Goal: Communication & Community: Answer question/provide support

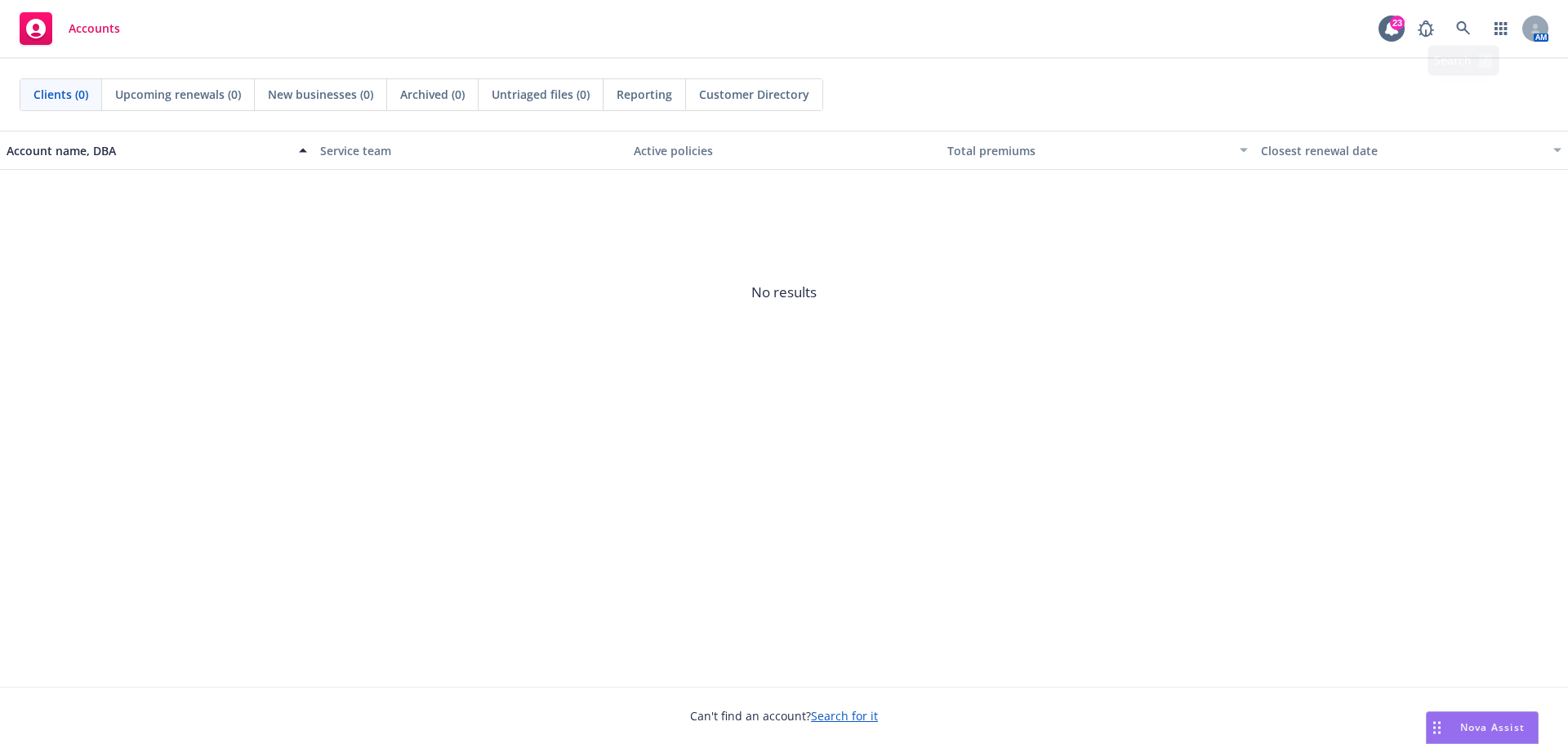
click at [1369, 23] on div "Accounts 23 AM" at bounding box center [784, 29] width 1568 height 58
click at [1378, 31] on div "Accounts 23 AM" at bounding box center [784, 29] width 1568 height 58
click at [1392, 30] on icon at bounding box center [1392, 29] width 13 height 15
click at [1503, 24] on icon "button" at bounding box center [1501, 29] width 13 height 13
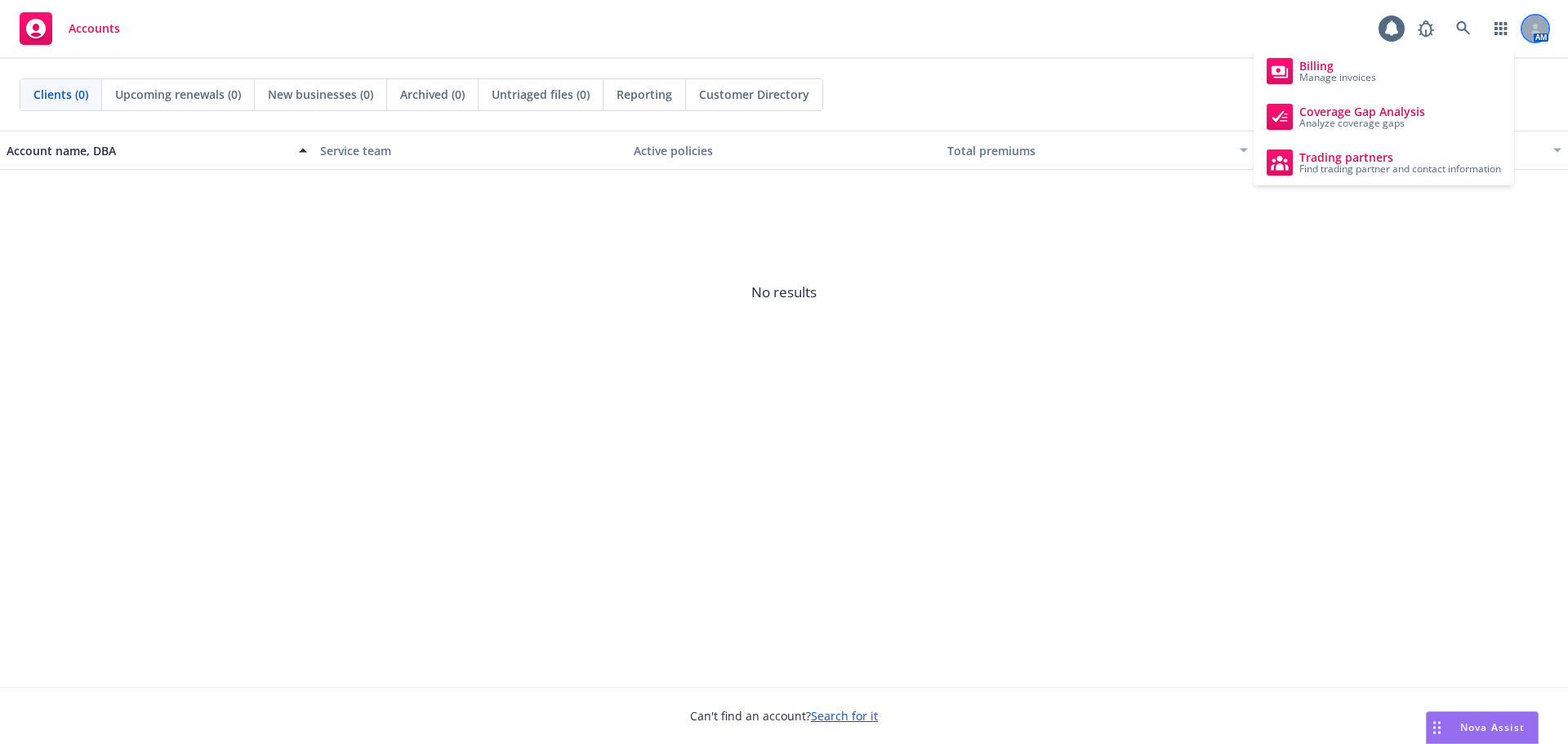
click at [1541, 36] on div at bounding box center [1536, 29] width 26 height 26
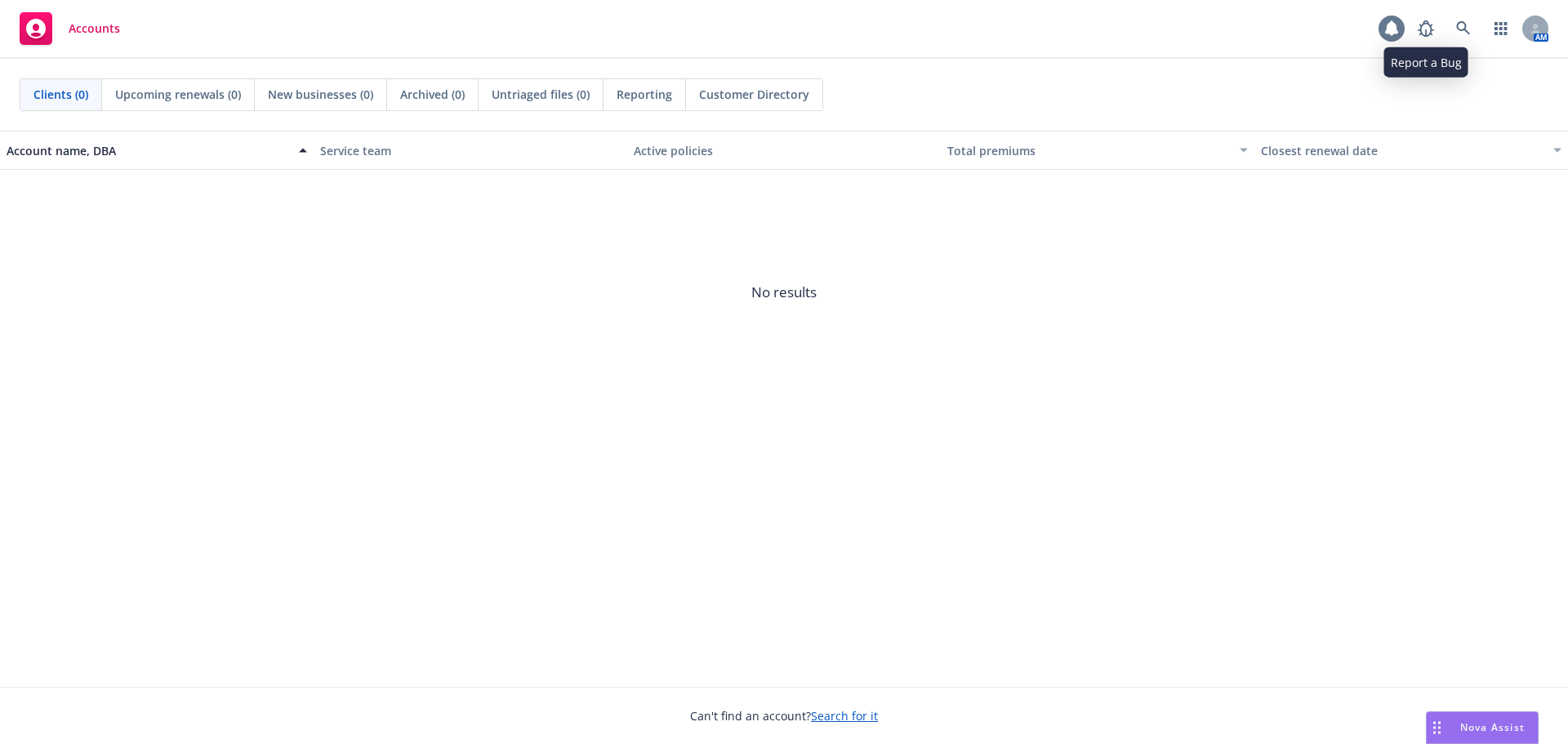
click at [1392, 25] on icon at bounding box center [1392, 29] width 13 height 15
click at [1509, 32] on link "button" at bounding box center [1501, 29] width 33 height 33
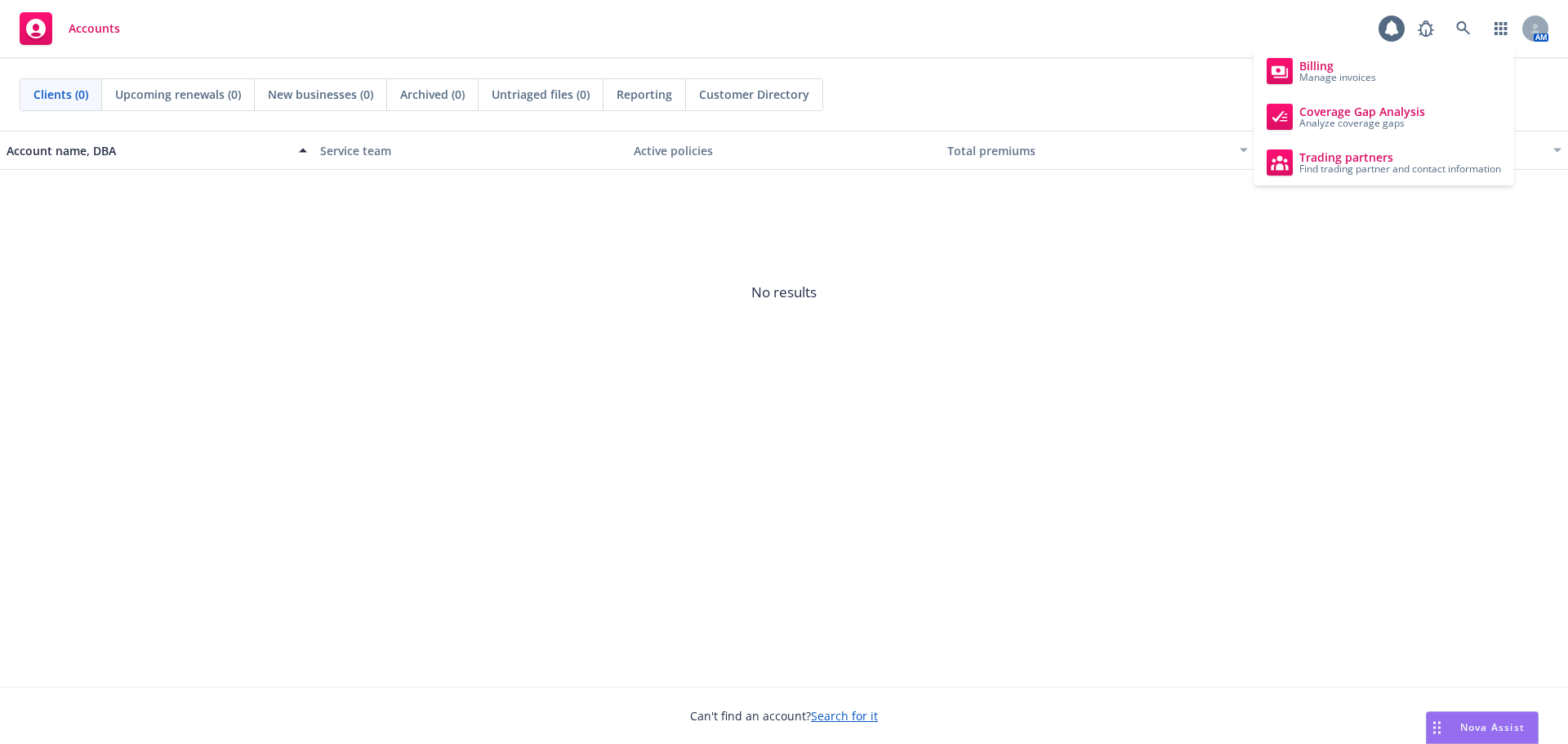
click at [1201, 508] on div "Account name, DBA Service team Active policies Total premiums Closest renewal d…" at bounding box center [784, 409] width 1568 height 556
click at [1479, 735] on div "Nova Assist" at bounding box center [1482, 728] width 111 height 31
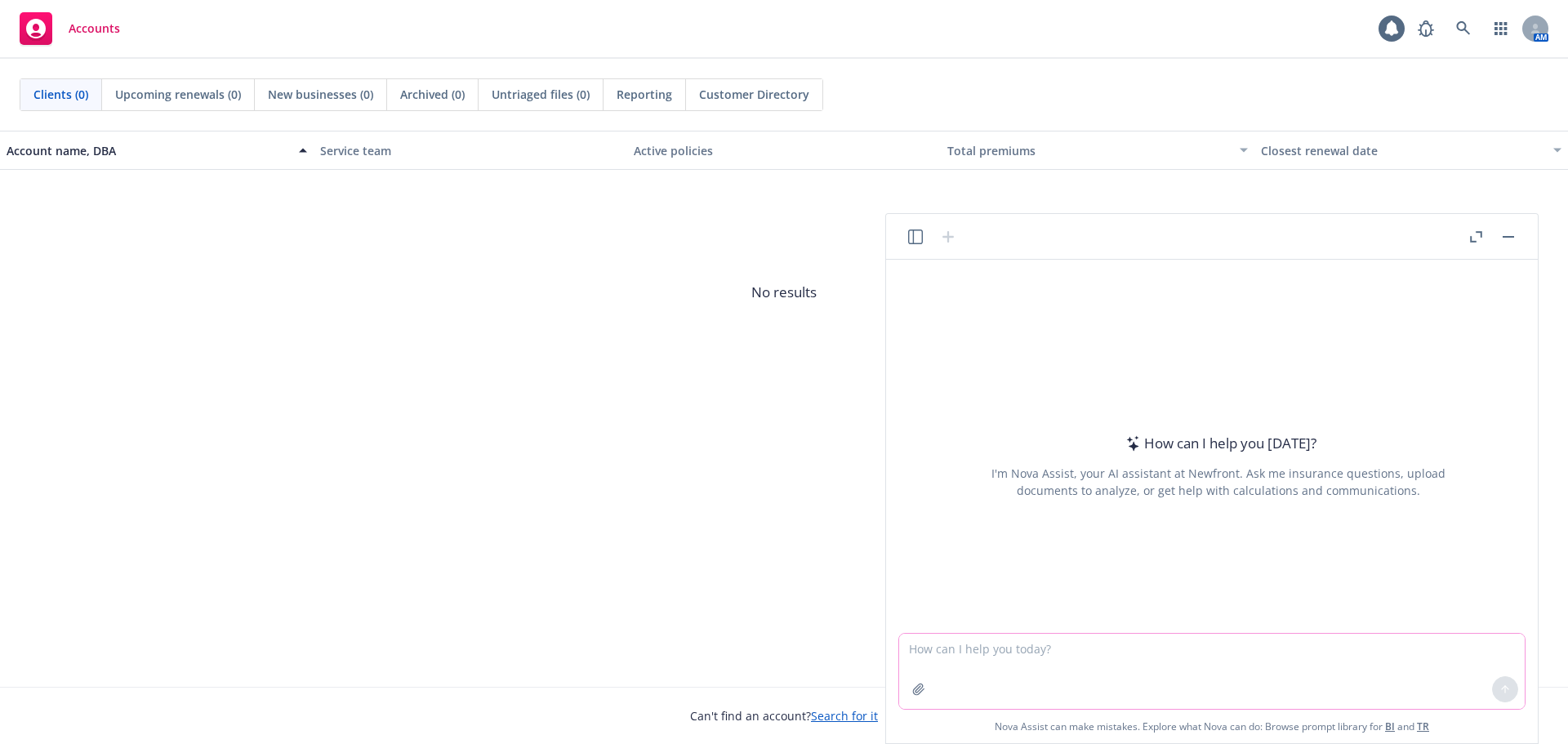
click at [1137, 666] on textarea at bounding box center [1211, 671] width 625 height 75
click at [1040, 528] on div "How can I help you [DATE]? I'm Nova Assist, your AI assistant at Newfront. Ask …" at bounding box center [1218, 466] width 625 height 255
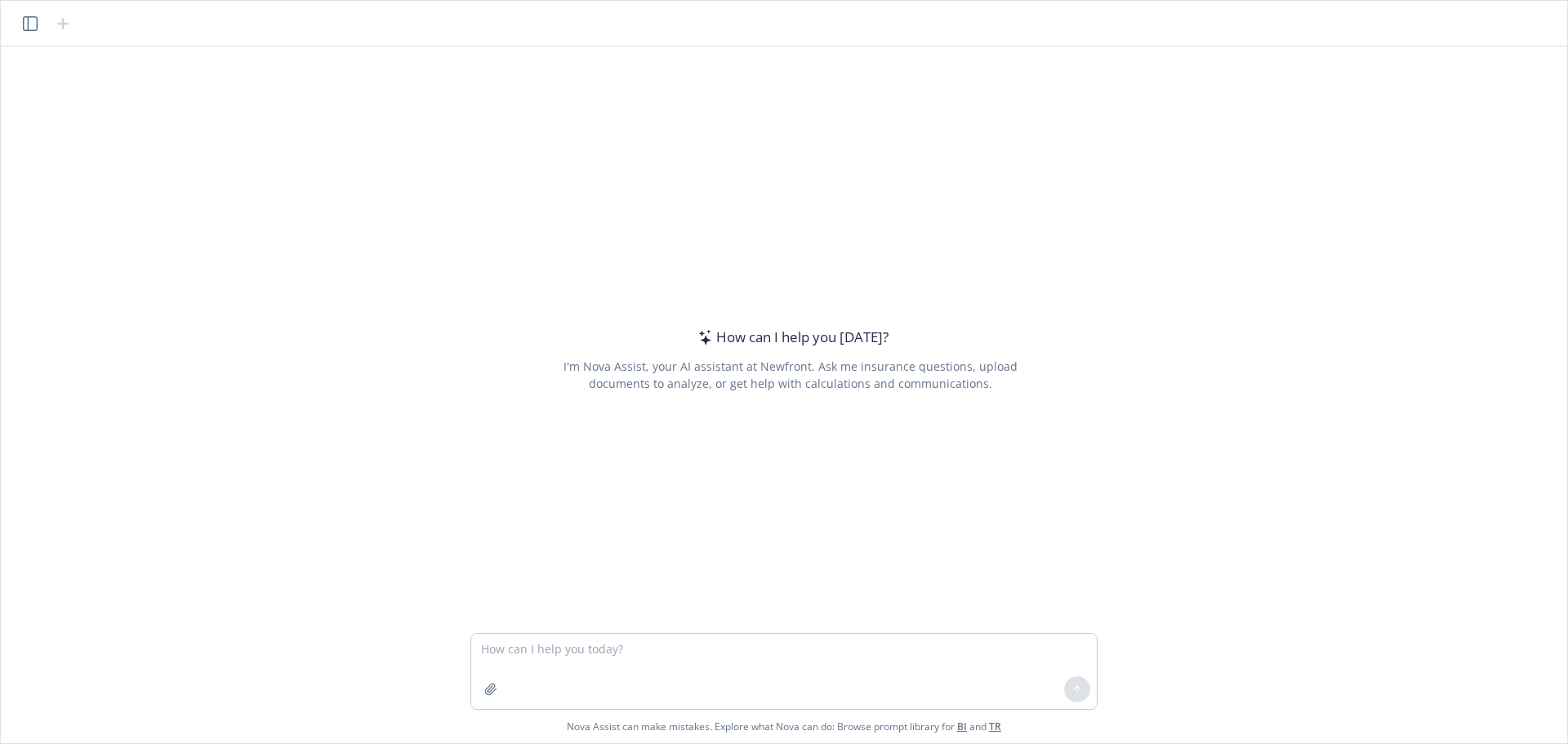
drag, startPoint x: 356, startPoint y: 302, endPoint x: 329, endPoint y: 304, distance: 27.1
click at [354, 303] on div "How can I help you [DATE]? I'm Nova Assist, your AI assistant at Newfront. Ask …" at bounding box center [784, 340] width 1554 height 587
click at [414, 391] on div "How can I help you [DATE]? I'm Nova Assist, your AI assistant at Newfront. Ask …" at bounding box center [784, 340] width 1554 height 587
click at [373, 432] on div "How can I help you [DATE]? I'm Nova Assist, your AI assistant at Newfront. Ask …" at bounding box center [784, 340] width 1554 height 587
click at [811, 664] on textarea at bounding box center [784, 671] width 625 height 75
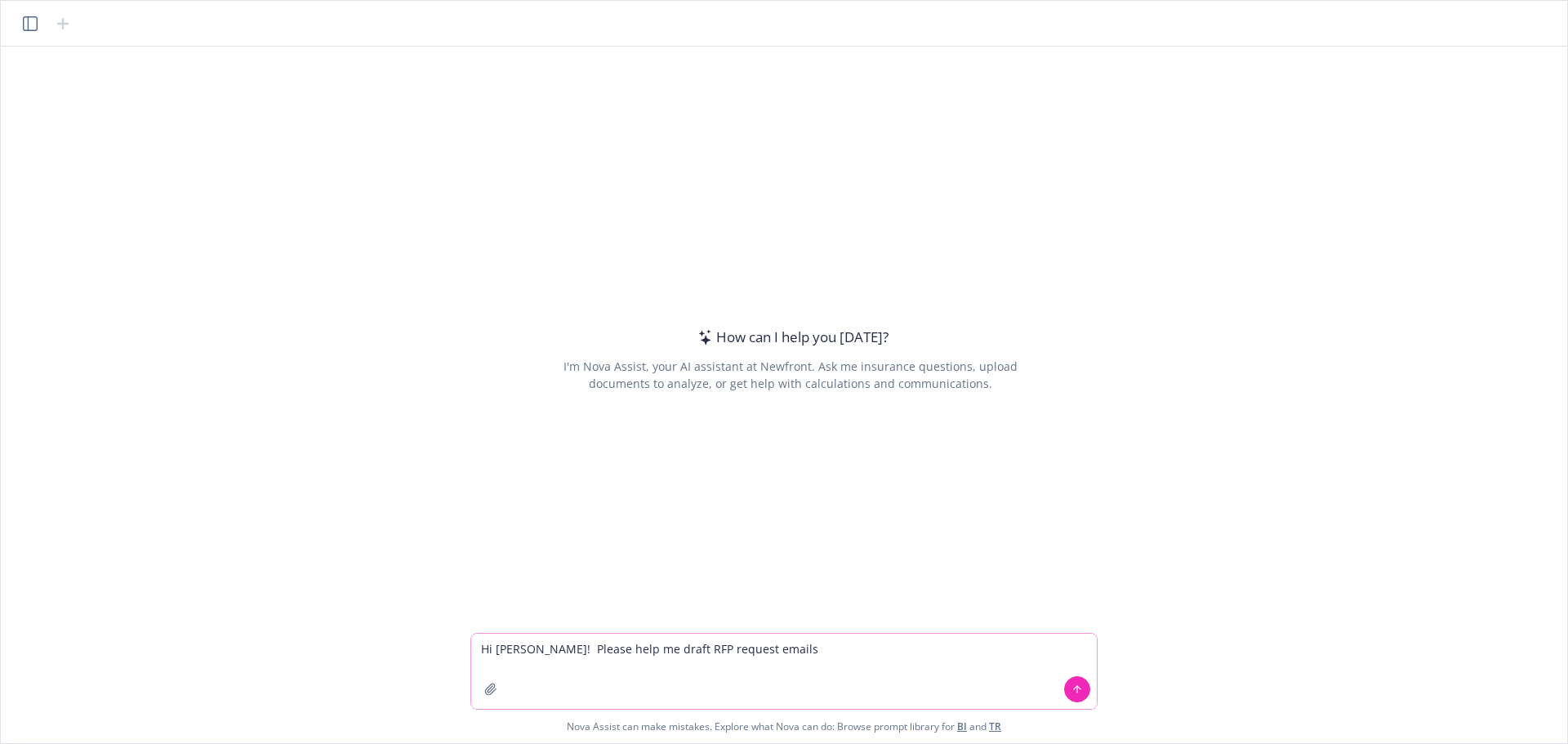
type textarea "Hi [PERSON_NAME]! Please help me draft RFP request emails."
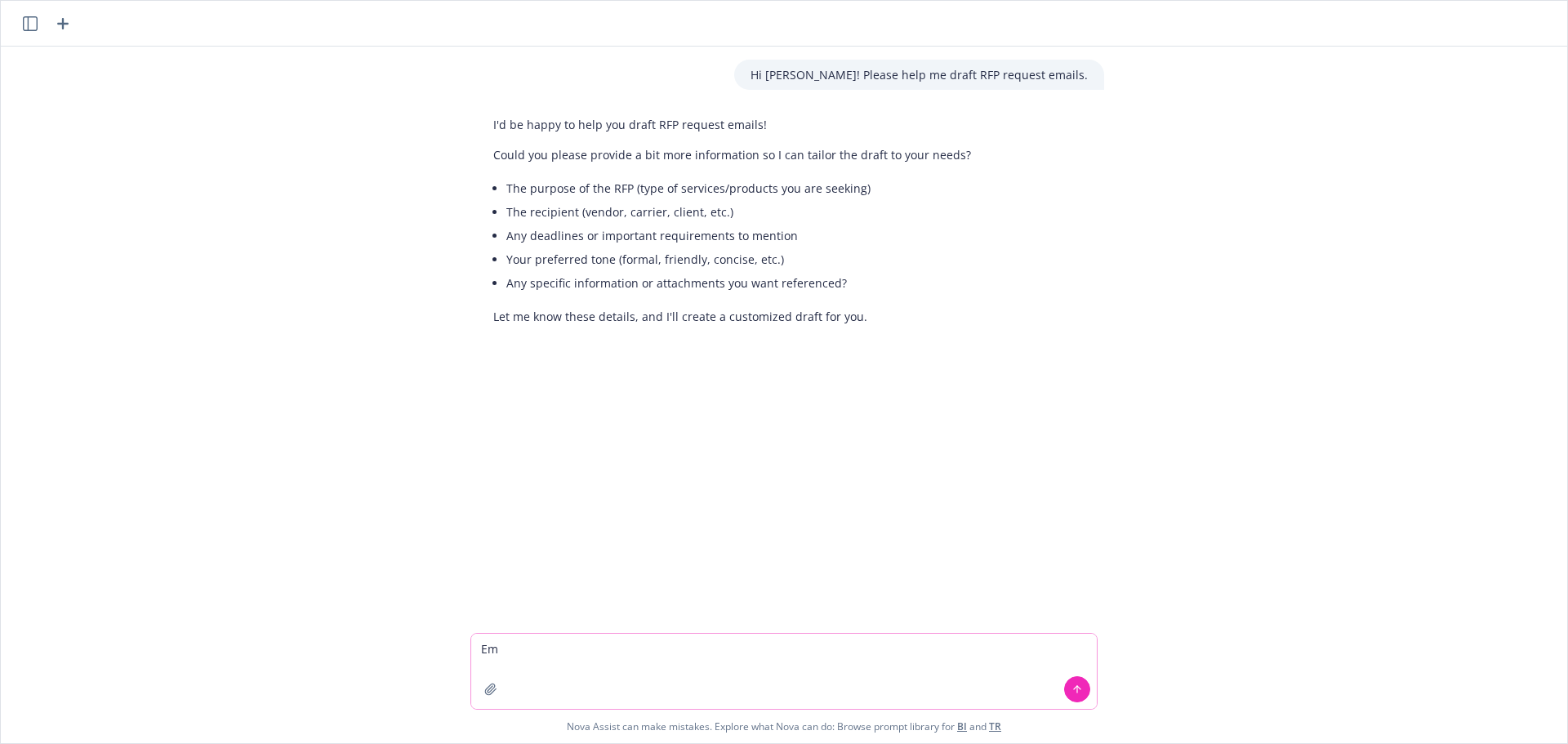
type textarea "E"
click at [30, 30] on icon "button" at bounding box center [30, 24] width 15 height 15
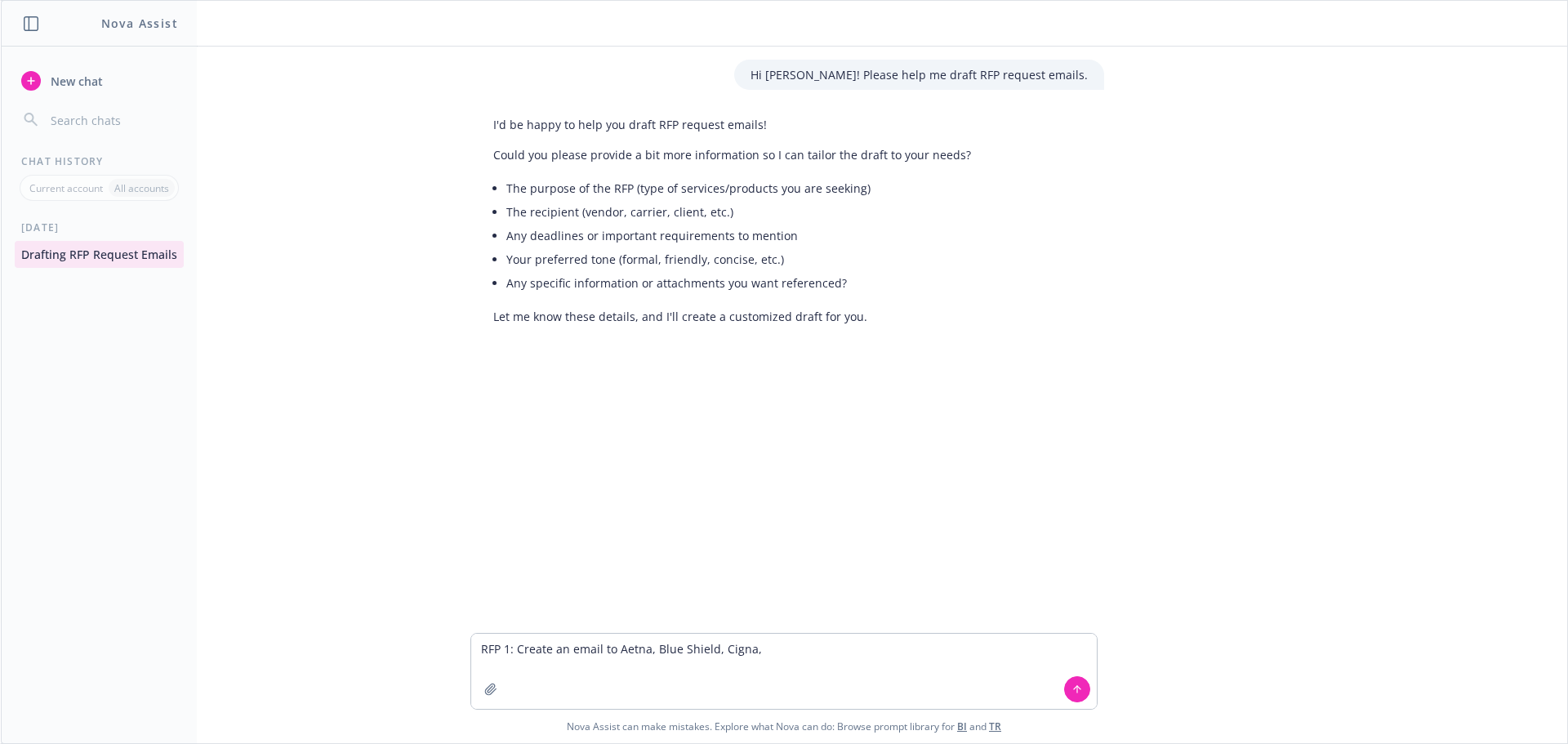
click at [209, 105] on div "Hi [PERSON_NAME]! Please help me draft RFP request emails. I'd be happy to help…" at bounding box center [784, 340] width 1554 height 587
click at [26, 21] on icon "button" at bounding box center [31, 24] width 15 height 15
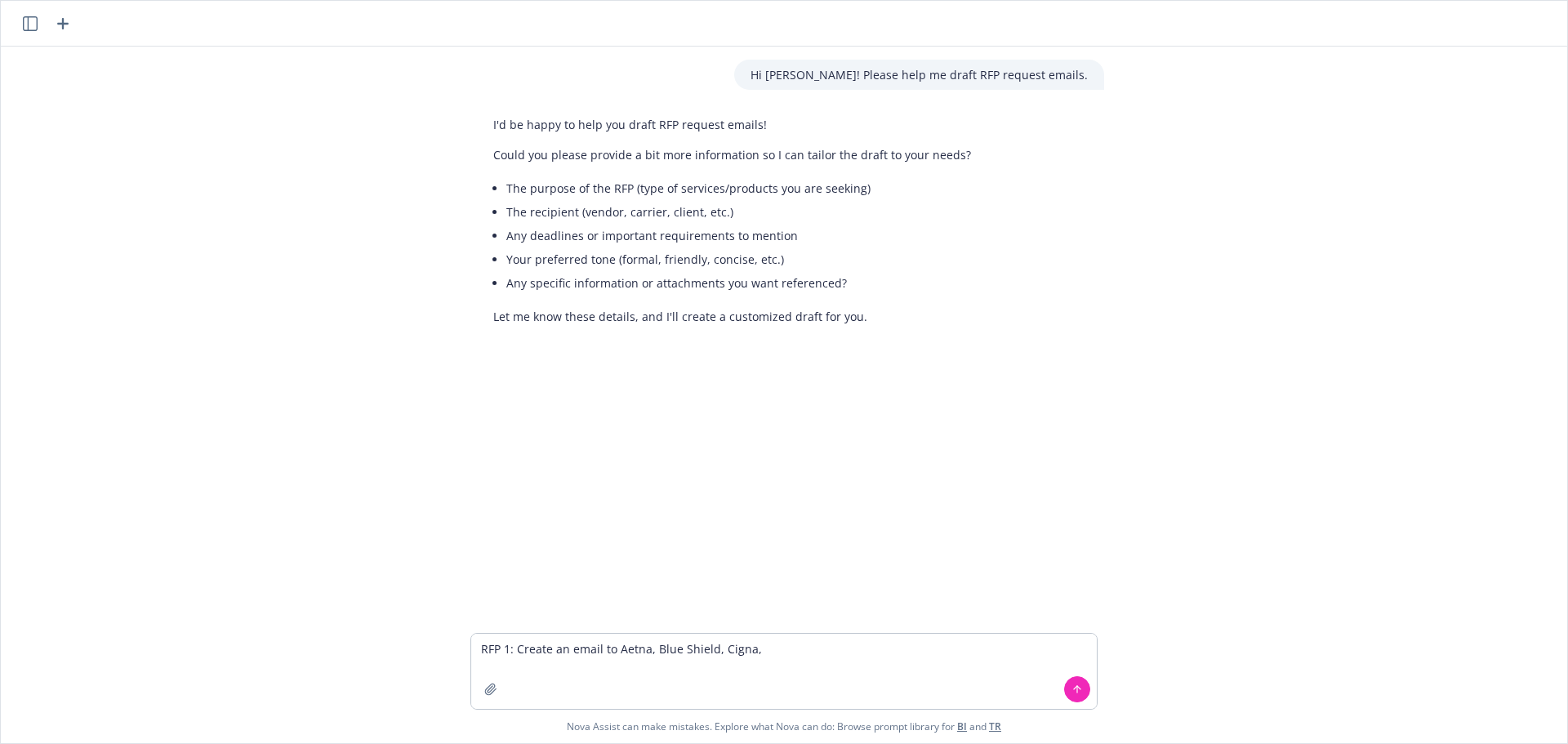
click at [527, 526] on div "Hi [PERSON_NAME]! Please help me draft RFP request emails. I'd be happy to help…" at bounding box center [784, 340] width 1554 height 587
click at [774, 653] on textarea "RFP 1: Create an email to Aetna, Blue Shield, Cigna," at bounding box center [784, 671] width 625 height 75
drag, startPoint x: 797, startPoint y: 665, endPoint x: 420, endPoint y: 672, distance: 377.1
click at [420, 672] on div "Hi [PERSON_NAME]! Please help me draft RFP request emails. I'd be happy to help…" at bounding box center [784, 395] width 1566 height 697
type textarea "Hi [PERSON_NAME], please help me draft emails to send out RFPs to each carrier …"
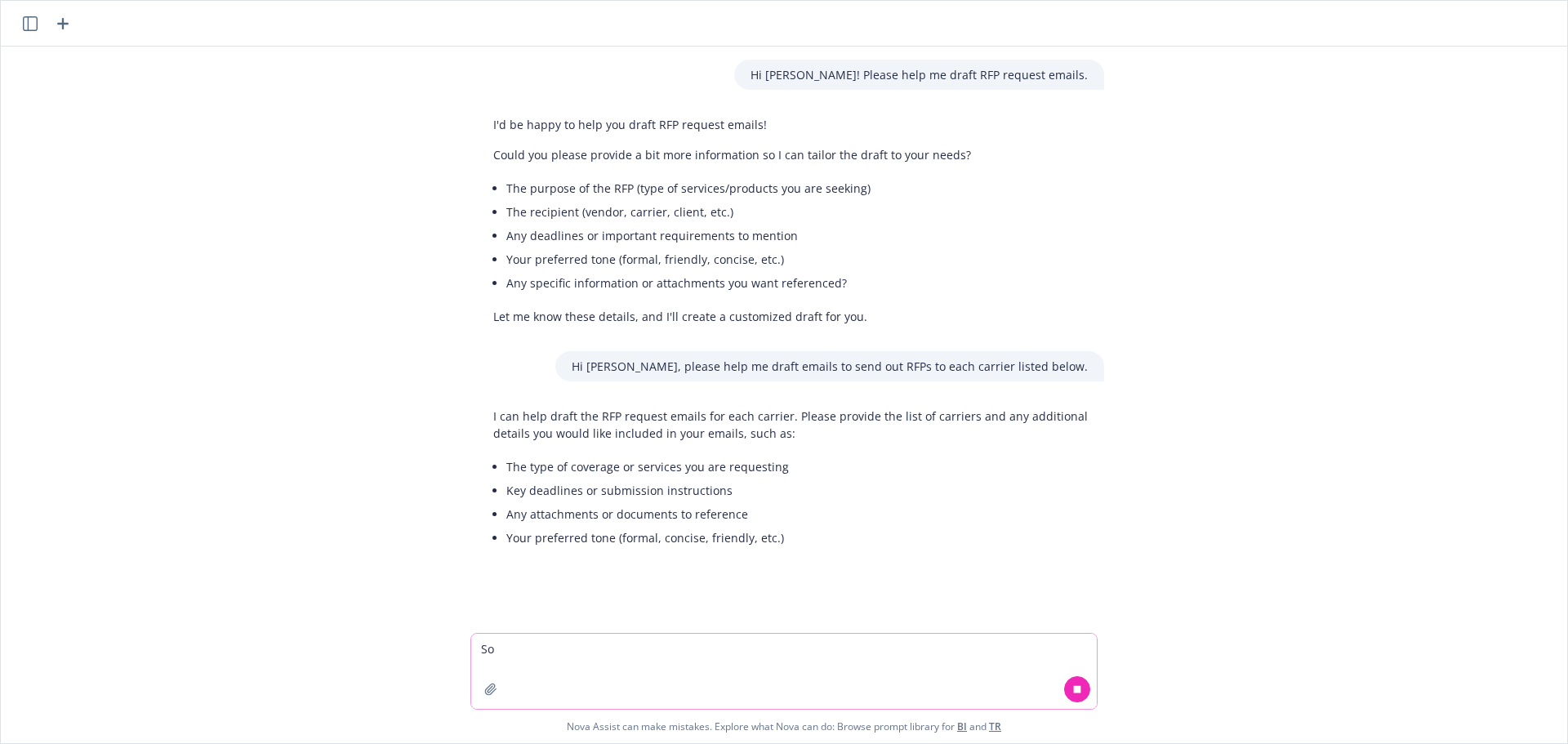
type textarea "S"
type textarea "D"
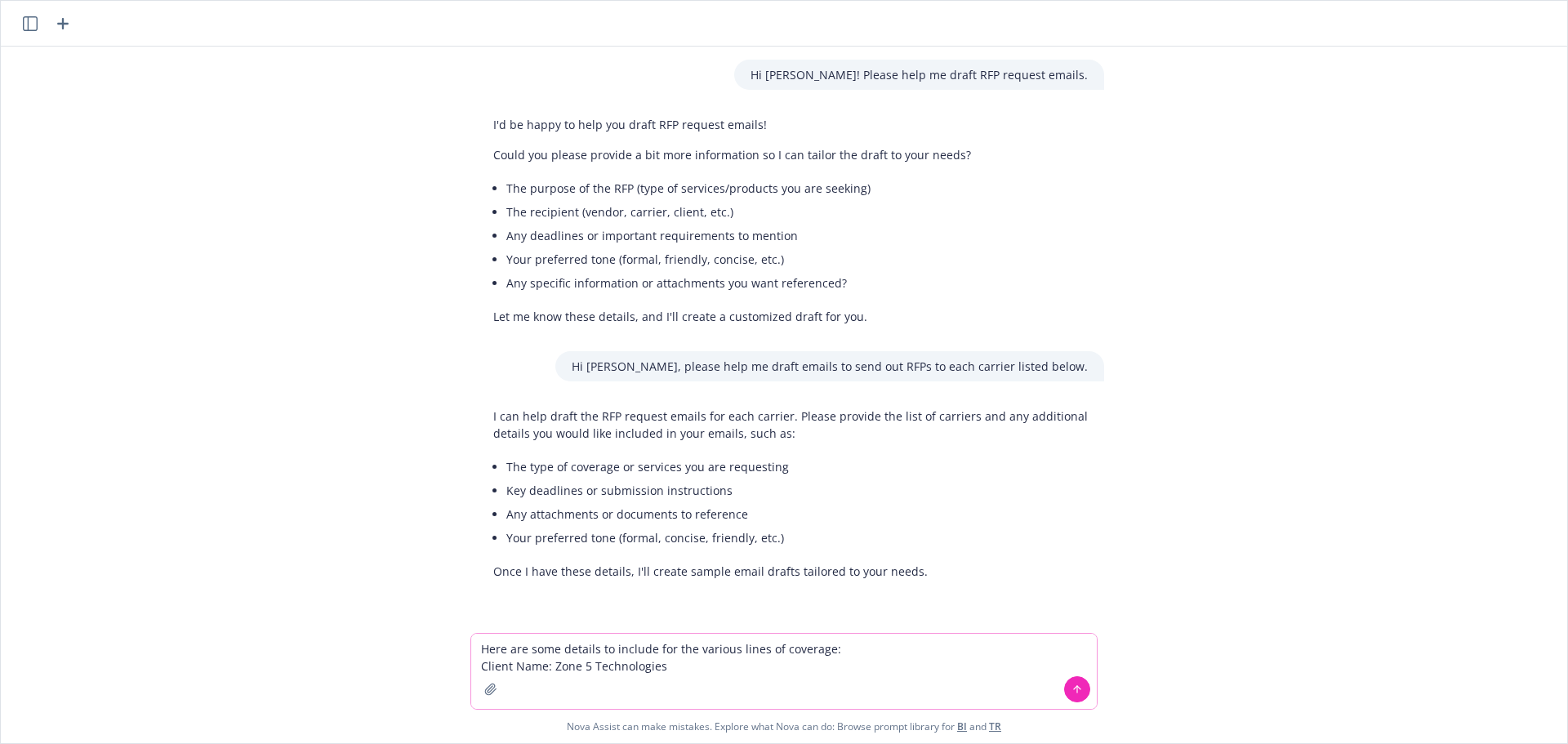
drag, startPoint x: 486, startPoint y: 672, endPoint x: 678, endPoint y: 663, distance: 192.2
click at [678, 663] on textarea "Here are some details to include for the various lines of coverage: Client Name…" at bounding box center [784, 671] width 625 height 75
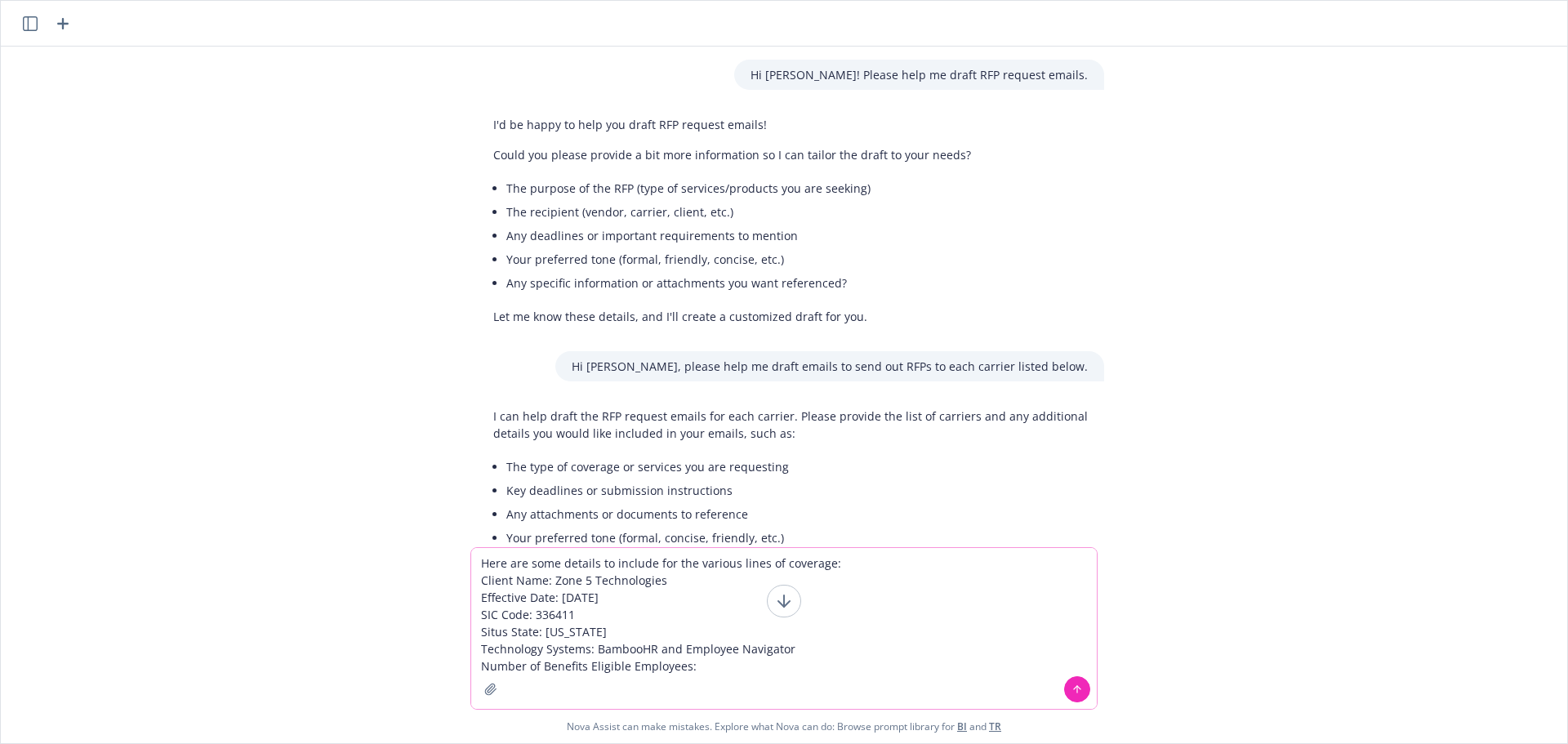
click at [747, 660] on textarea "Here are some details to include for the various lines of coverage: Client Name…" at bounding box center [784, 628] width 625 height 161
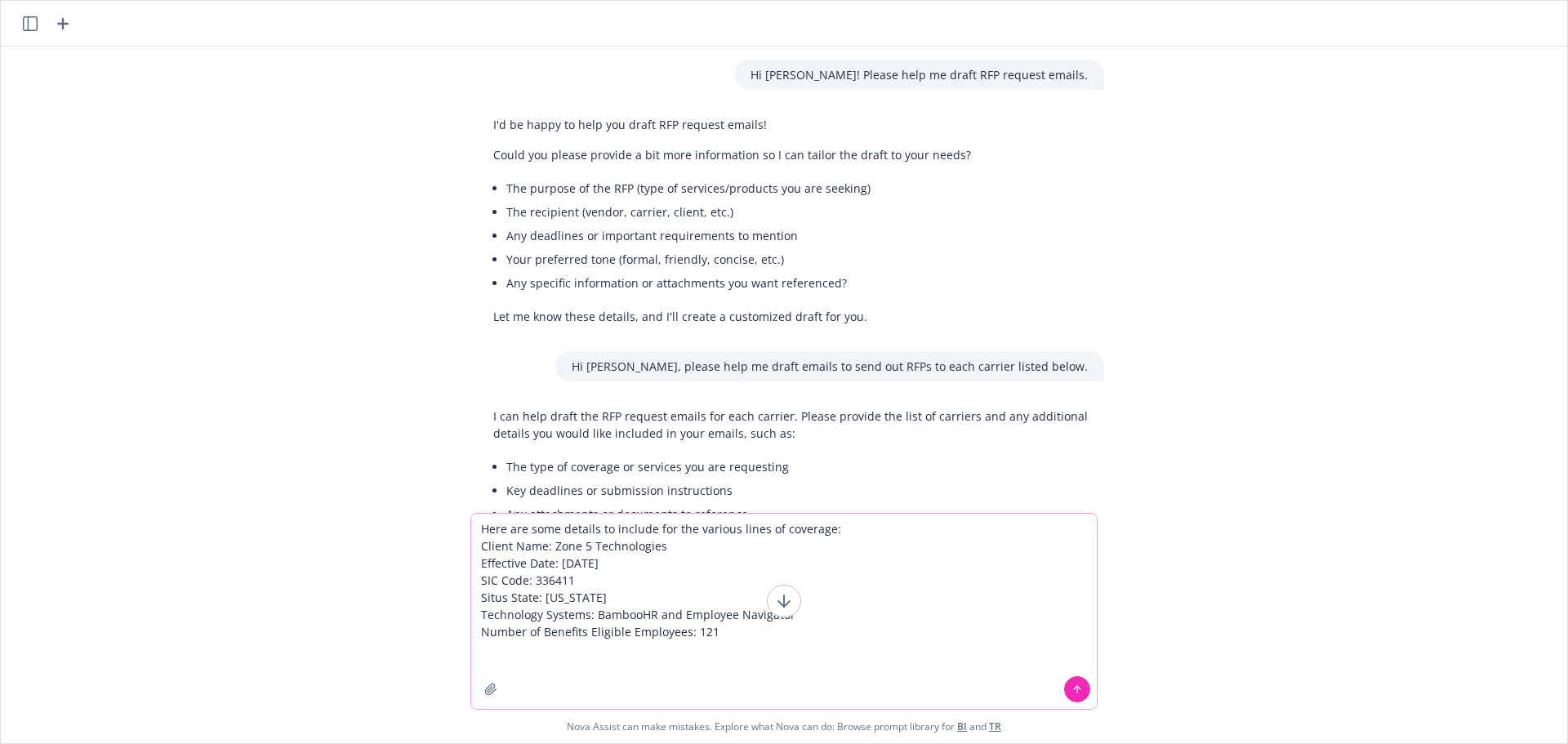
drag, startPoint x: 572, startPoint y: 543, endPoint x: 559, endPoint y: 548, distance: 13.9
click at [572, 544] on textarea "Here are some details to include for the various lines of coverage: Client Name…" at bounding box center [784, 611] width 625 height 195
click at [476, 542] on textarea "Here are some details to include for the various lines of coverage: Client Name…" at bounding box center [784, 611] width 625 height 195
click at [590, 545] on textarea "Here are some details to include for the various lines of coverage: All lines o…" at bounding box center [784, 611] width 625 height 195
click at [742, 632] on textarea "Here are some details to include for the various lines of coverage: All lines o…" at bounding box center [784, 603] width 625 height 213
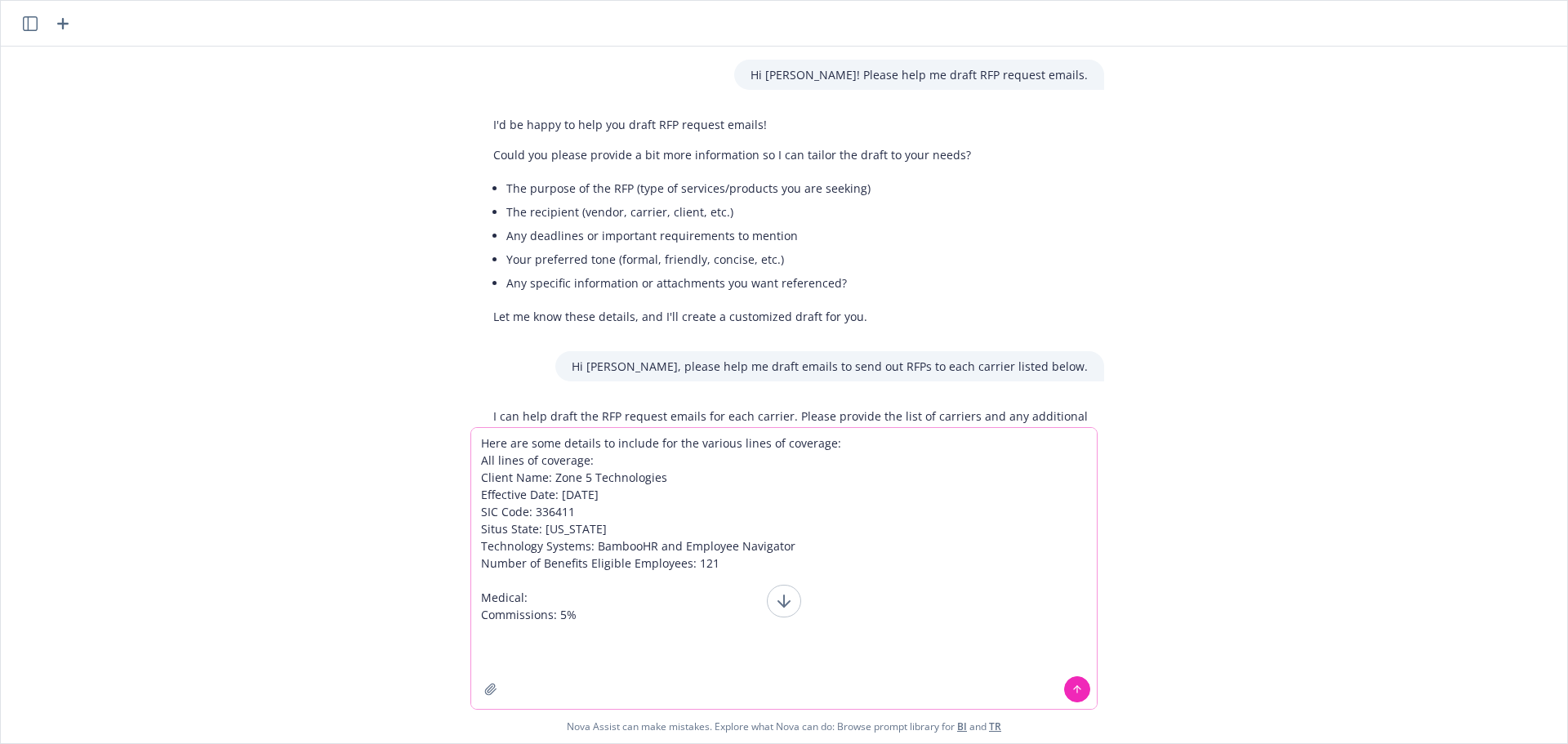
click at [508, 624] on textarea "Here are some details to include for the various lines of coverage: All lines o…" at bounding box center [784, 568] width 625 height 281
drag, startPoint x: 699, startPoint y: 634, endPoint x: 695, endPoint y: 625, distance: 9.8
click at [699, 634] on textarea "Here are some details to include for the various lines of coverage: All lines o…" at bounding box center [784, 568] width 625 height 281
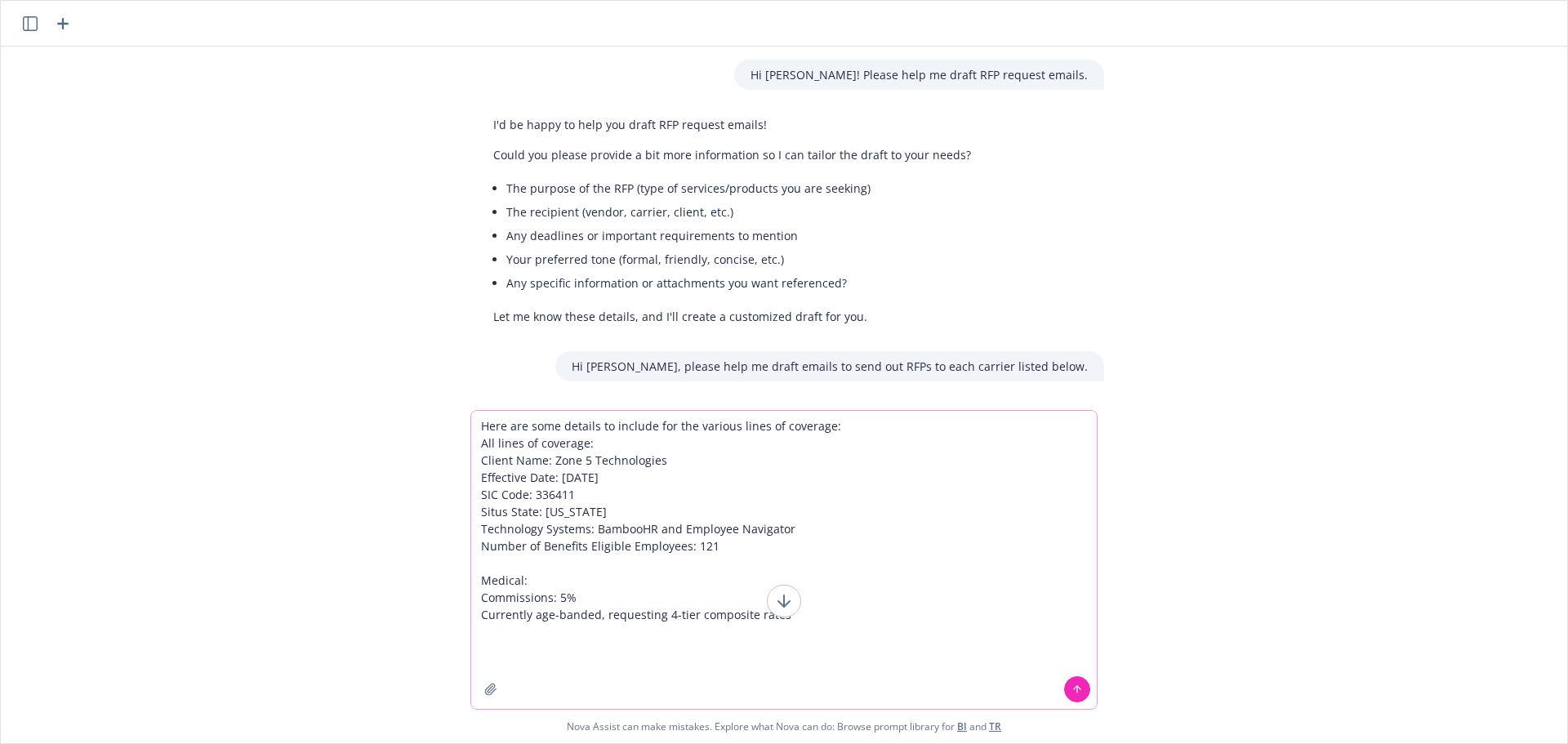
click at [583, 631] on textarea "Here are some details to include for the various lines of coverage: All lines o…" at bounding box center [784, 560] width 625 height 298
click at [704, 627] on textarea "Here are some details to include for the various lines of coverage: All lines o…" at bounding box center [784, 560] width 625 height 298
click at [1011, 633] on textarea "Here are some details to include for the various lines of coverage: All lines o…" at bounding box center [784, 560] width 625 height 298
click at [700, 633] on textarea "Here are some details to include for the various lines of coverage: All lines o…" at bounding box center [784, 560] width 625 height 298
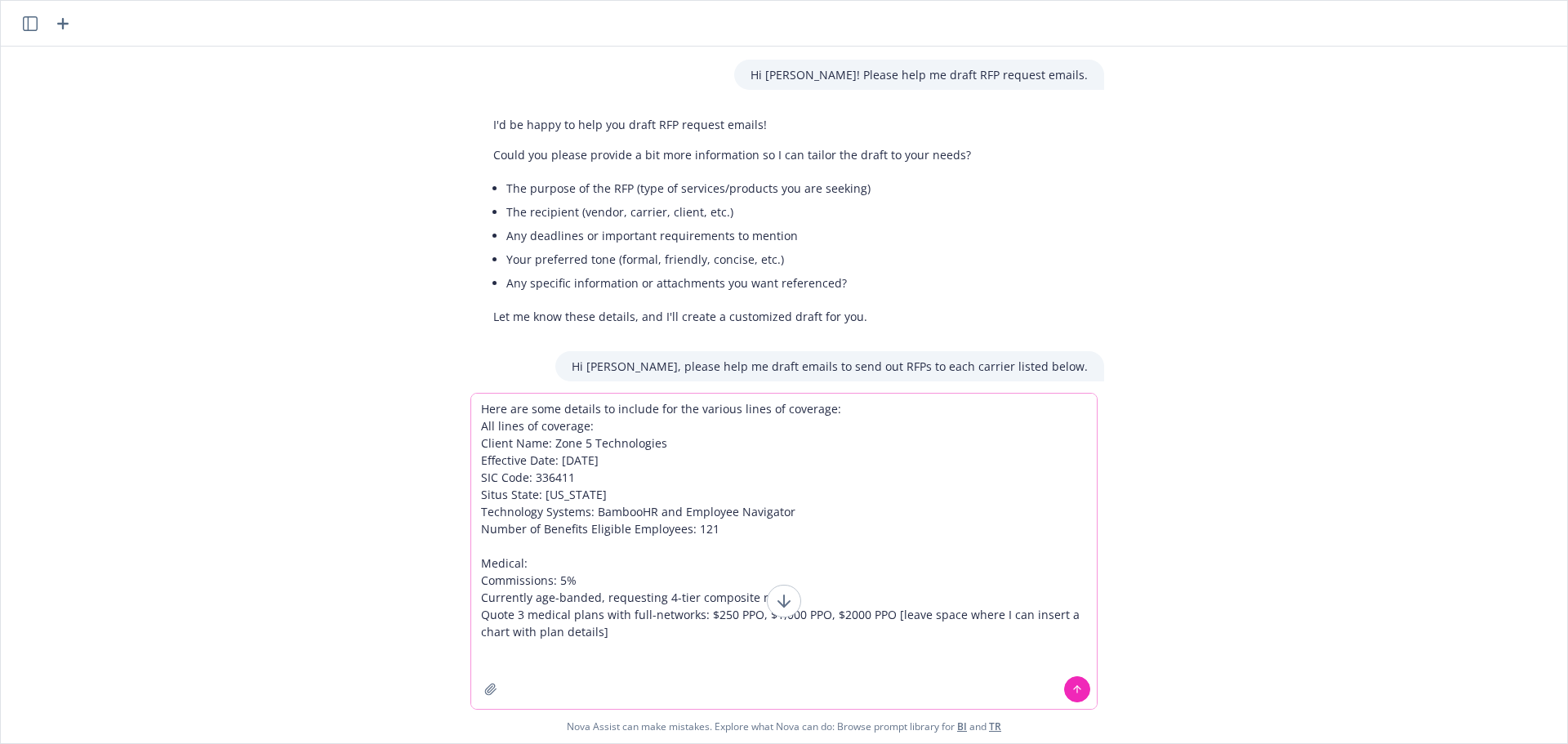
click at [840, 620] on textarea "Here are some details to include for the various lines of coverage: All lines o…" at bounding box center [784, 551] width 625 height 316
click at [839, 634] on textarea "Here are some details to include for the various lines of coverage: All lines o…" at bounding box center [784, 551] width 625 height 316
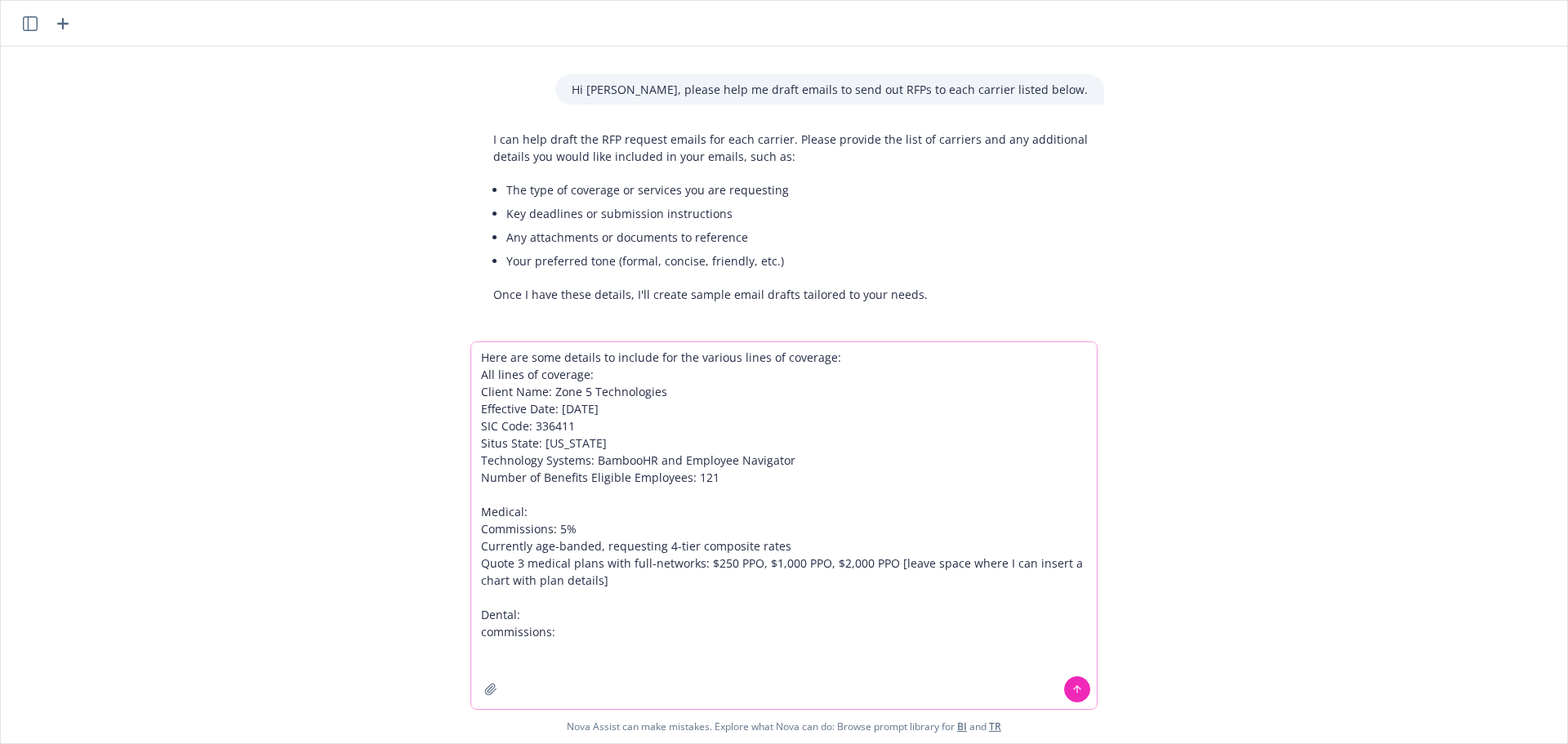
scroll to position [284, 0]
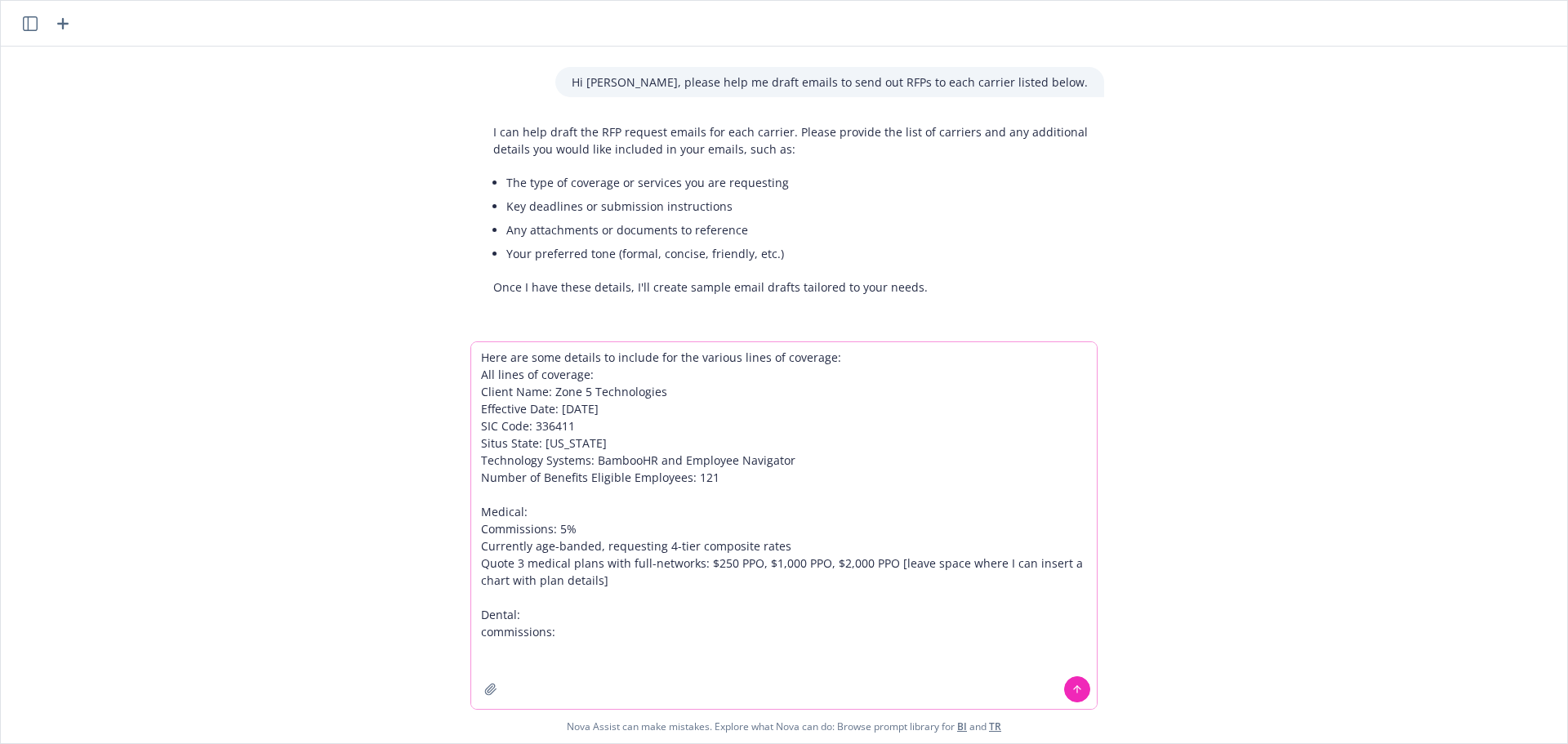
click at [602, 623] on textarea "Here are some details to include for the various lines of coverage: All lines o…" at bounding box center [784, 525] width 625 height 367
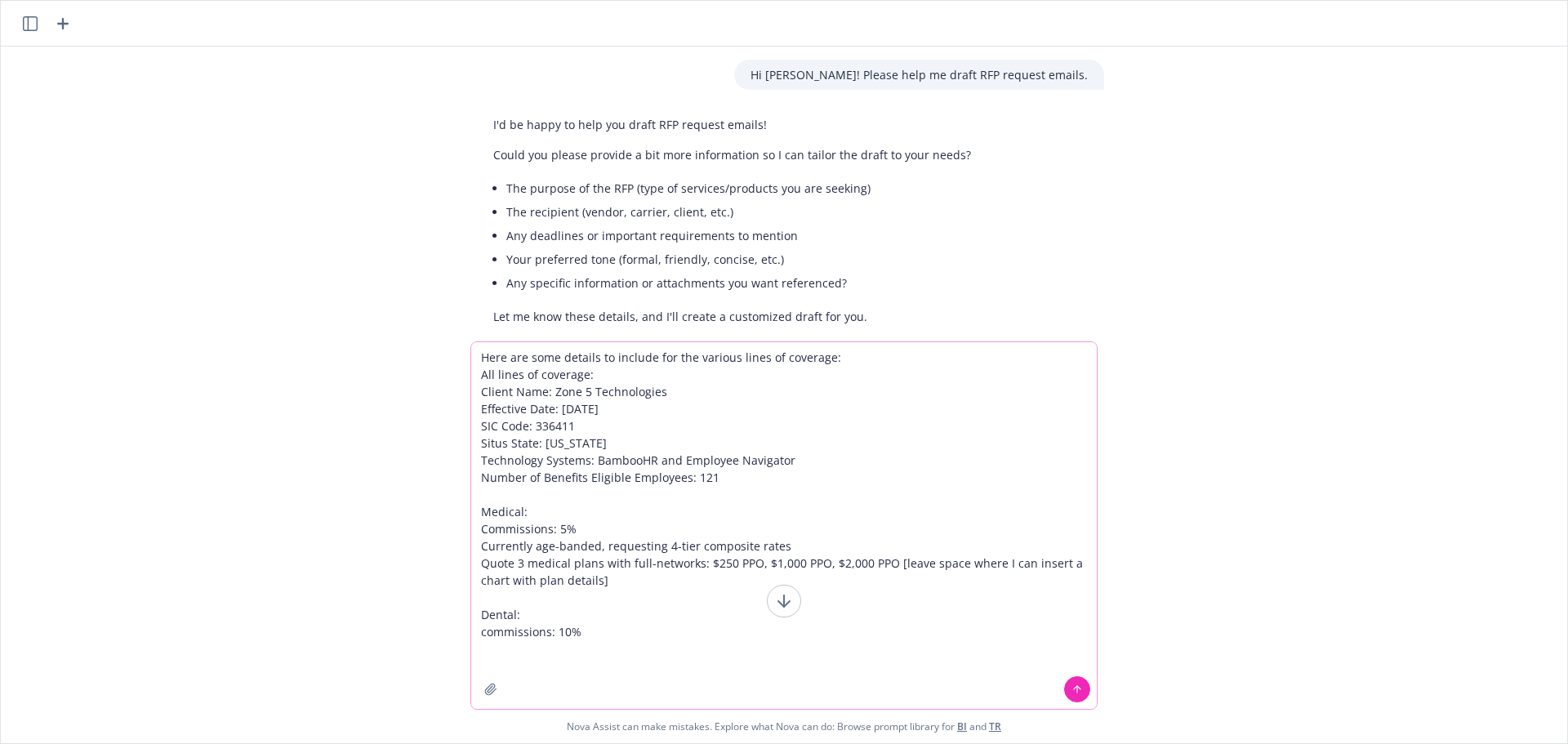
drag, startPoint x: 613, startPoint y: 578, endPoint x: 892, endPoint y: 562, distance: 279.5
click at [892, 562] on textarea "Here are some details to include for the various lines of coverage: All lines o…" at bounding box center [784, 525] width 625 height 367
click at [653, 616] on textarea "Here are some details to include for the various lines of coverage: All lines o…" at bounding box center [784, 525] width 625 height 367
click at [648, 625] on textarea "Here are some details to include for the various lines of coverage: All lines o…" at bounding box center [784, 525] width 625 height 367
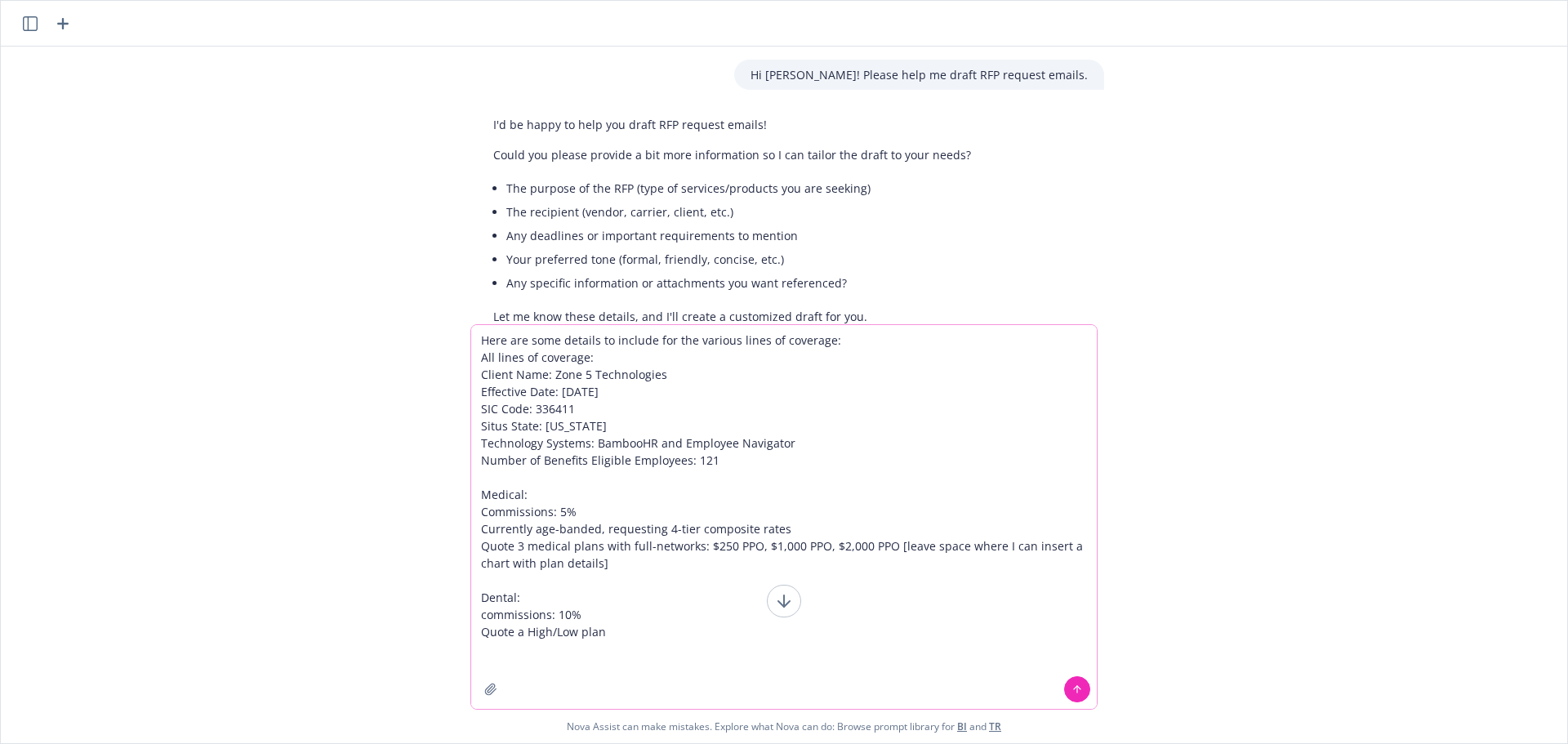
paste textarea "[leave space where I can insert a chart with plan details]"
click at [607, 635] on textarea "Here are some details to include for the various lines of coverage: All lines o…" at bounding box center [784, 517] width 625 height 384
click at [953, 625] on textarea "Here are some details to include for the various lines of coverage: All lines o…" at bounding box center [784, 517] width 625 height 384
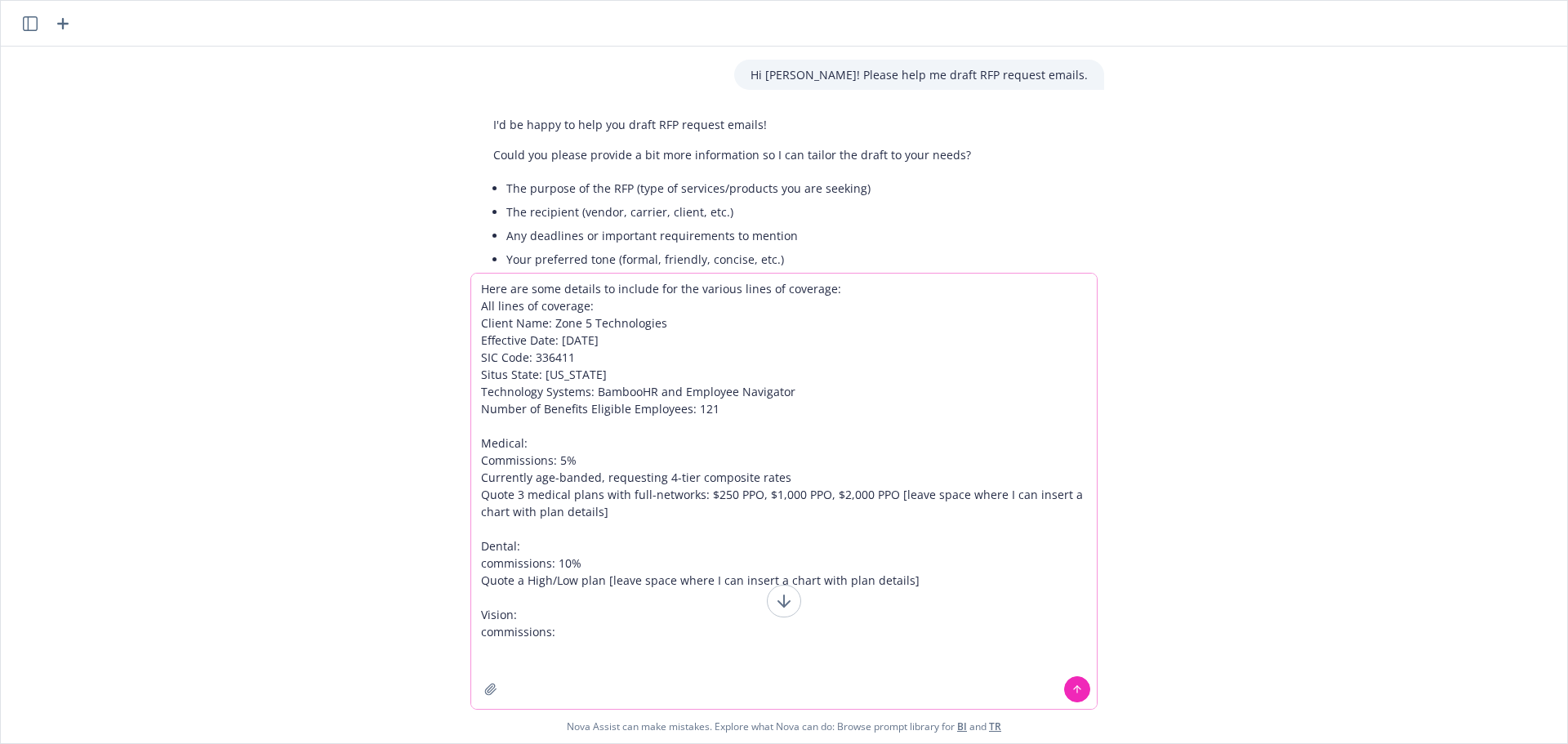
click at [575, 637] on textarea "Here are some details to include for the various lines of coverage: All lines o…" at bounding box center [784, 491] width 625 height 435
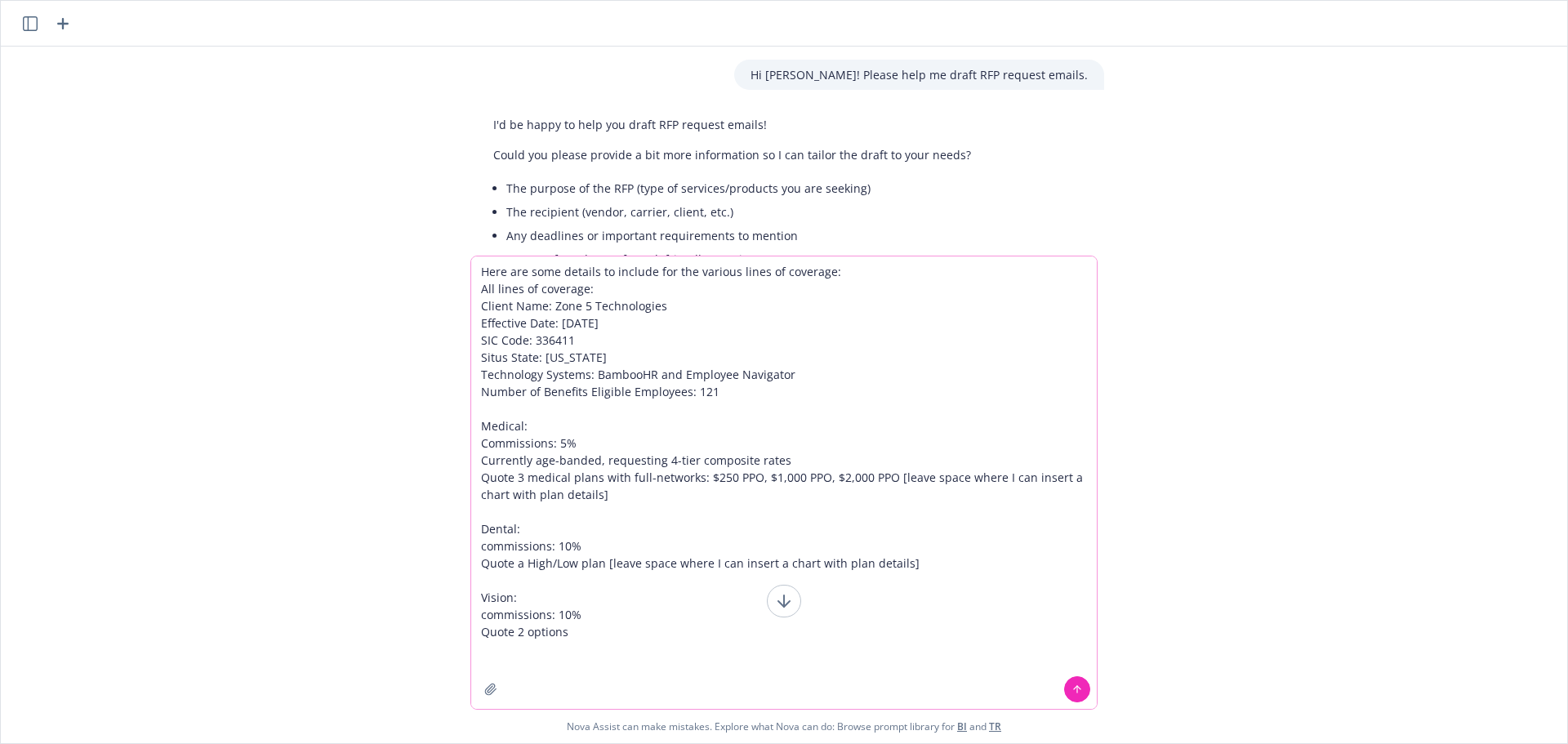
paste textarea "[leave space where I can insert a chart with plan details]"
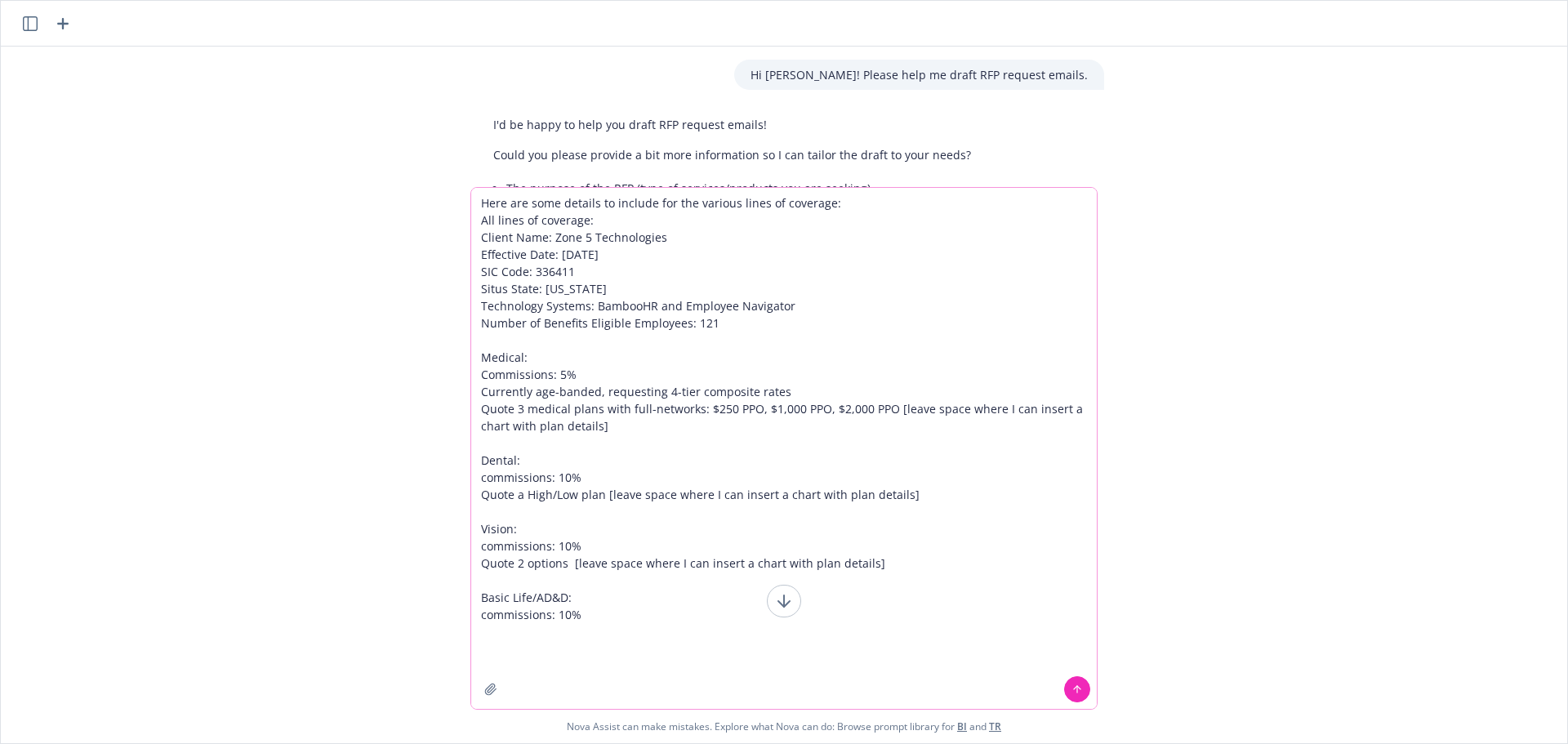
click at [572, 631] on textarea "Here are some details to include for the various lines of coverage: All lines o…" at bounding box center [784, 448] width 625 height 521
click at [548, 624] on textarea "Here are some details to include for the various lines of coverage: All lines o…" at bounding box center [784, 448] width 625 height 521
click at [911, 642] on textarea "Here are some details to include for the various lines of coverage: All lines o…" at bounding box center [784, 448] width 625 height 521
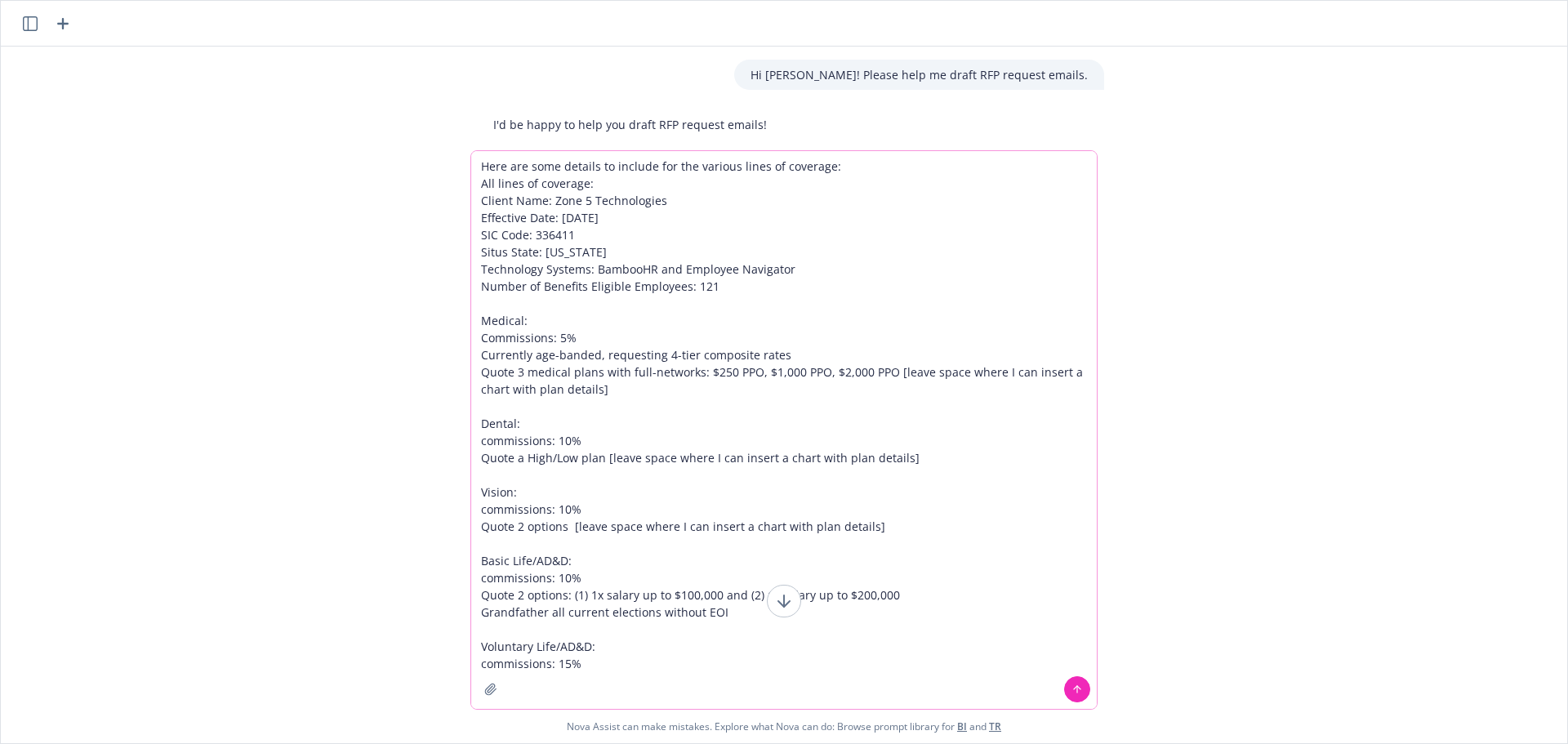
click at [623, 672] on textarea "Here are some details to include for the various lines of coverage: All lines o…" at bounding box center [784, 429] width 625 height 558
drag, startPoint x: 732, startPoint y: 610, endPoint x: 412, endPoint y: 609, distance: 320.0
click at [412, 609] on div "Hi [PERSON_NAME]! Please help me draft RFP request emails. I'd be happy to help…" at bounding box center [784, 395] width 1566 height 697
click at [699, 672] on textarea "Here are some details to include for the various lines of coverage: All lines o…" at bounding box center [784, 429] width 625 height 558
paste textarea "Grandfather all current elections without EOI"
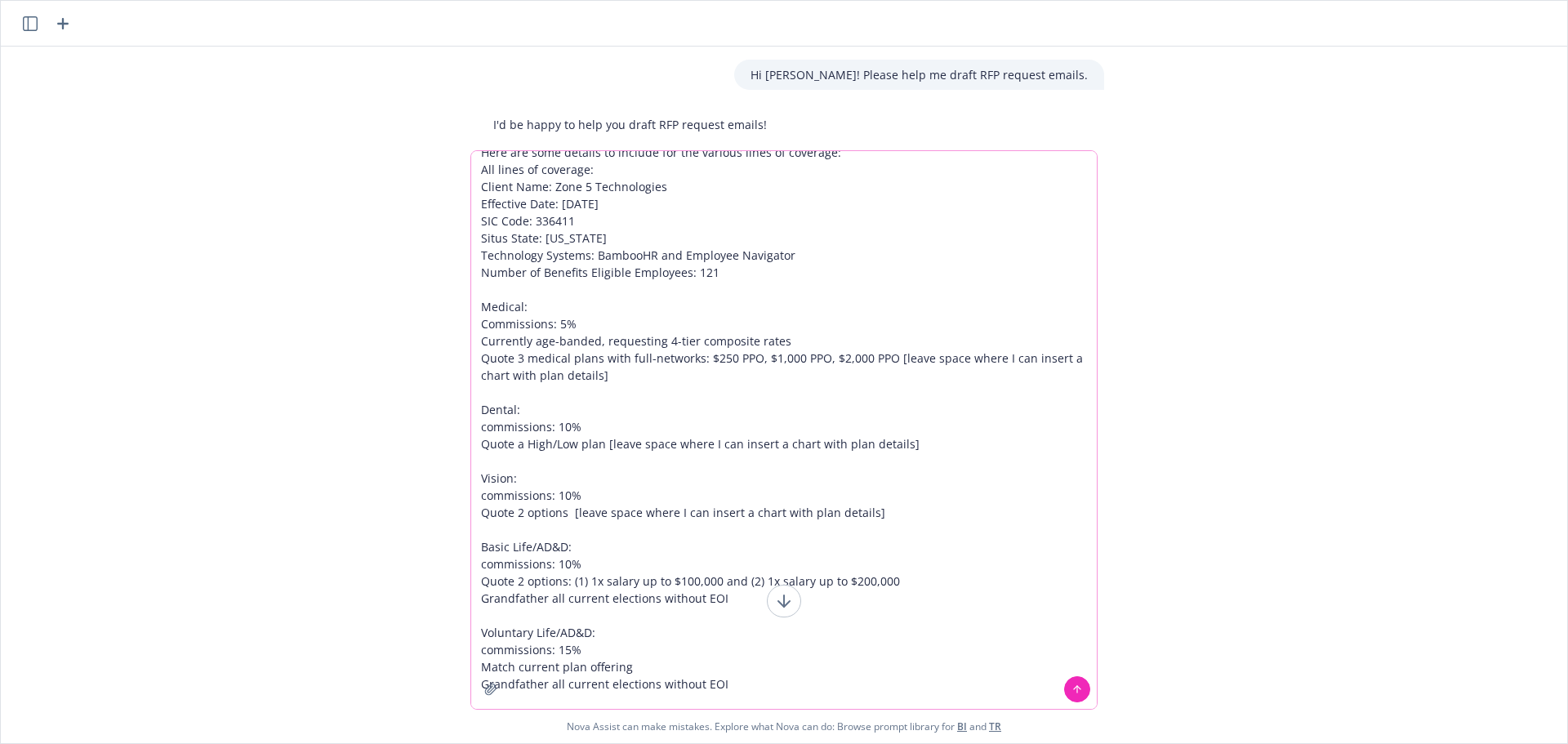
scroll to position [31, 0]
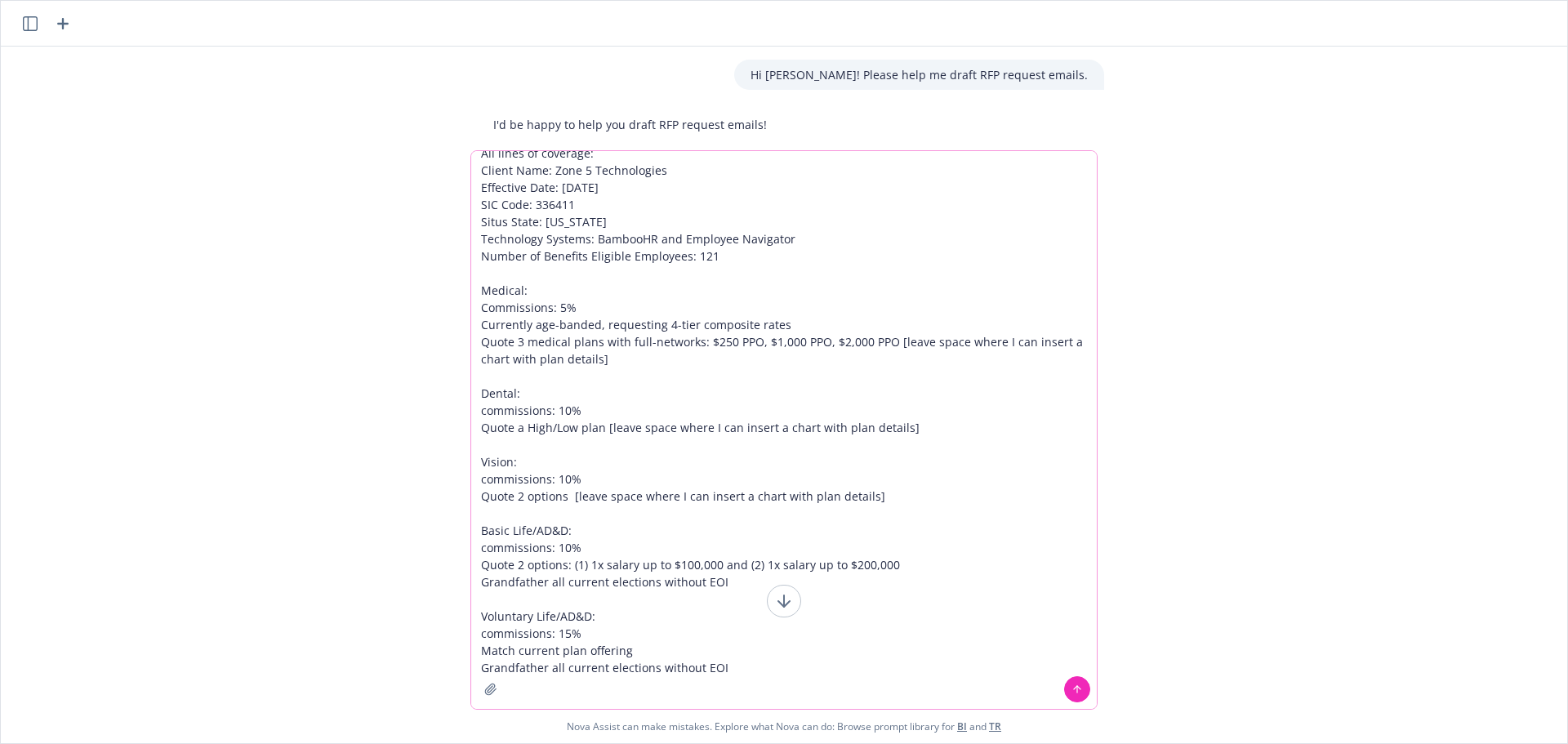
click at [583, 692] on textarea "Here are some details to include for the various lines of coverage: All lines o…" at bounding box center [784, 429] width 625 height 558
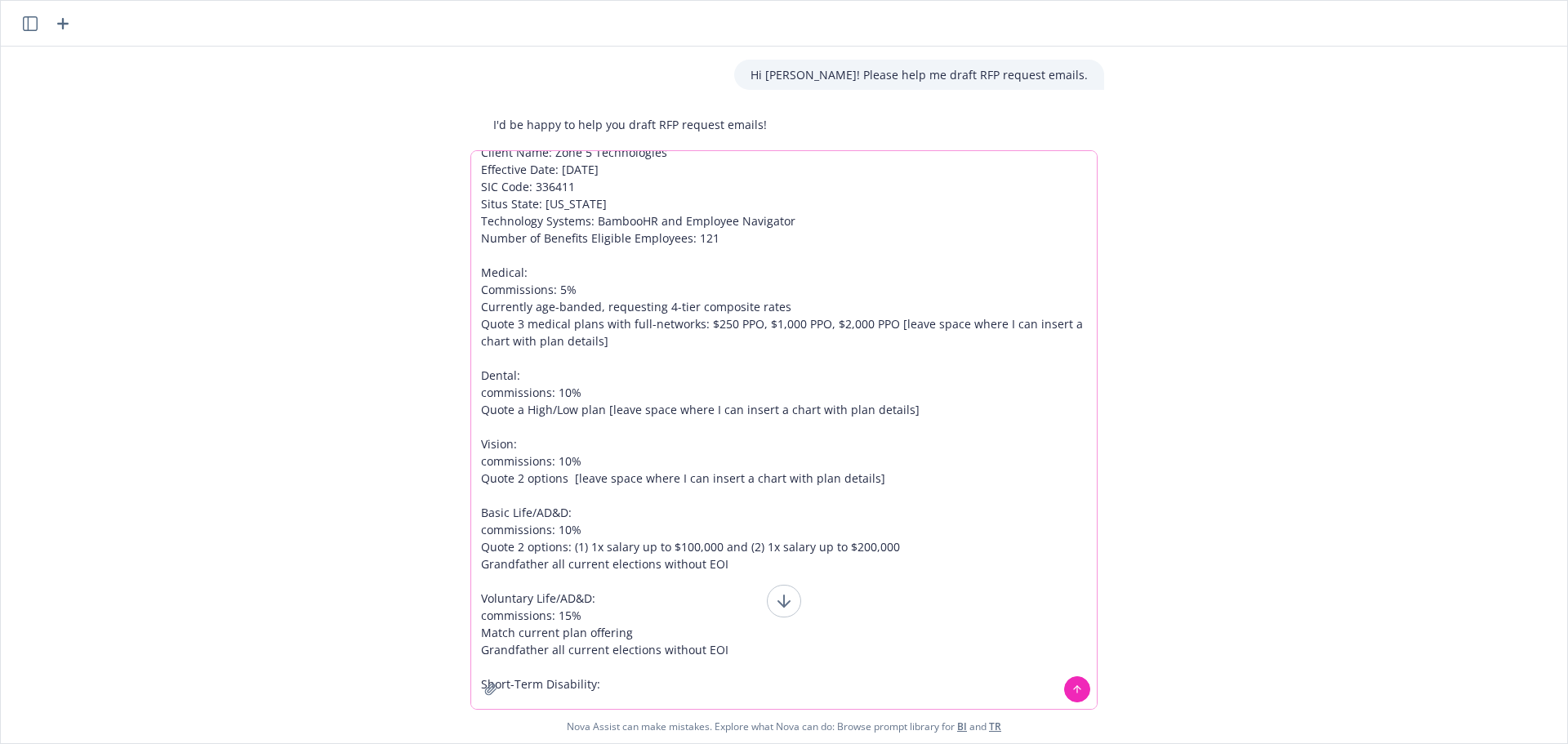
click at [681, 681] on textarea "Here are some details to include for the various lines of coverage: All lines o…" at bounding box center [784, 429] width 625 height 558
click at [592, 700] on textarea "Here are some details to include for the various lines of coverage: All lines o…" at bounding box center [784, 429] width 625 height 558
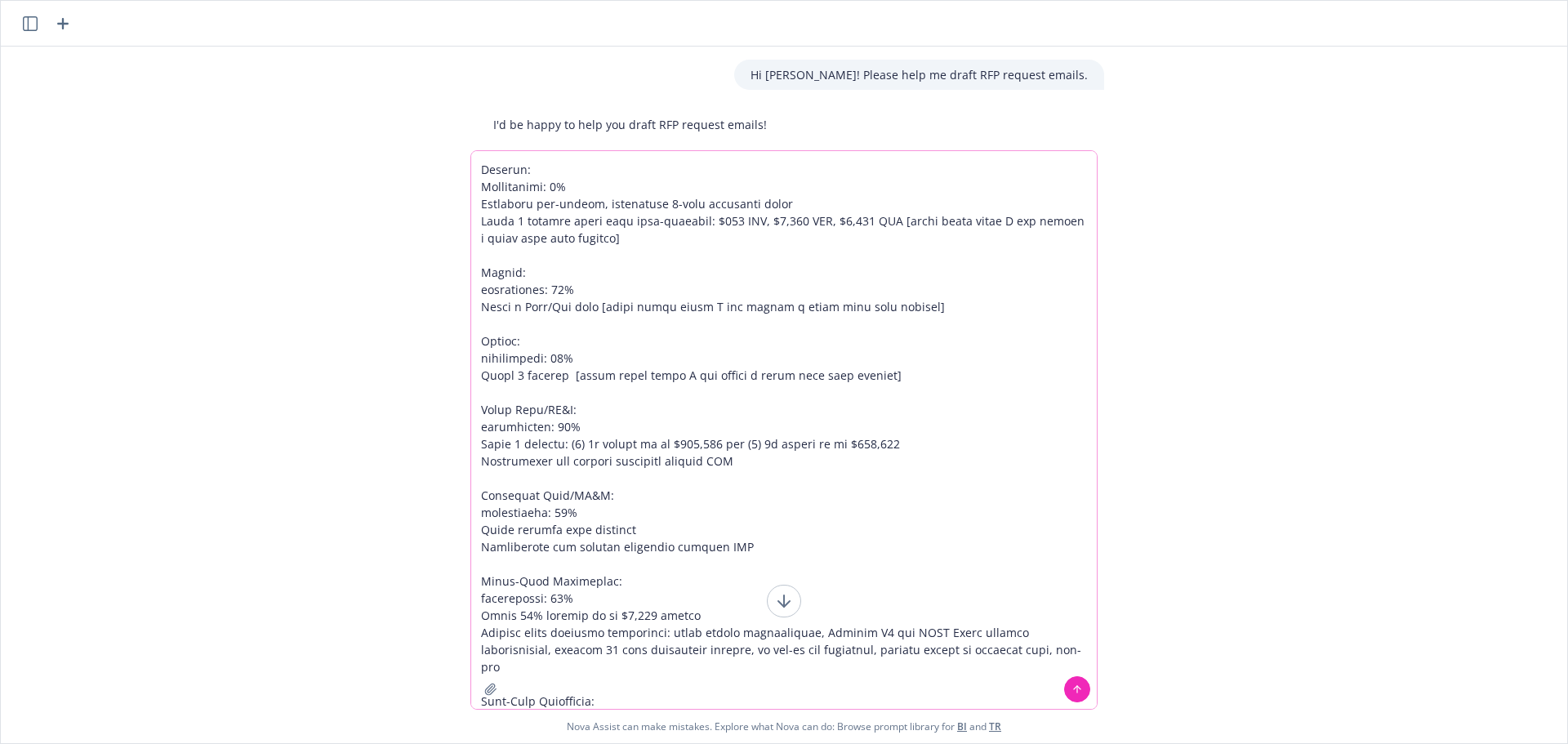
scroll to position [168, 0]
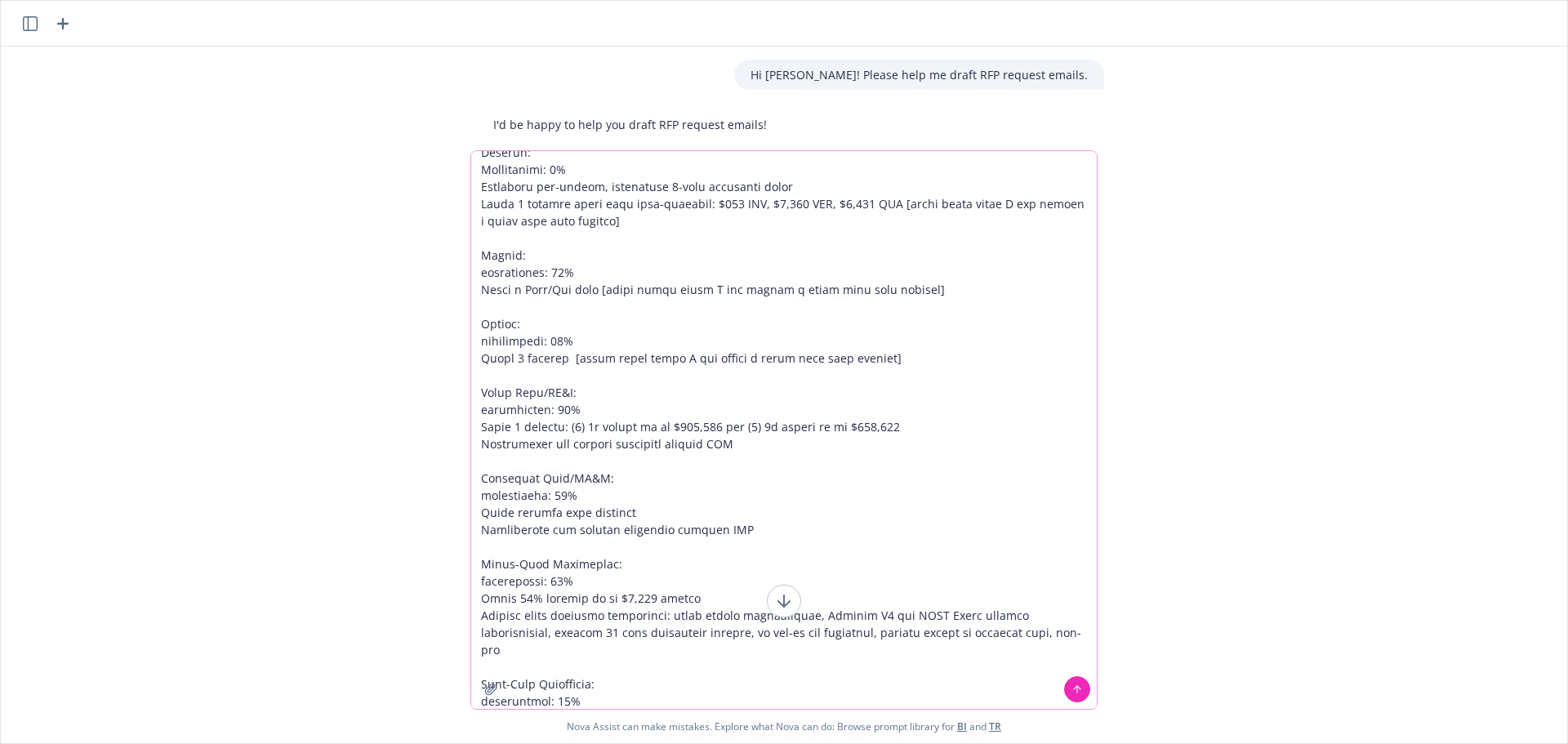
click at [573, 697] on textarea at bounding box center [784, 429] width 625 height 558
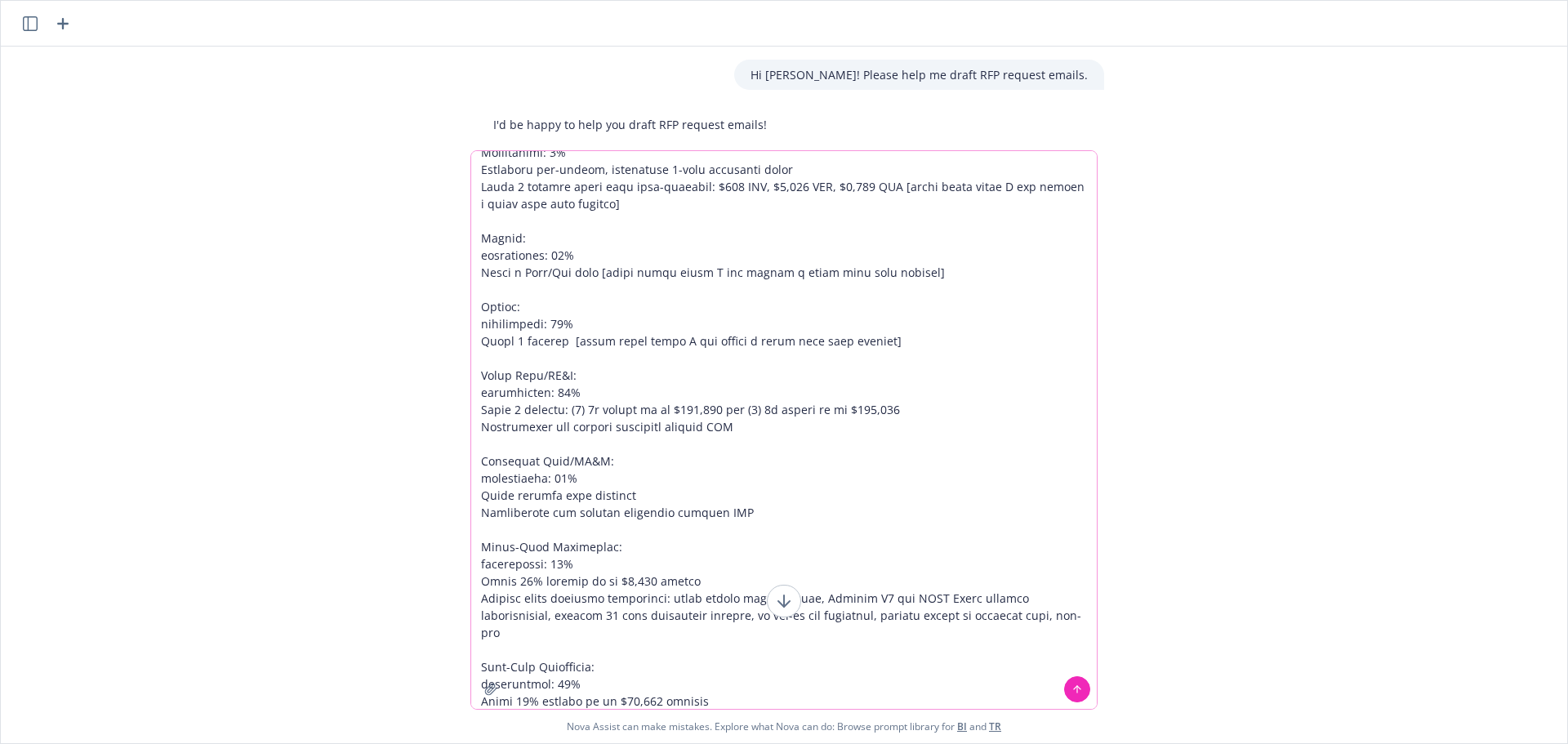
scroll to position [203, 0]
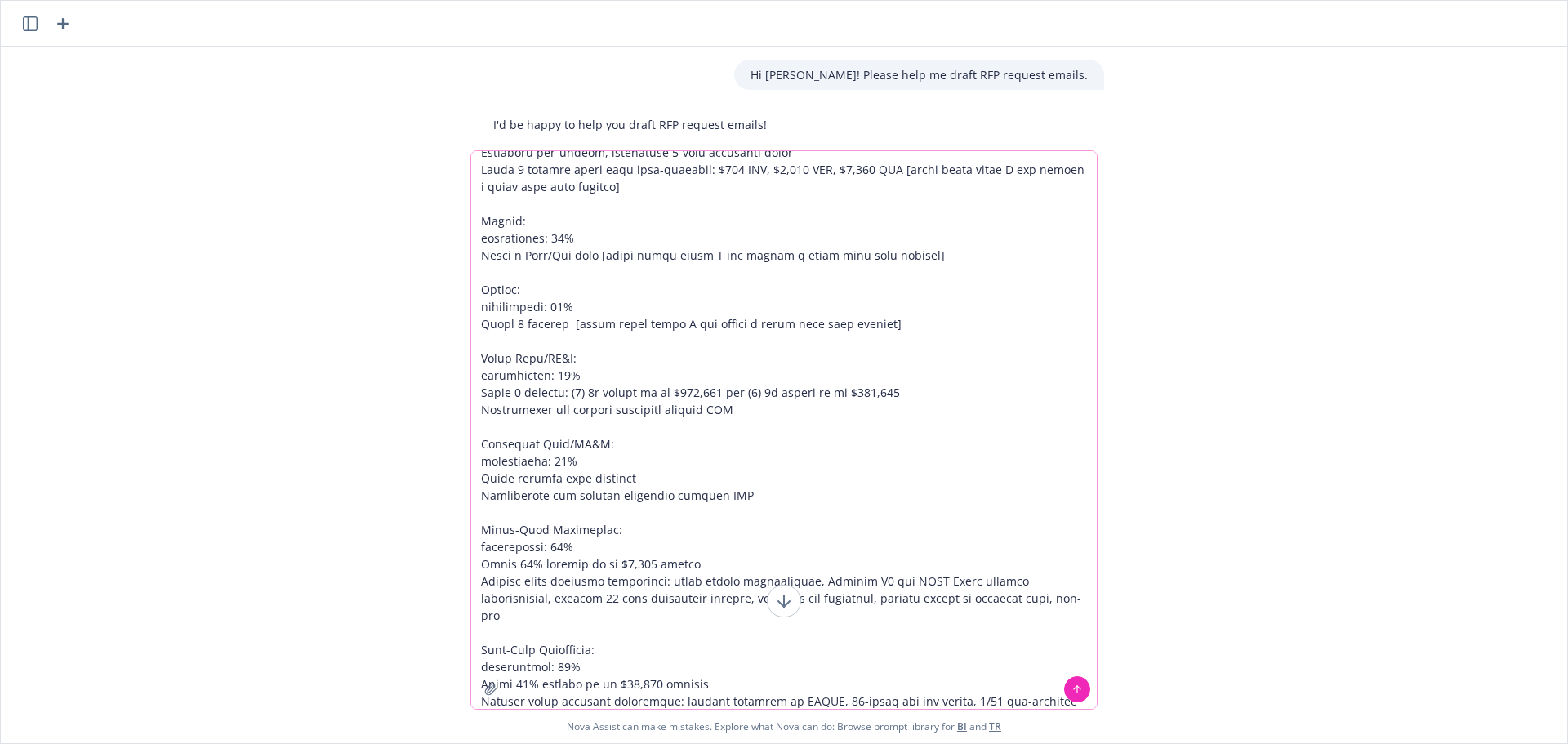
click at [826, 696] on textarea at bounding box center [784, 429] width 625 height 558
click at [1029, 697] on textarea at bounding box center [784, 429] width 625 height 558
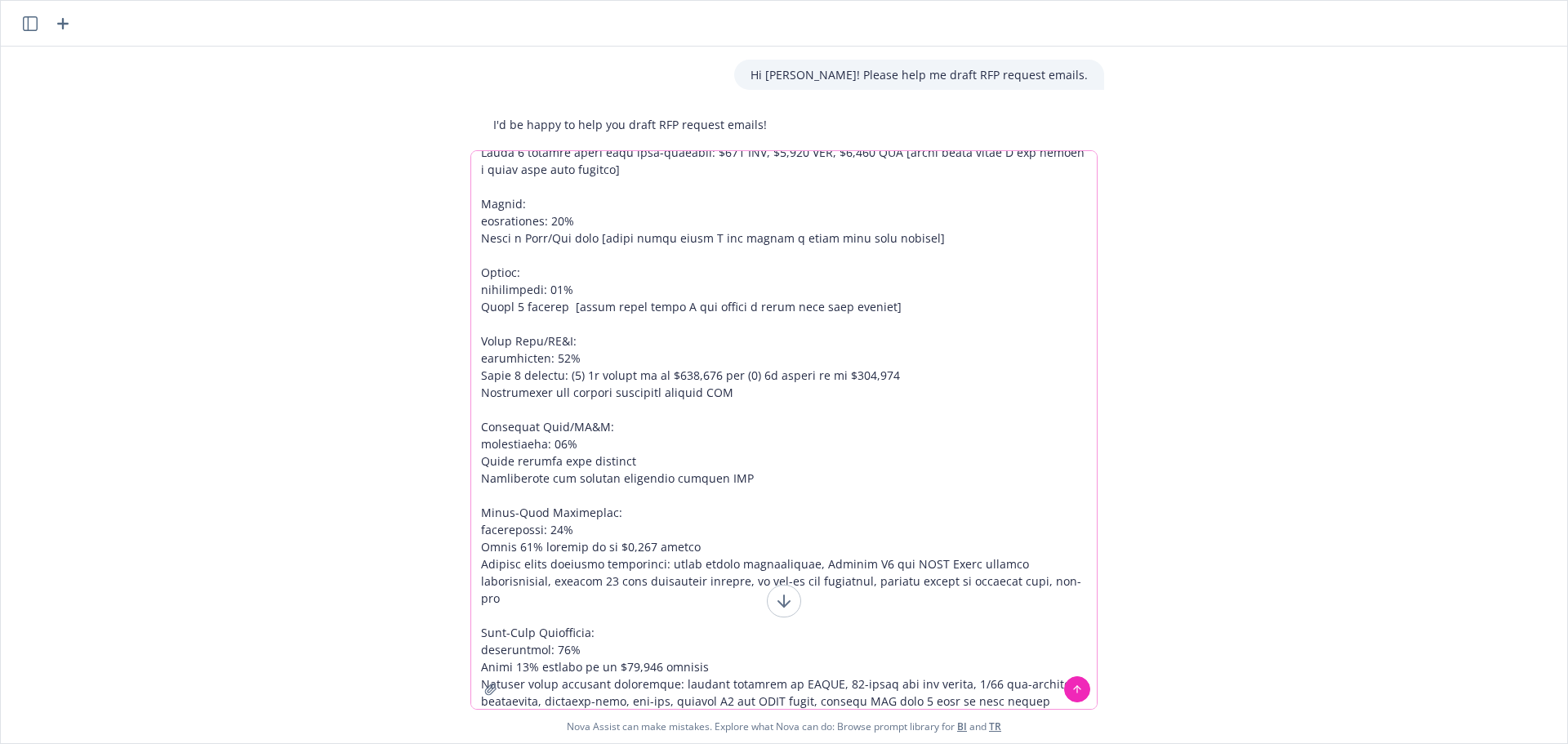
scroll to position [236, 0]
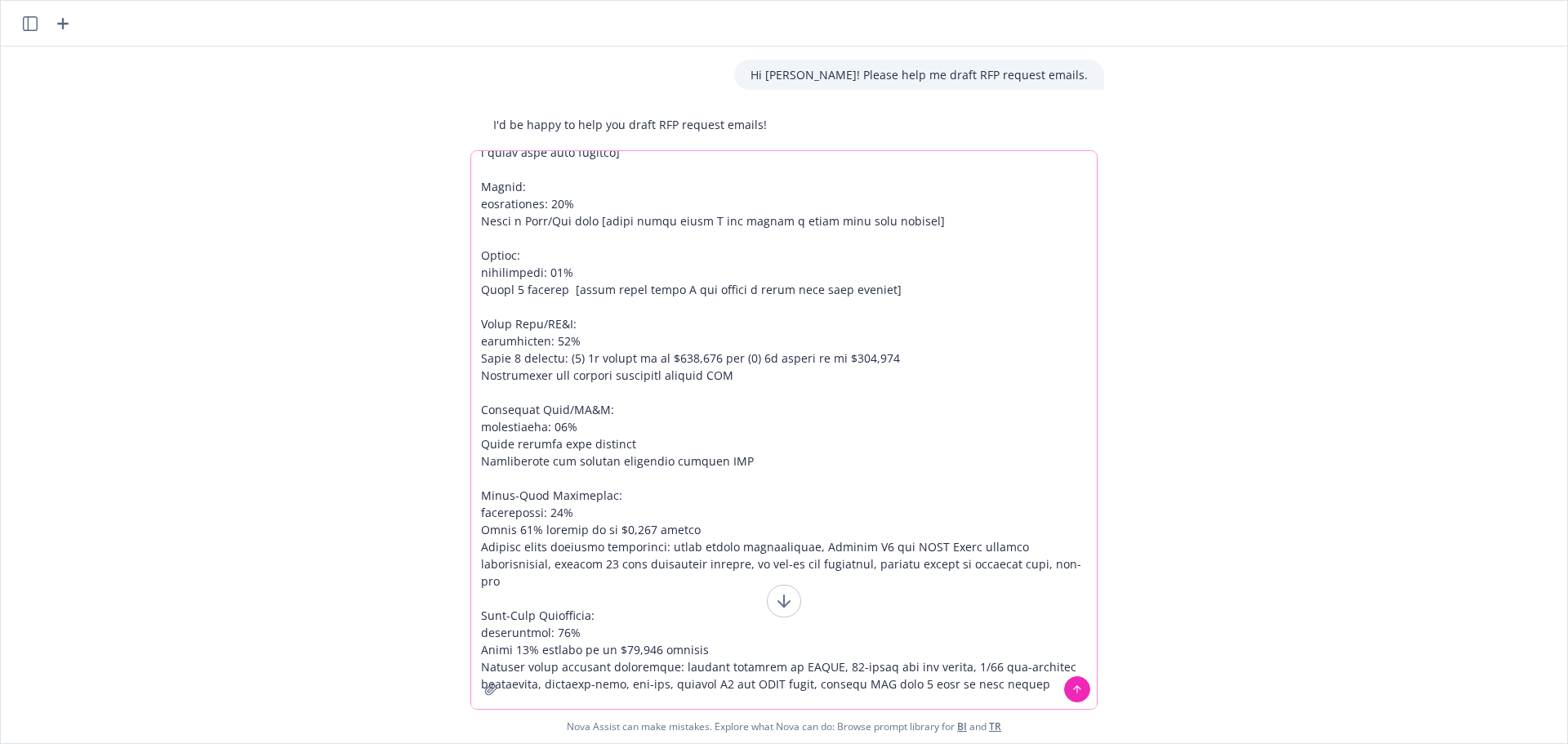
click at [576, 698] on textarea at bounding box center [784, 429] width 625 height 558
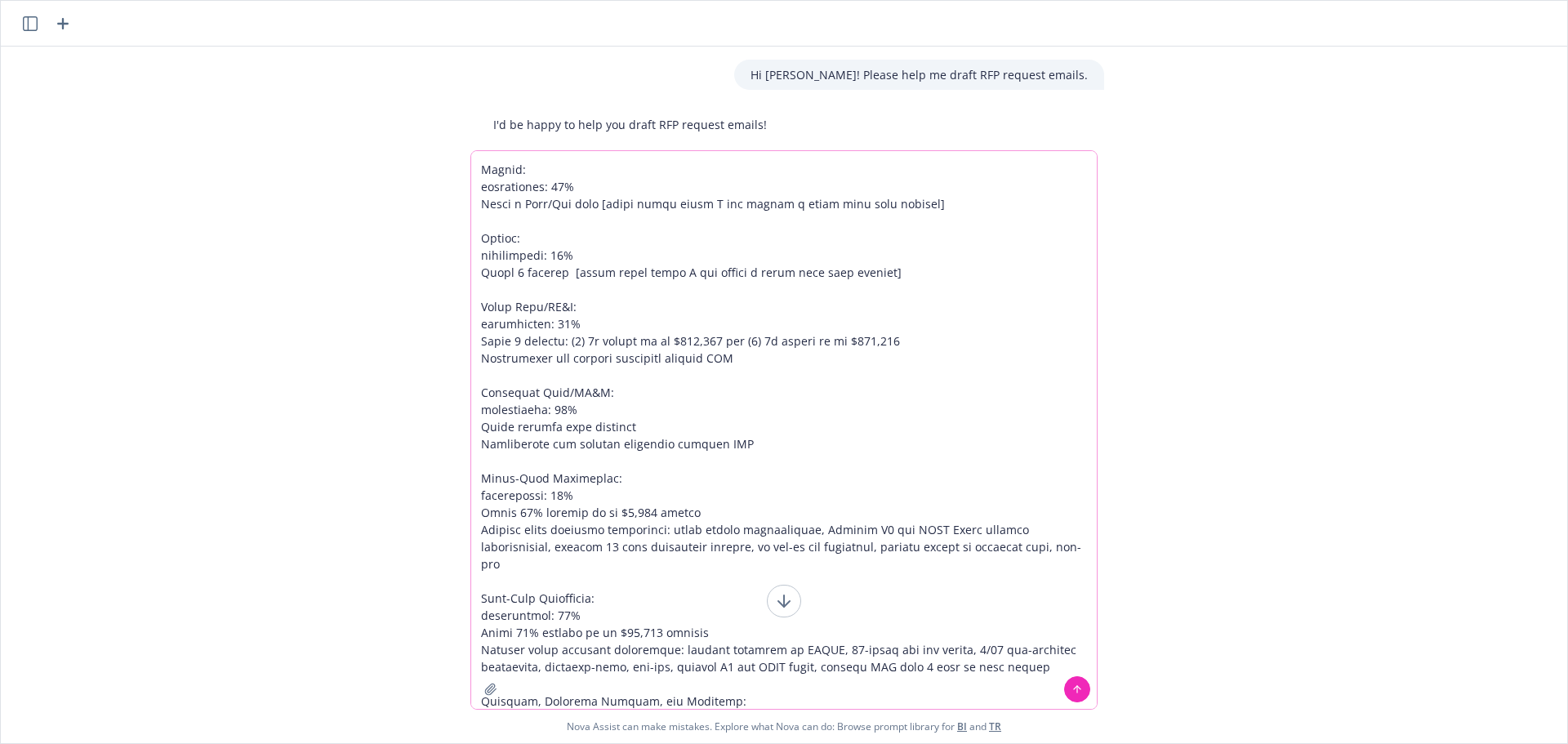
scroll to position [271, 0]
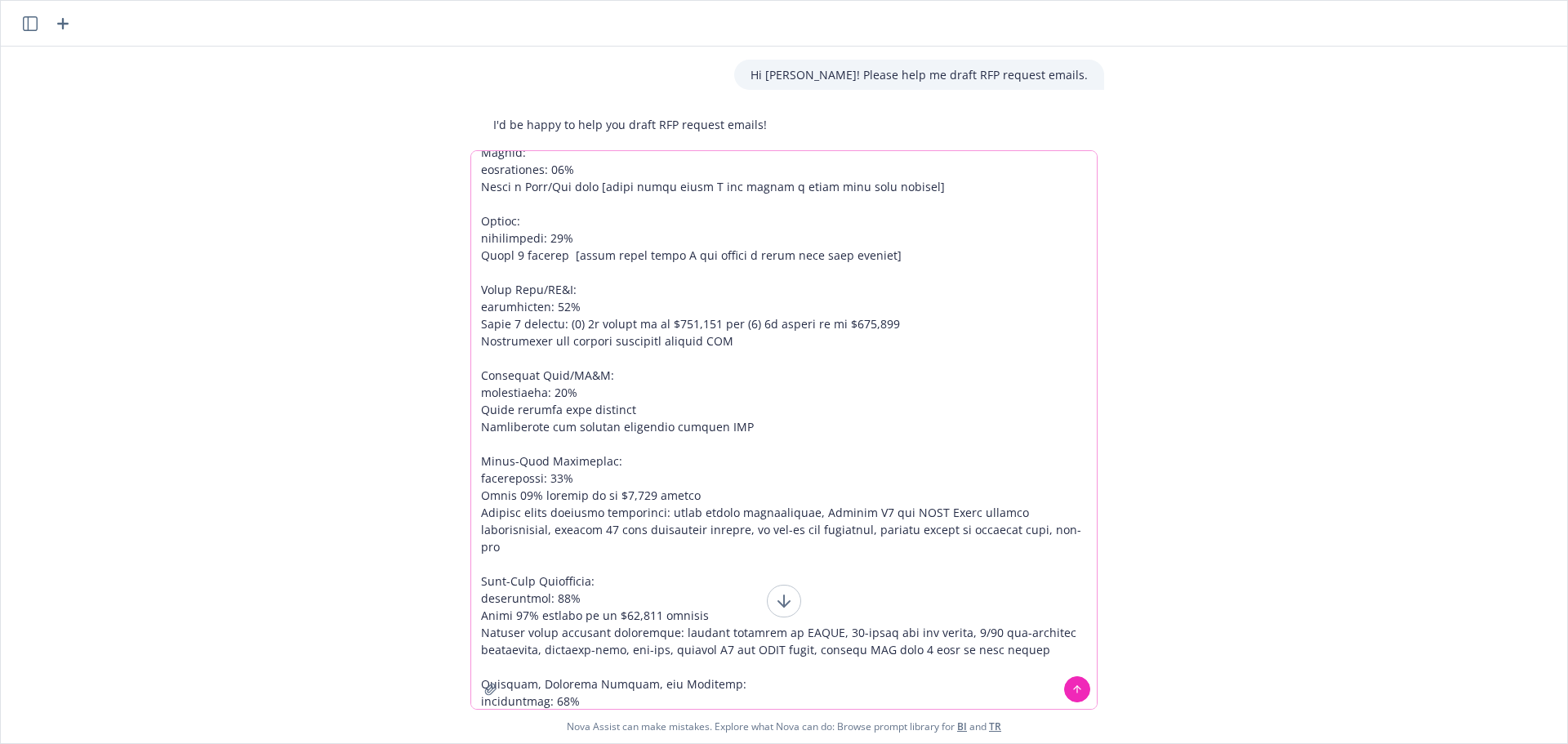
click at [664, 405] on textarea at bounding box center [784, 429] width 625 height 558
click at [725, 700] on textarea at bounding box center [784, 429] width 625 height 558
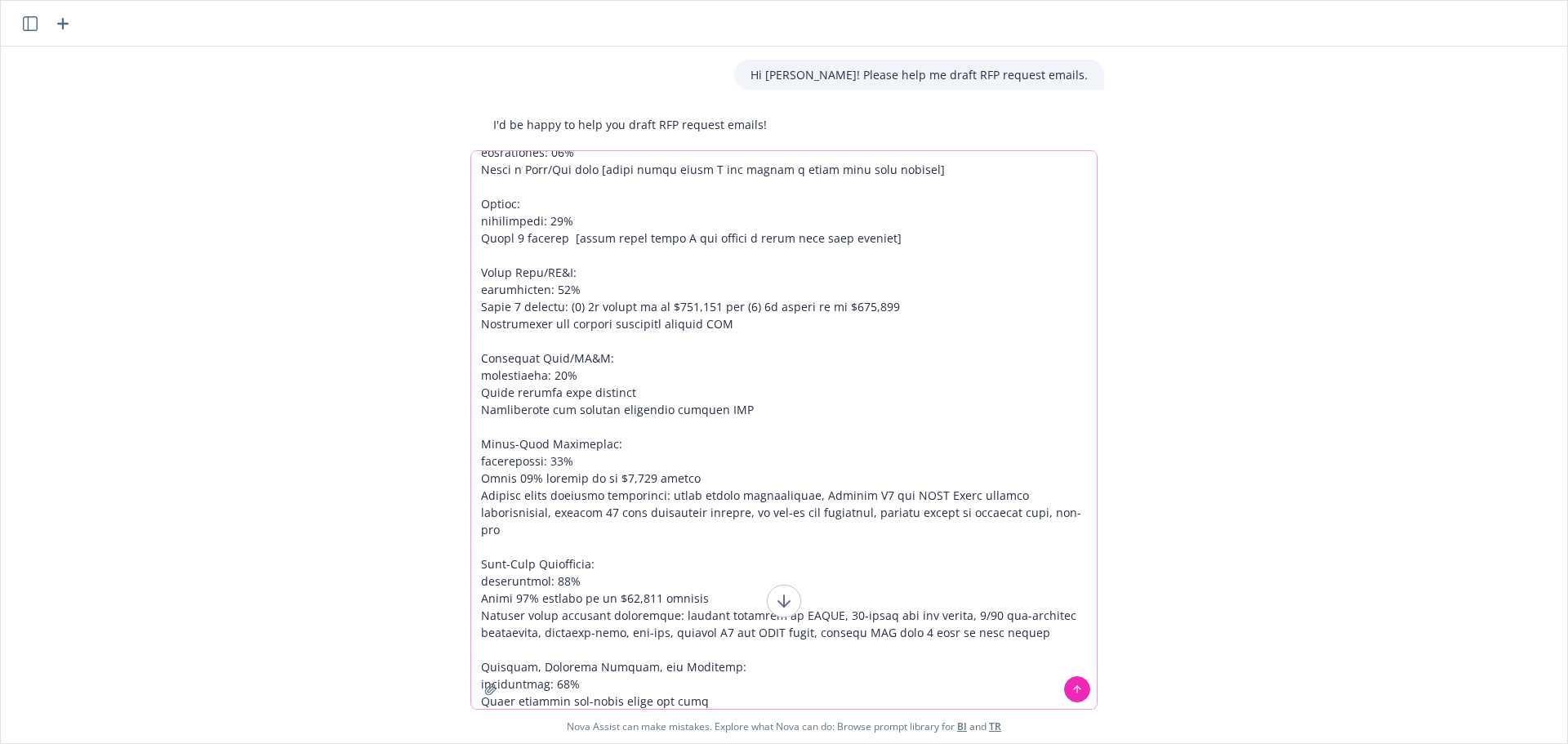
scroll to position [306, 0]
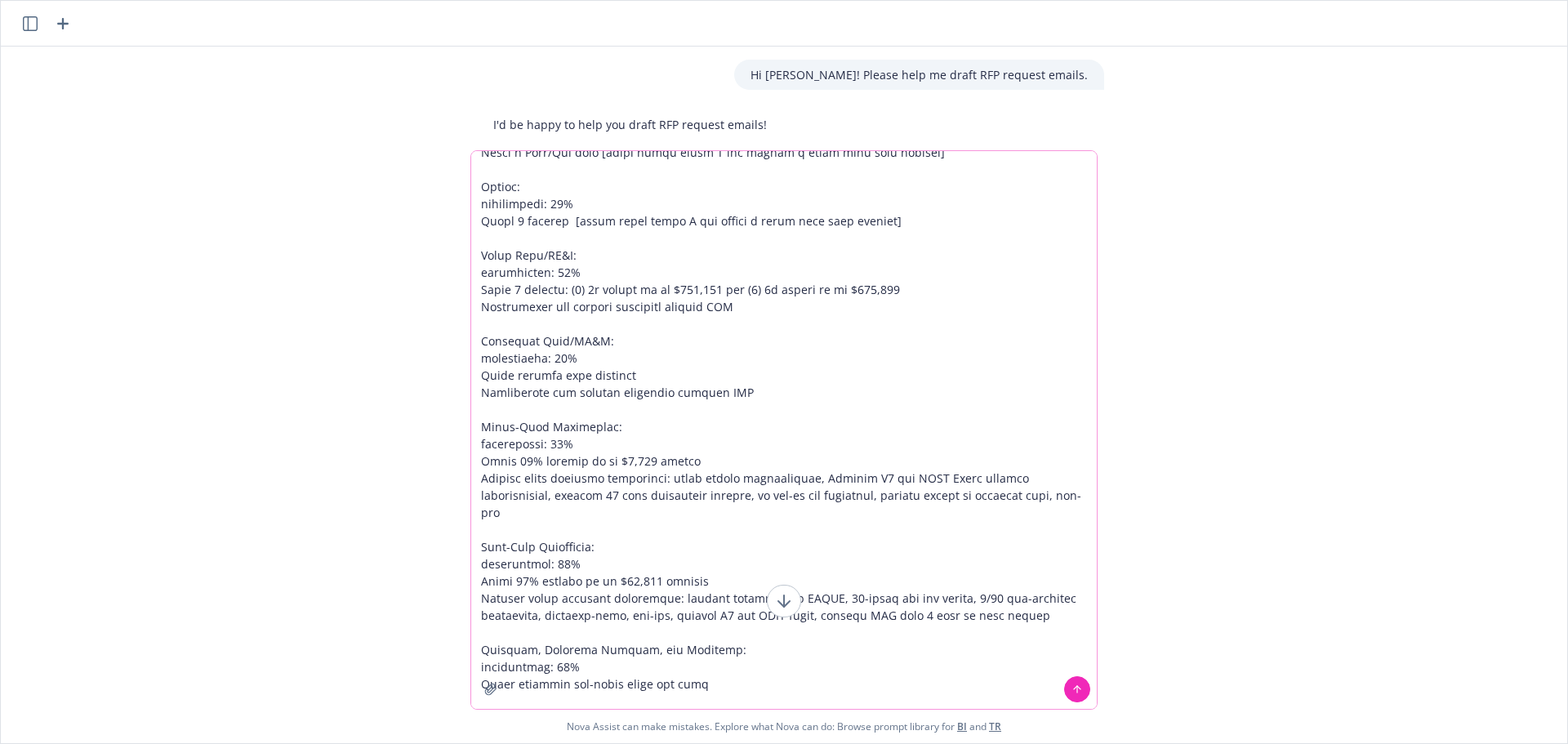
click at [568, 700] on textarea at bounding box center [784, 429] width 625 height 558
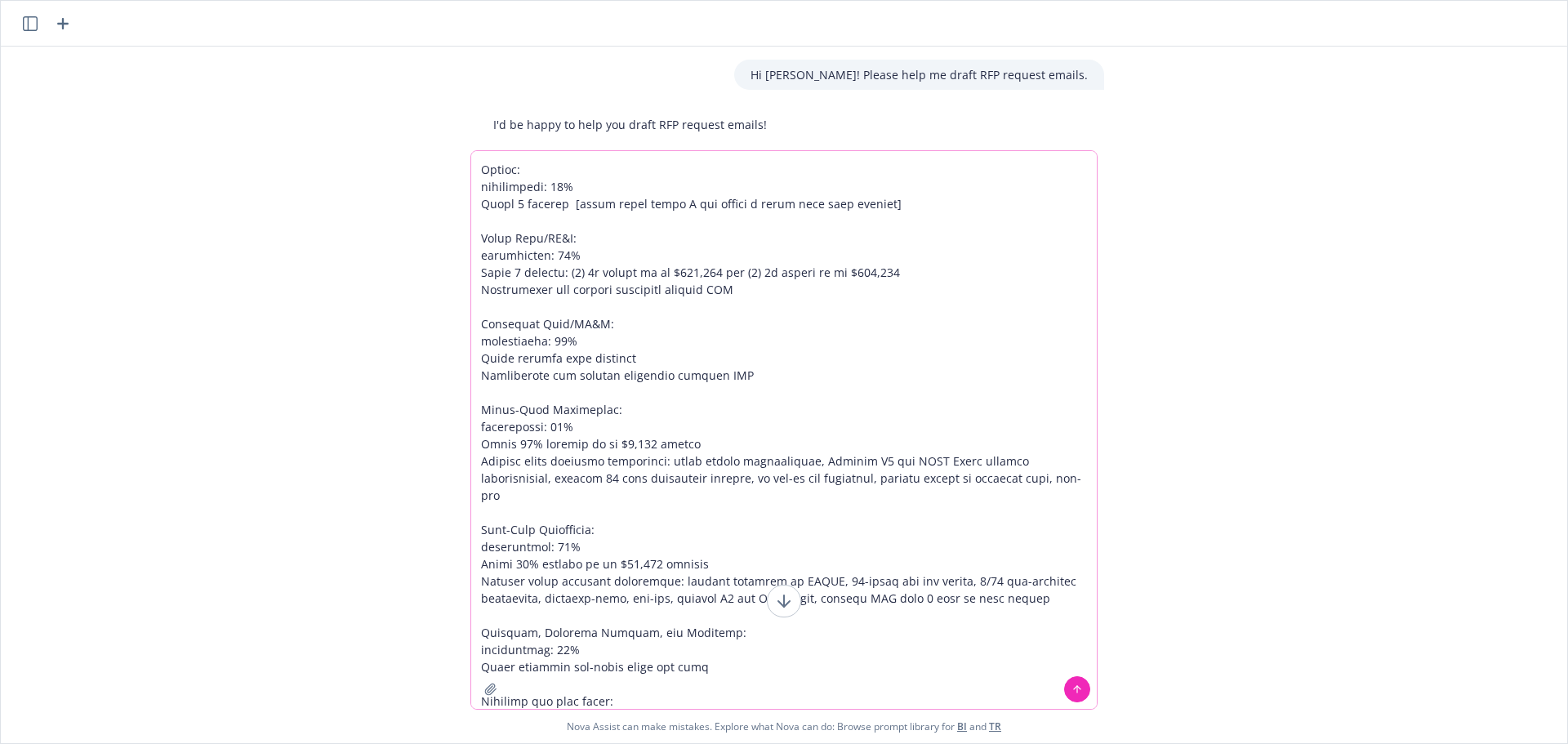
click at [569, 698] on textarea at bounding box center [784, 429] width 625 height 558
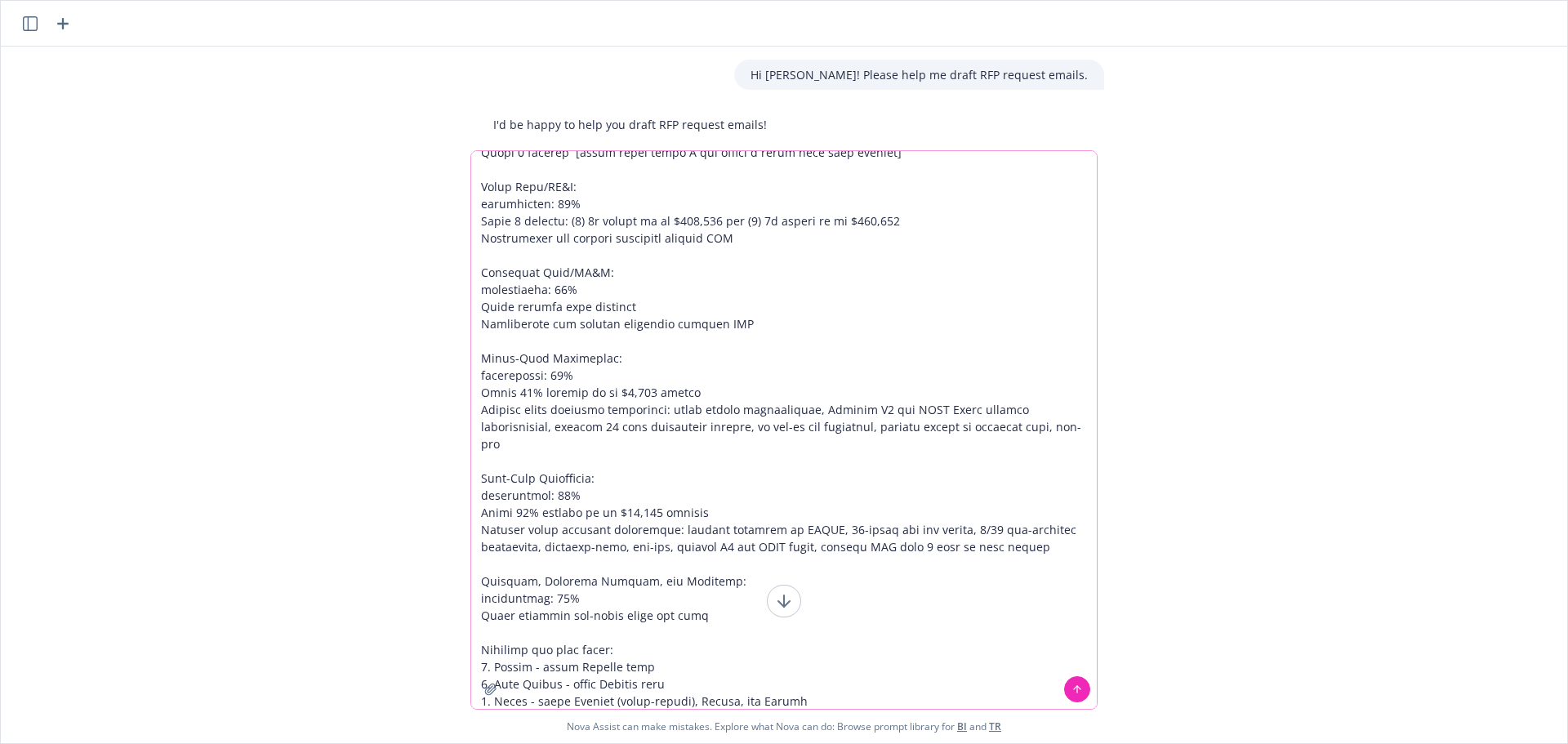
scroll to position [391, 0]
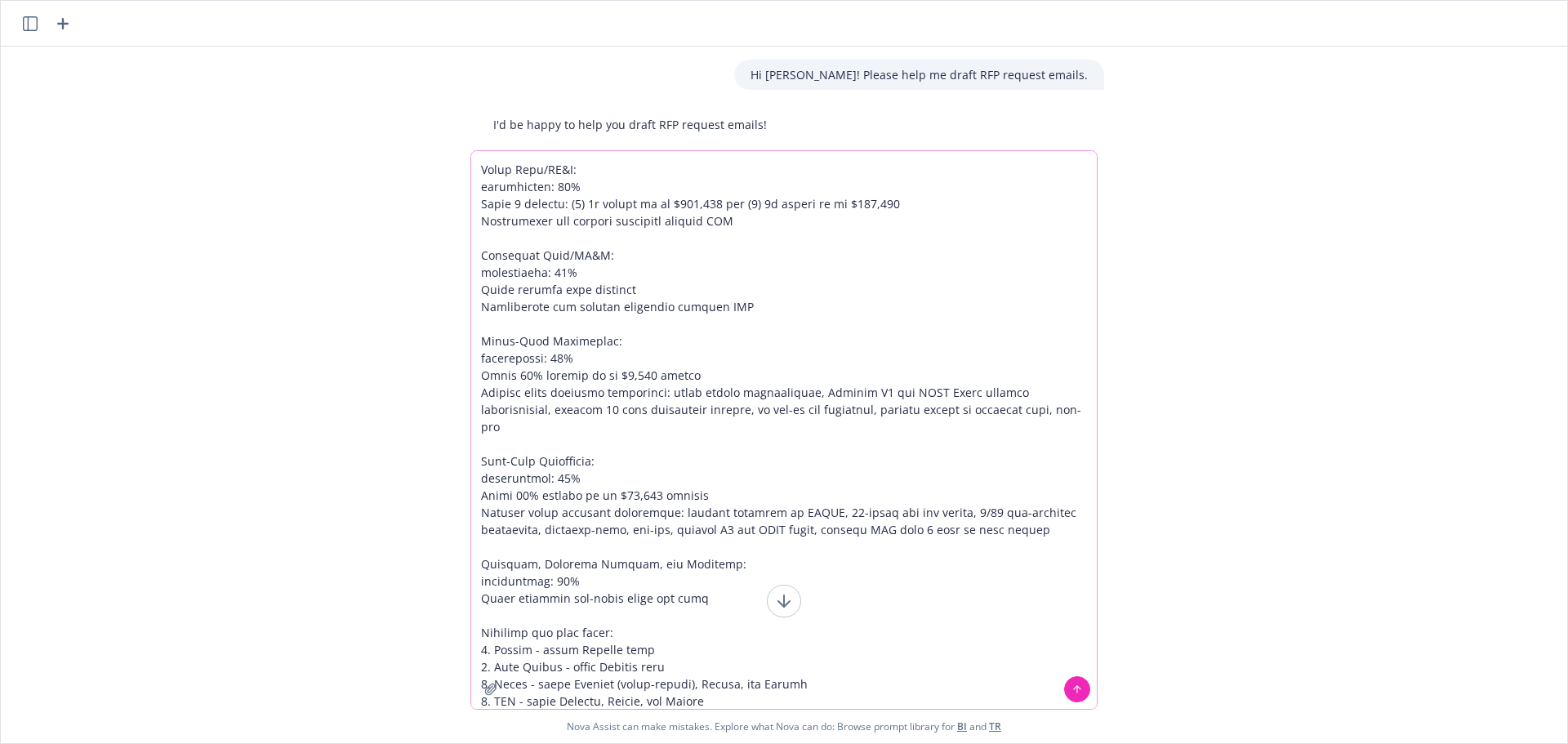
click at [843, 701] on textarea at bounding box center [784, 429] width 625 height 558
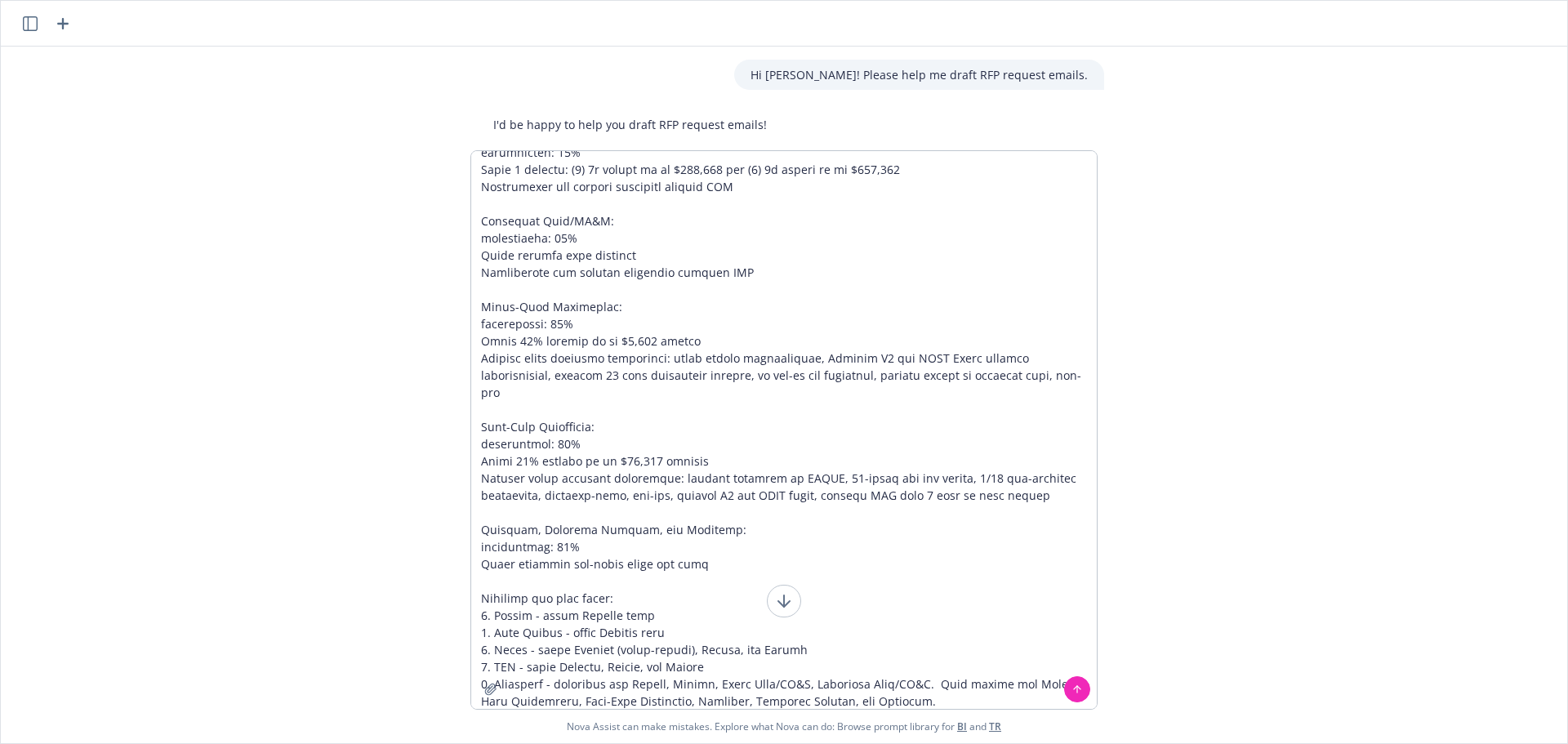
scroll to position [425, 0]
click at [620, 707] on textarea at bounding box center [784, 429] width 625 height 558
drag, startPoint x: 1009, startPoint y: 669, endPoint x: 1038, endPoint y: 688, distance: 34.7
click at [1038, 688] on textarea at bounding box center [784, 429] width 625 height 558
drag, startPoint x: 674, startPoint y: 705, endPoint x: 695, endPoint y: 699, distance: 21.8
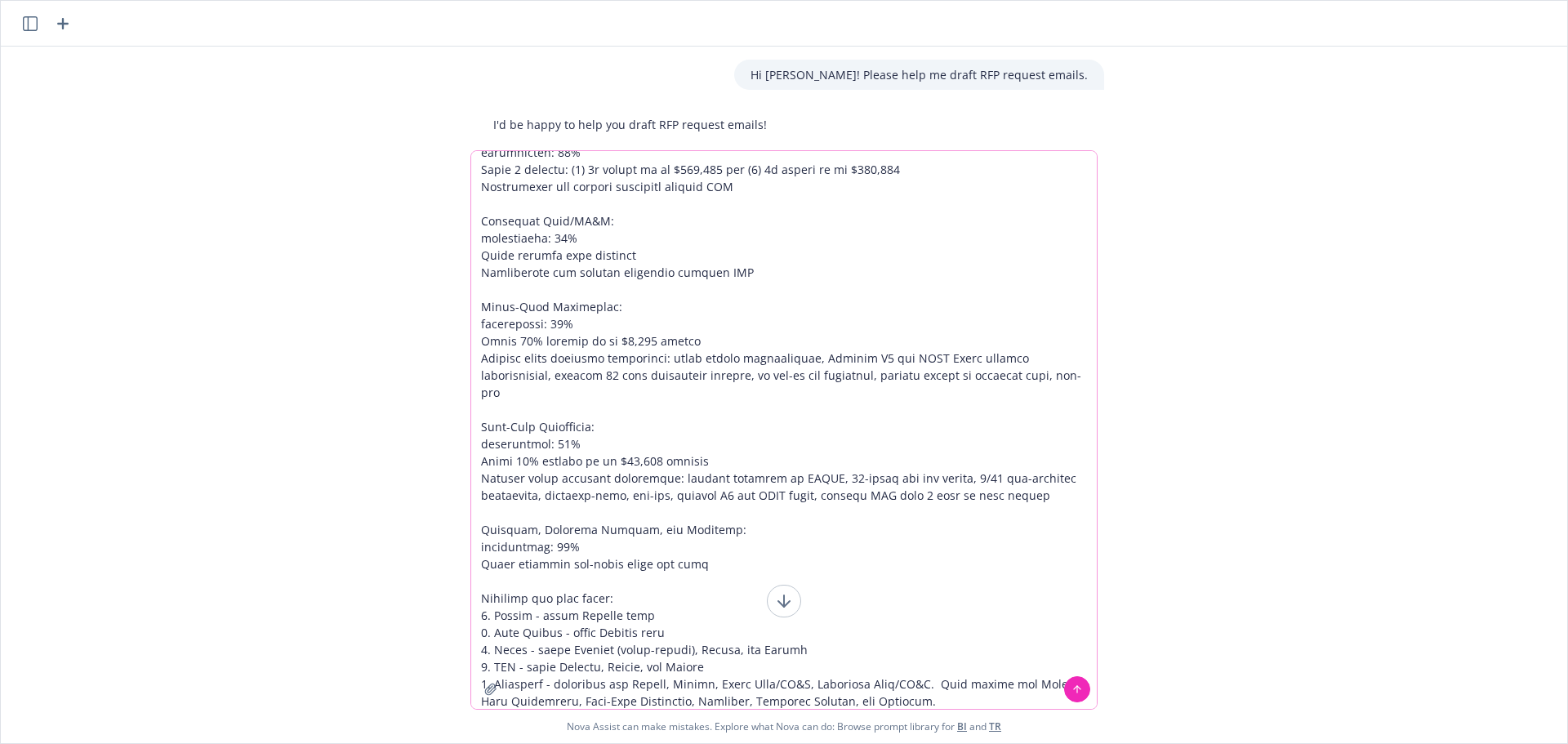
click at [676, 704] on textarea at bounding box center [784, 429] width 625 height 558
paste textarea "Short-Term Disability, Long-Term Disability, Accident, Critical Illness, and Ho…"
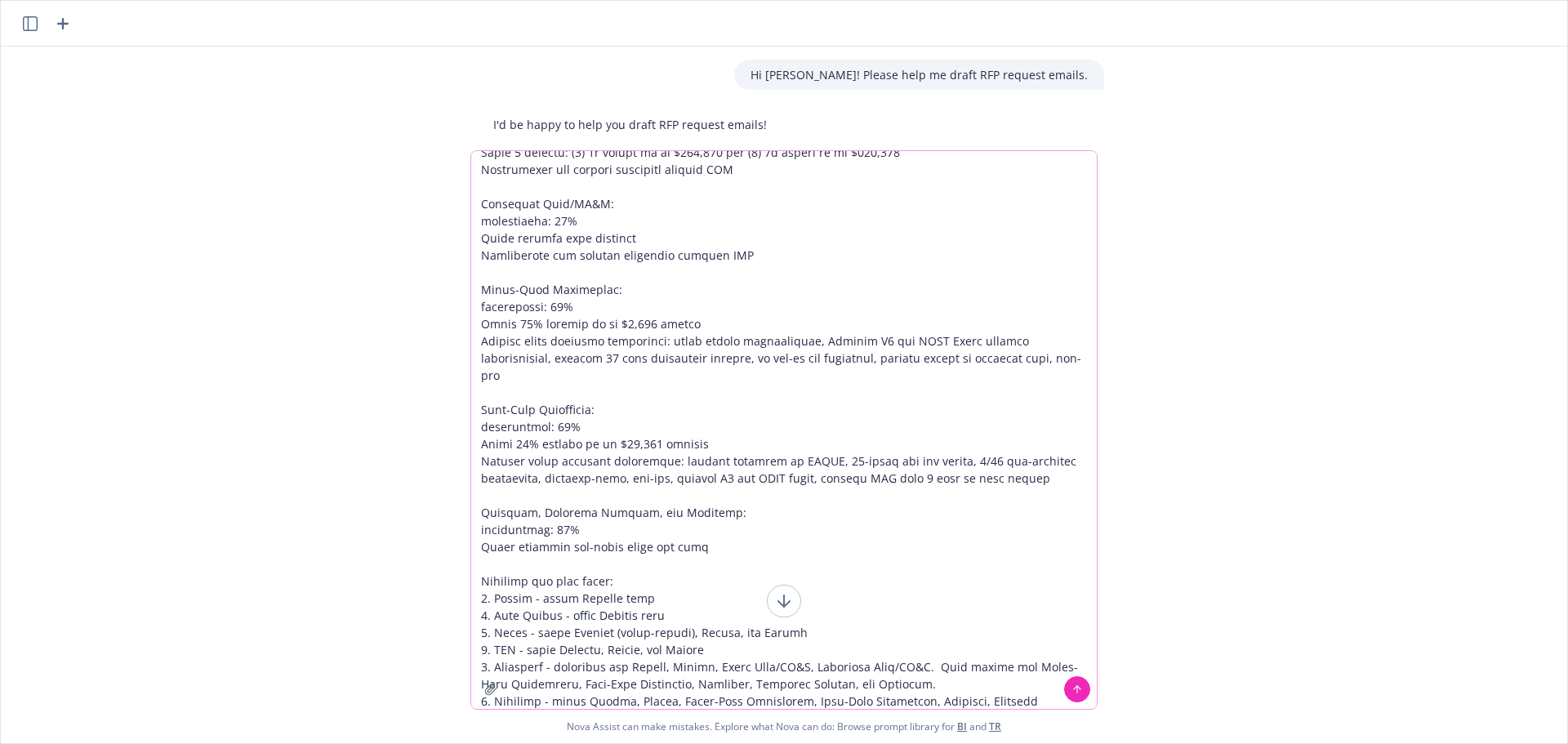
scroll to position [460, 0]
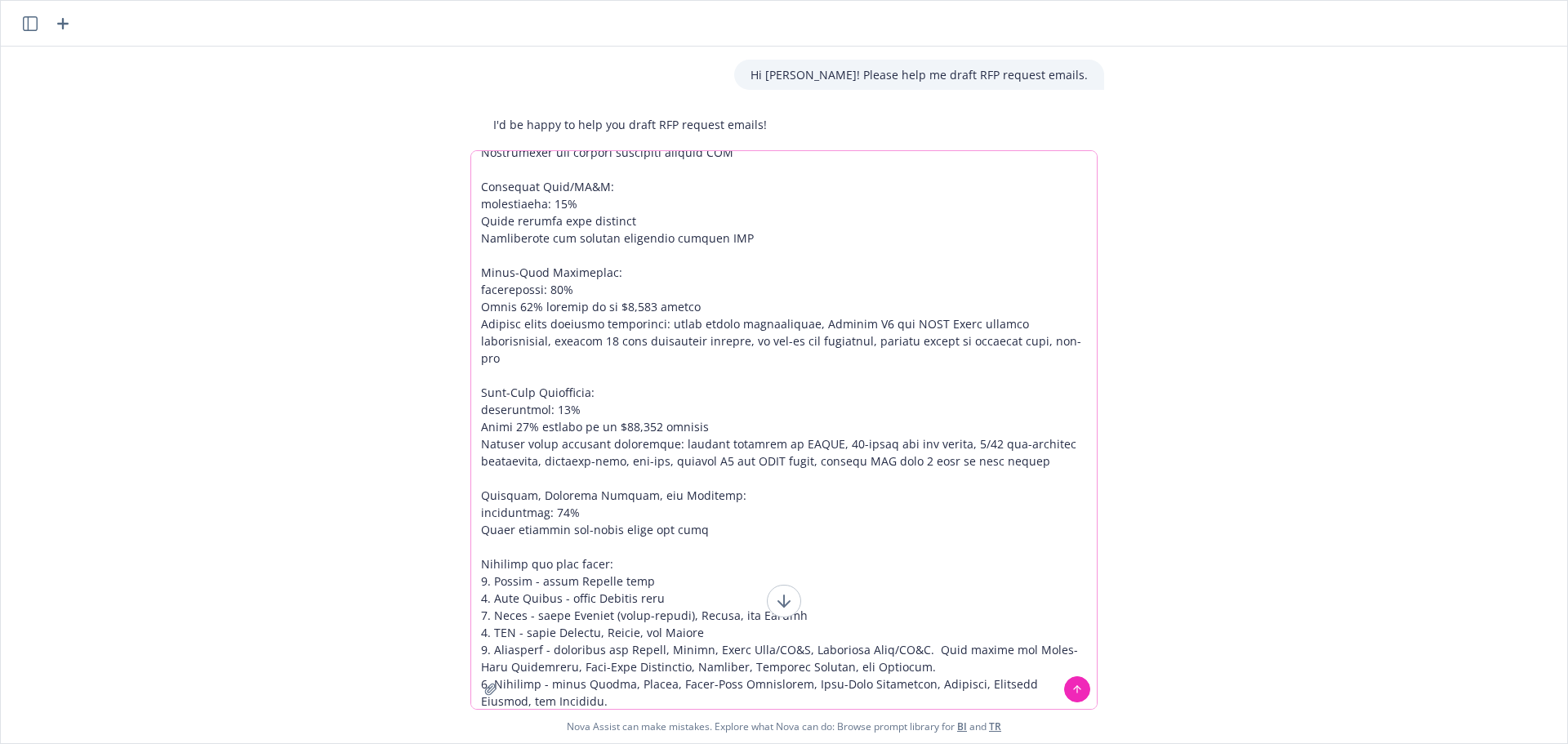
drag, startPoint x: 566, startPoint y: 678, endPoint x: 556, endPoint y: 670, distance: 12.8
click at [556, 670] on textarea at bounding box center [784, 429] width 625 height 558
click at [556, 694] on textarea at bounding box center [784, 429] width 625 height 558
paste textarea "quote Dental, Vision, Short-Term Disability, Long-Term Disability, Accident, Cr…"
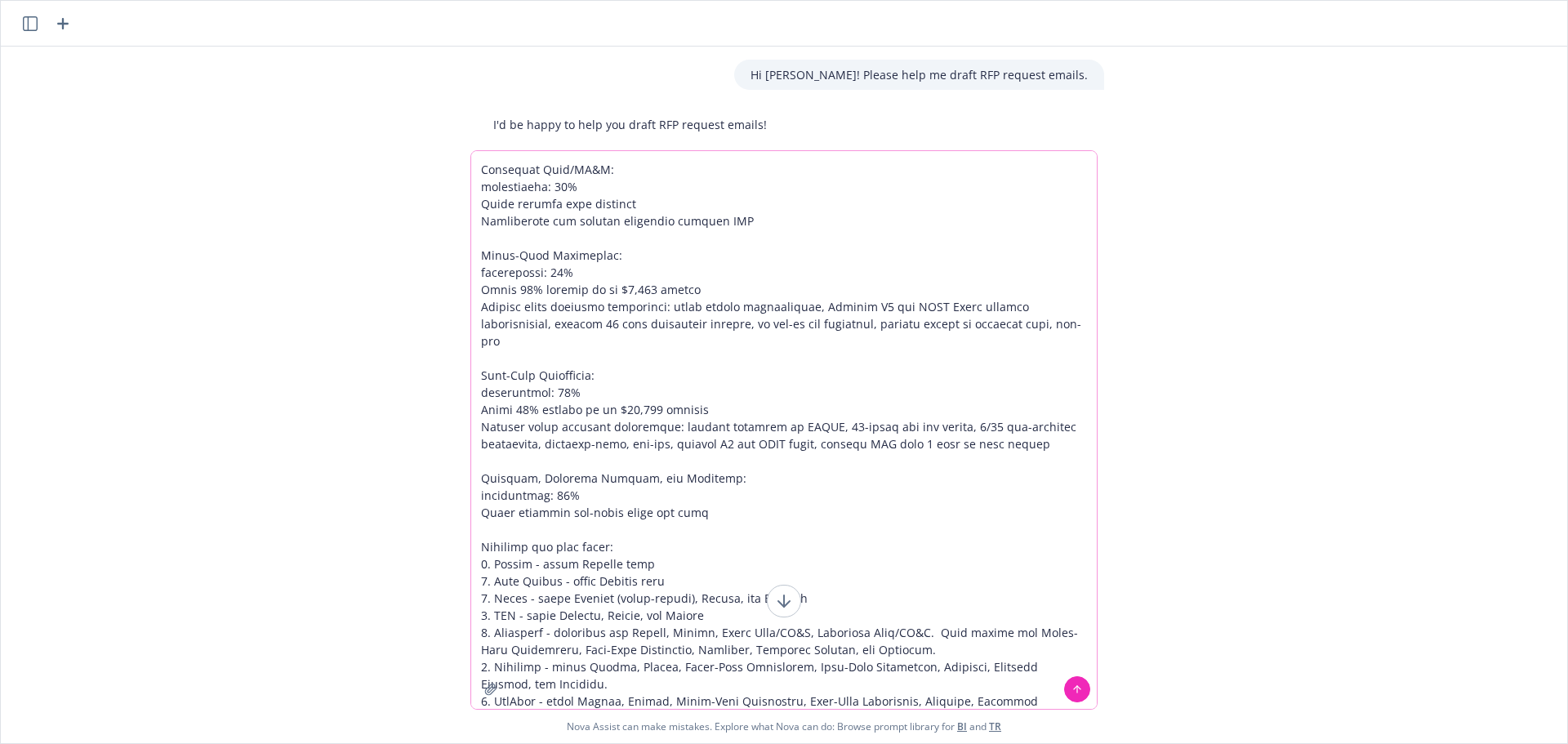
scroll to position [494, 0]
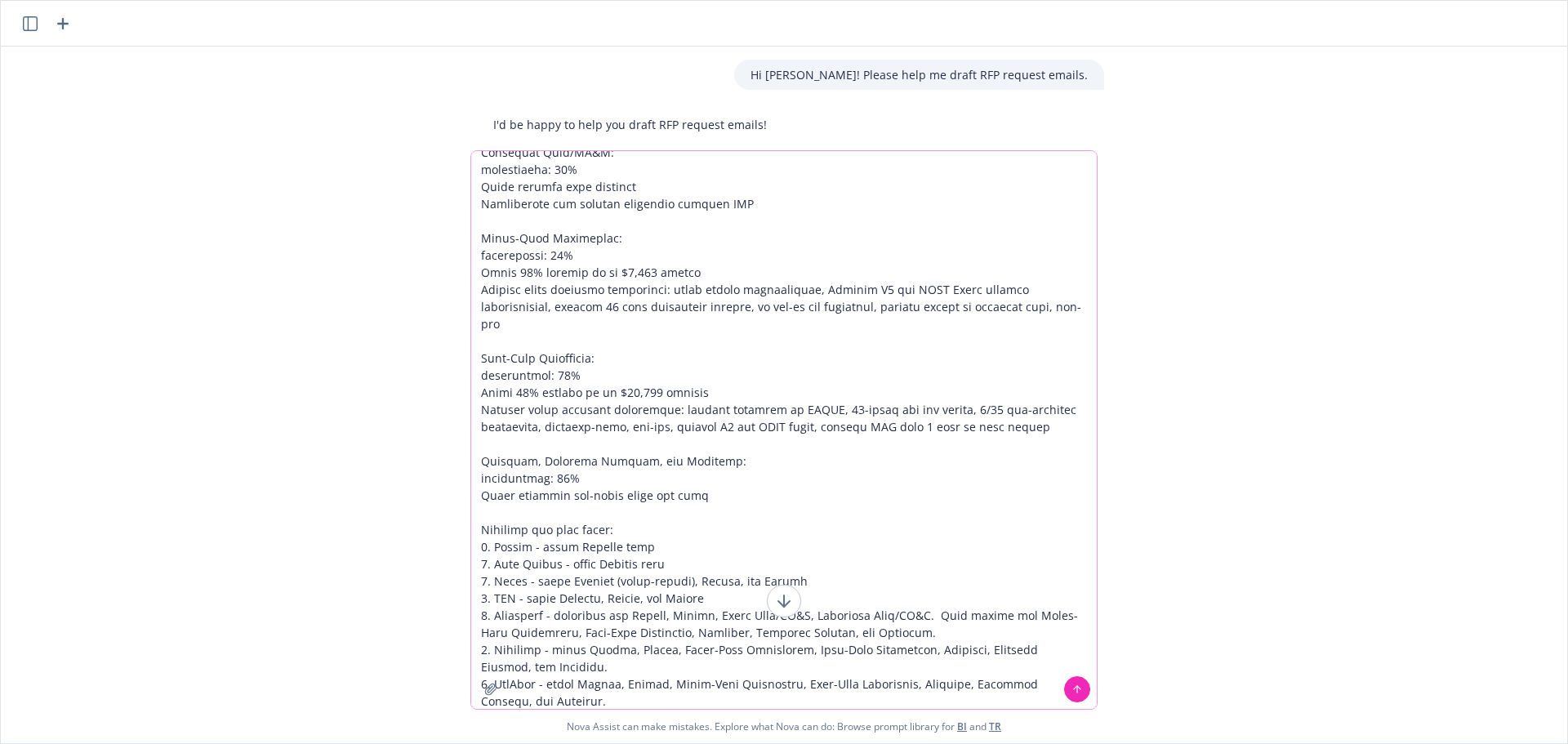
click at [672, 659] on textarea at bounding box center [784, 429] width 625 height 558
click at [585, 643] on textarea at bounding box center [784, 429] width 625 height 558
click at [621, 688] on textarea at bounding box center [784, 429] width 625 height 558
paste textarea "quote Dental, Vision, Short-Term Disability, Long-Term Disability, Accident, Cr…"
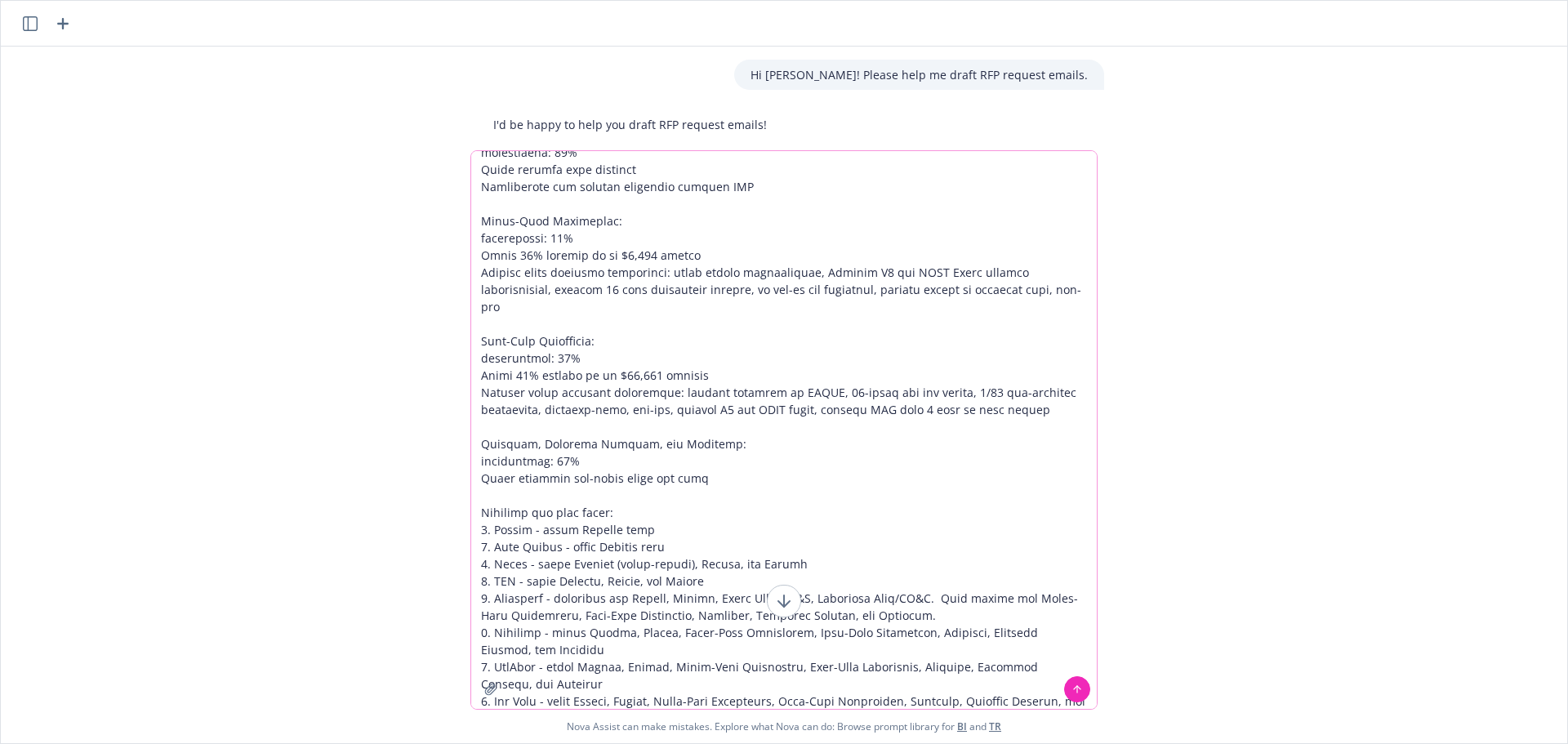
paste textarea "quote Dental, Vision, Short-Term Disability, Long-Term Disability, Accident, Cr…"
drag, startPoint x: 569, startPoint y: 697, endPoint x: 649, endPoint y: 702, distance: 80.2
click at [649, 702] on textarea at bounding box center [784, 429] width 625 height 558
click at [1005, 704] on textarea at bounding box center [784, 429] width 625 height 558
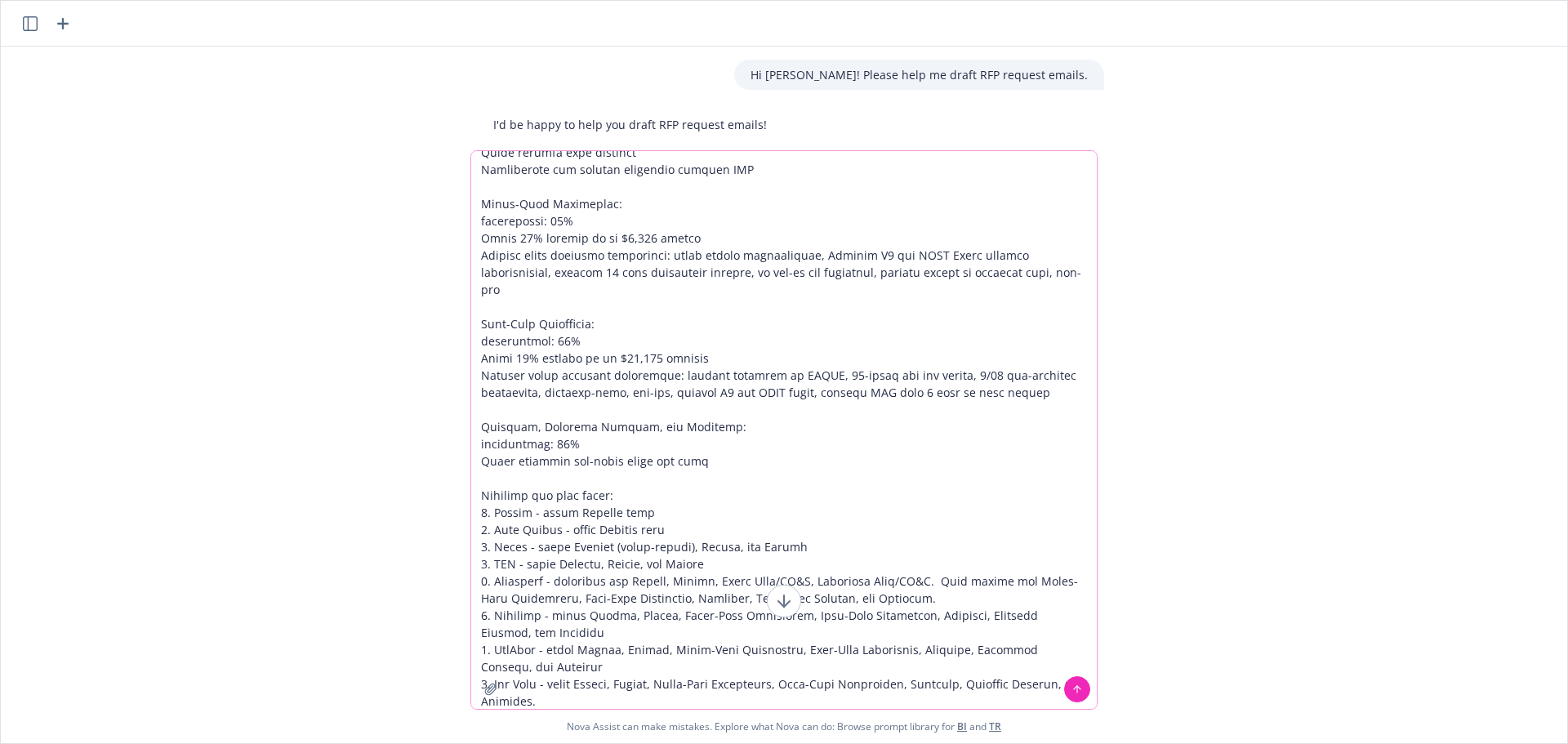
click at [586, 701] on textarea at bounding box center [784, 429] width 625 height 558
paste textarea "quote Dental, Vision, Short-Term Disability, Long-Term Disability, Accident, Cr…"
drag, startPoint x: 884, startPoint y: 706, endPoint x: 570, endPoint y: 701, distance: 314.0
click at [570, 701] on textarea at bounding box center [784, 429] width 625 height 558
click at [876, 704] on textarea at bounding box center [784, 429] width 625 height 558
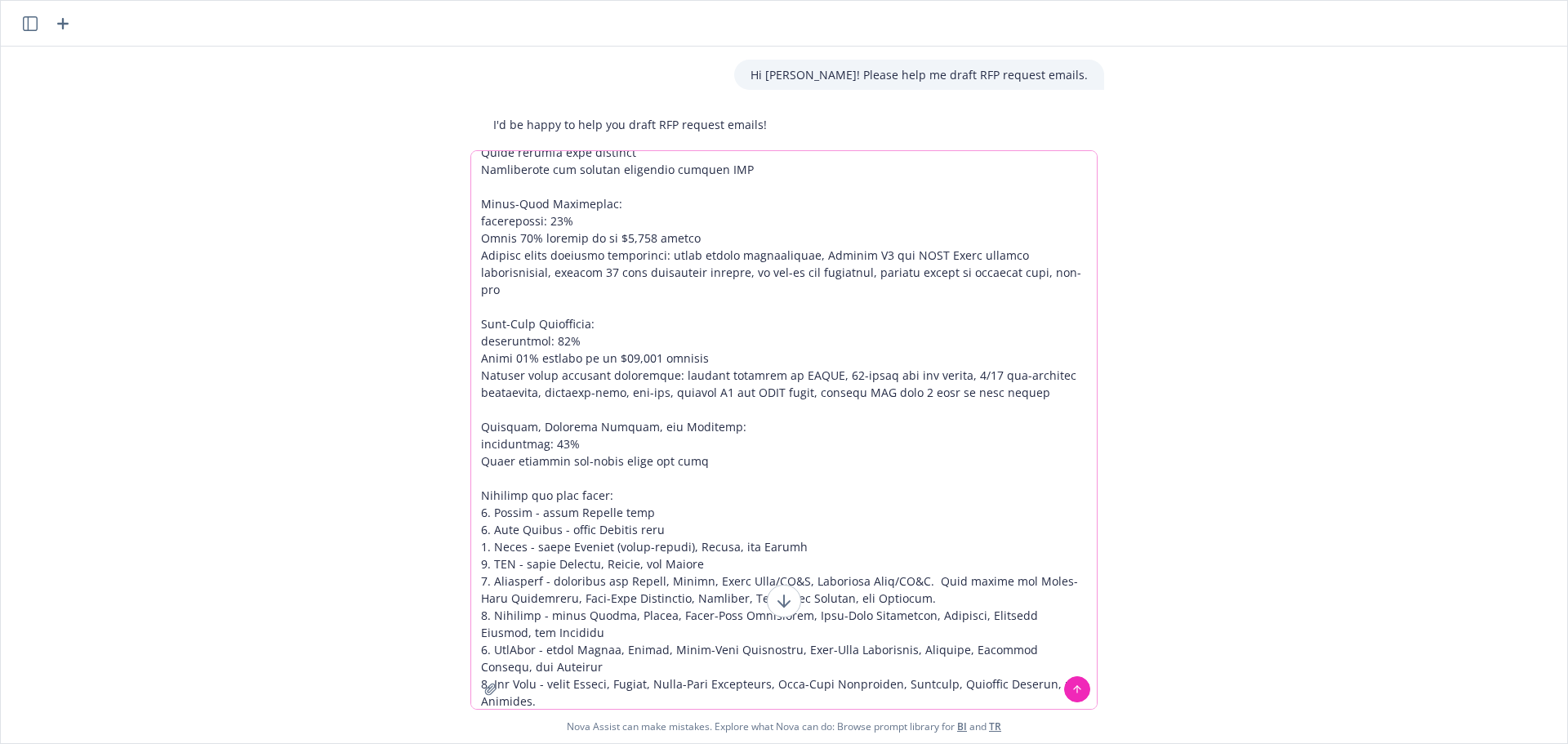
type textarea "Here are some details to include for the various lines of coverage: All lines o…"
click at [657, 491] on textarea at bounding box center [784, 429] width 625 height 558
drag, startPoint x: 753, startPoint y: 429, endPoint x: 490, endPoint y: 100, distance: 421.2
click at [490, 100] on div "Hi [PERSON_NAME]! Please help me draft RFP request emails. I'd be happy to help…" at bounding box center [784, 395] width 1566 height 697
click at [667, 261] on textarea at bounding box center [784, 429] width 625 height 558
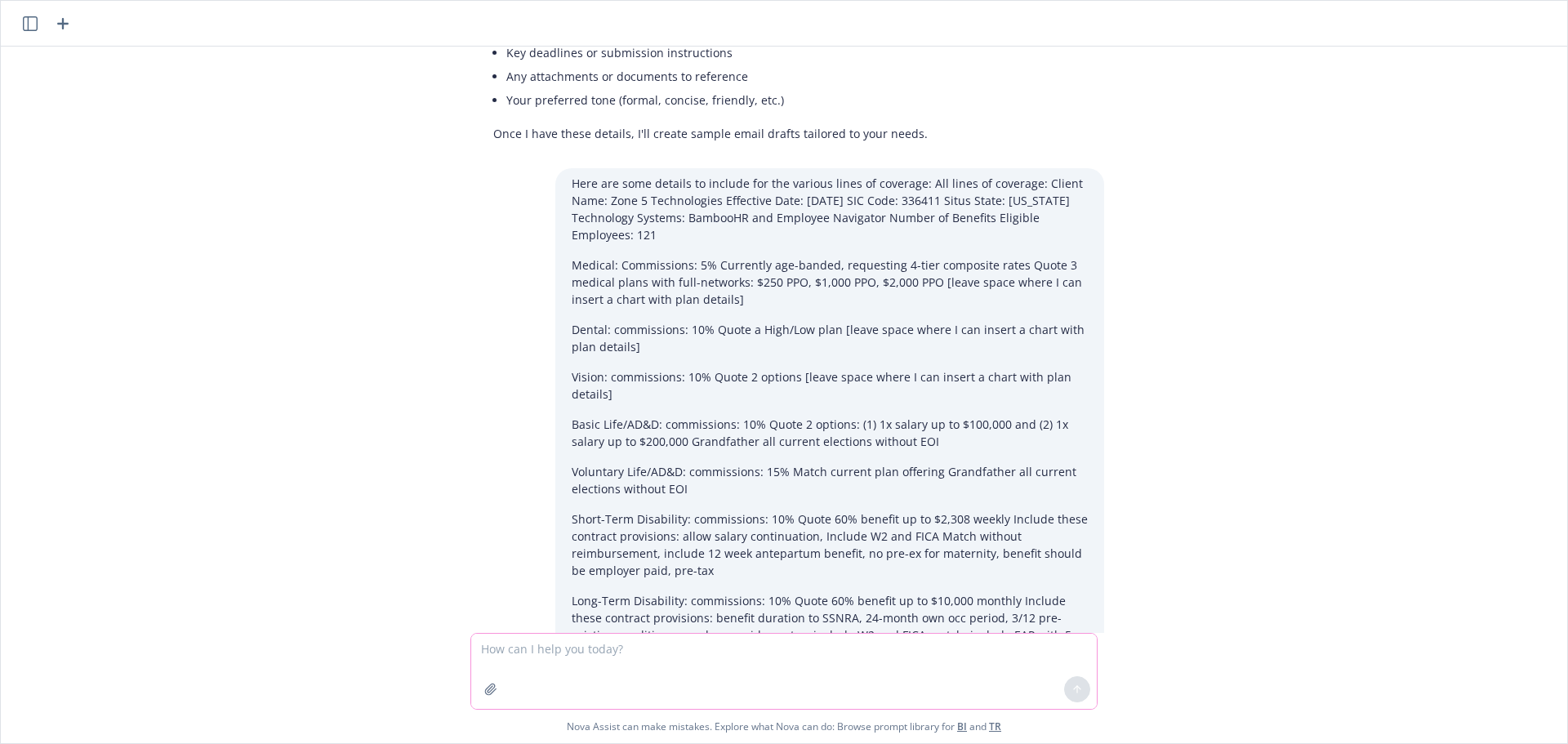
scroll to position [537, 0]
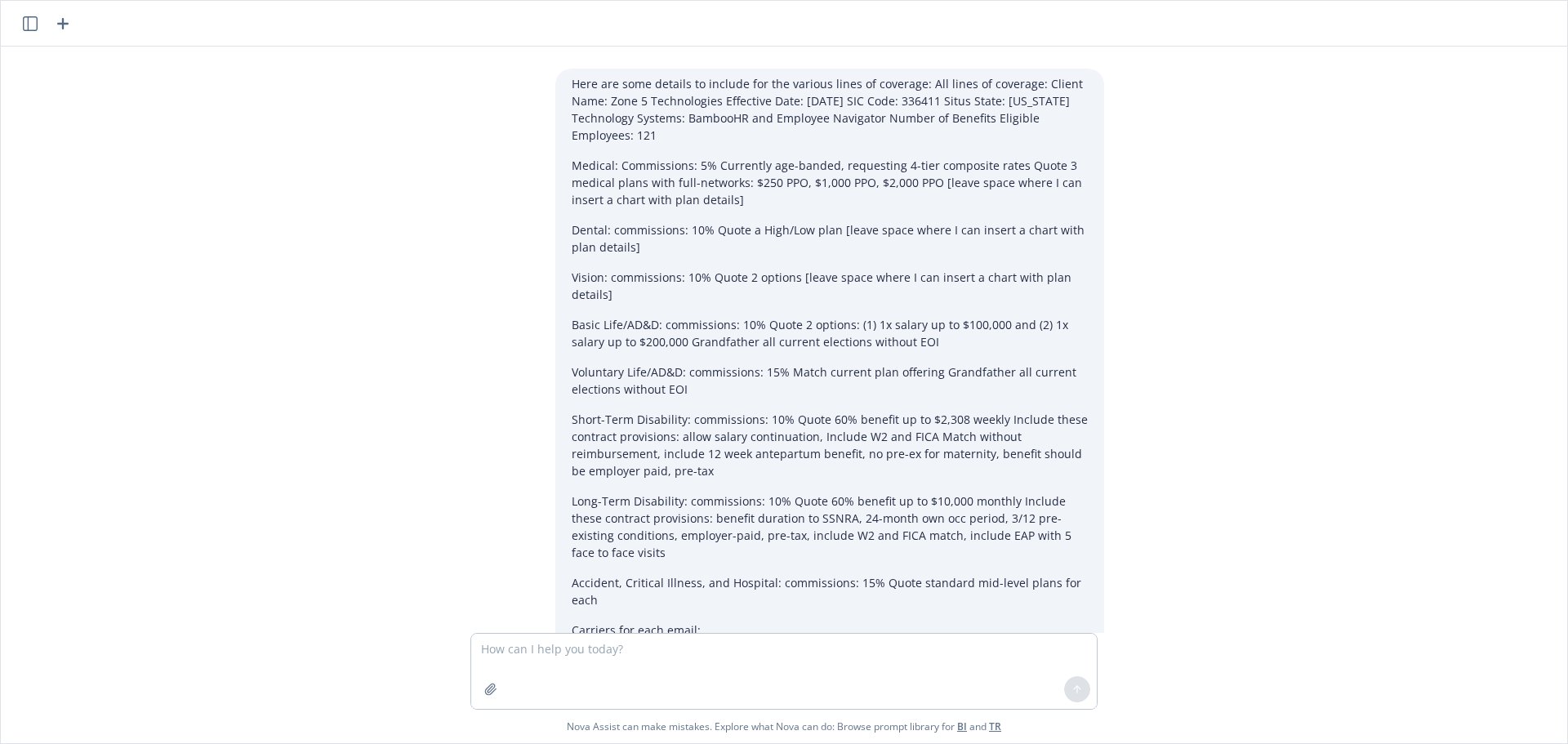
click at [464, 438] on div "Here are some details to include for the various lines of coverage: All lines o…" at bounding box center [790, 533] width 653 height 929
click at [723, 473] on p "Short-Term Disability: commissions: 10% Quote 60% benefit up to $2,308 weekly I…" at bounding box center [830, 445] width 517 height 68
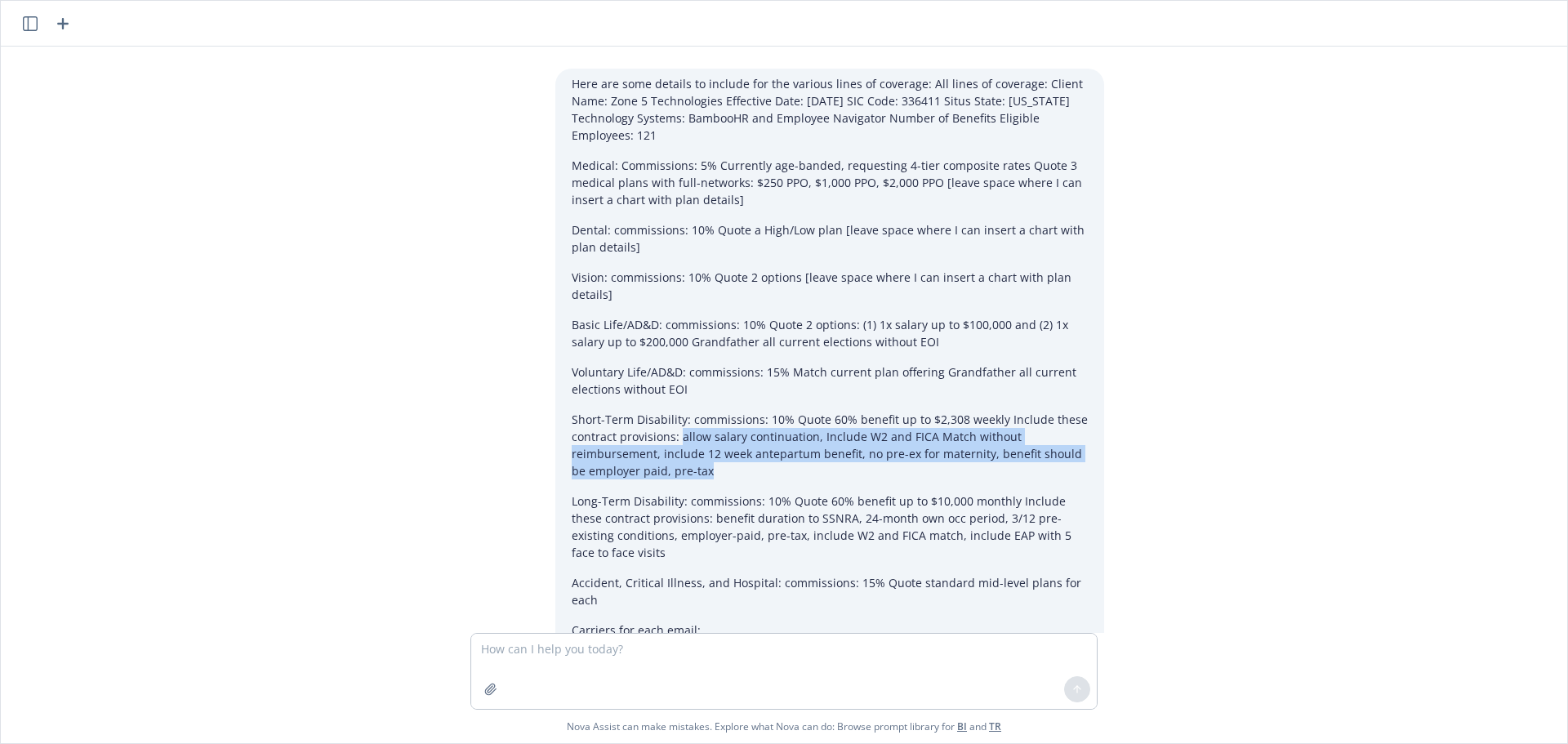
drag, startPoint x: 701, startPoint y: 472, endPoint x: 672, endPoint y: 433, distance: 48.6
click at [672, 433] on p "Short-Term Disability: commissions: 10% Quote 60% benefit up to $2,308 weekly I…" at bounding box center [830, 445] width 517 height 68
copy p "allow salary continuation, Include W2 and FICA Match without reimbursement, inc…"
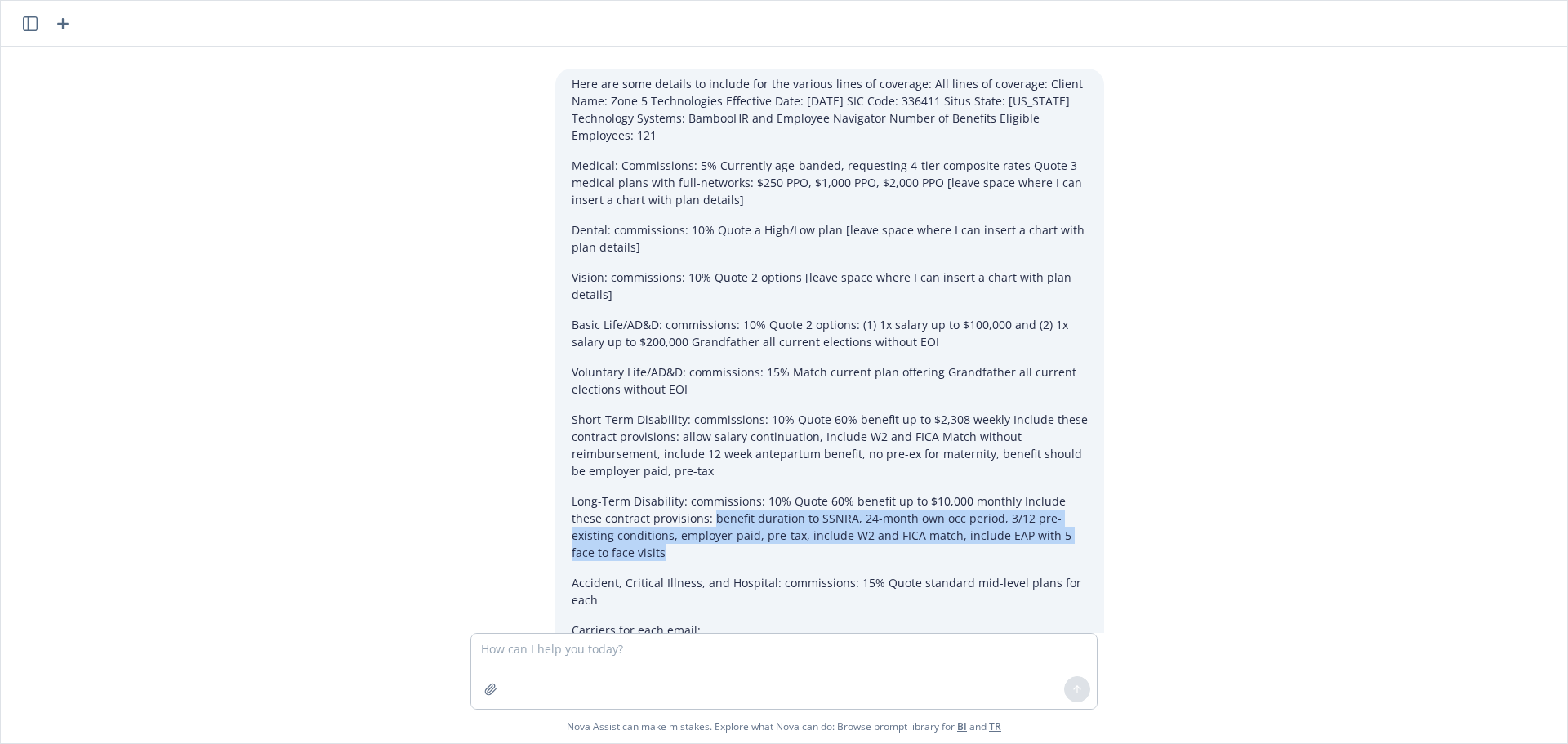
drag, startPoint x: 638, startPoint y: 550, endPoint x: 673, endPoint y: 515, distance: 49.5
click at [673, 515] on p "Long-Term Disability: commissions: 10% Quote 60% benefit up to $10,000 monthly …" at bounding box center [830, 526] width 517 height 68
copy p "benefit duration to SSNRA, 24-month own occ period, 3/12 pre-existing condition…"
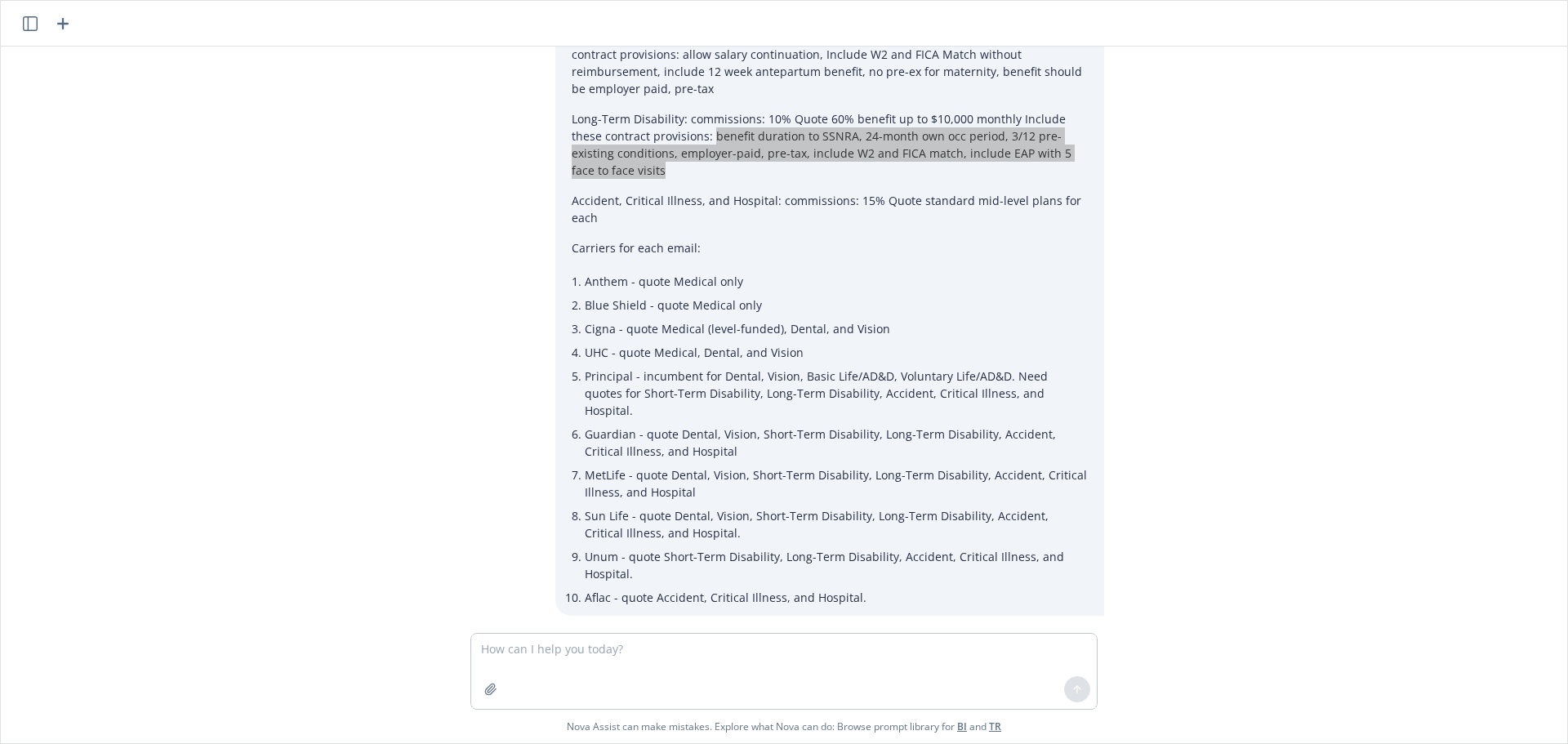
scroll to position [946, 0]
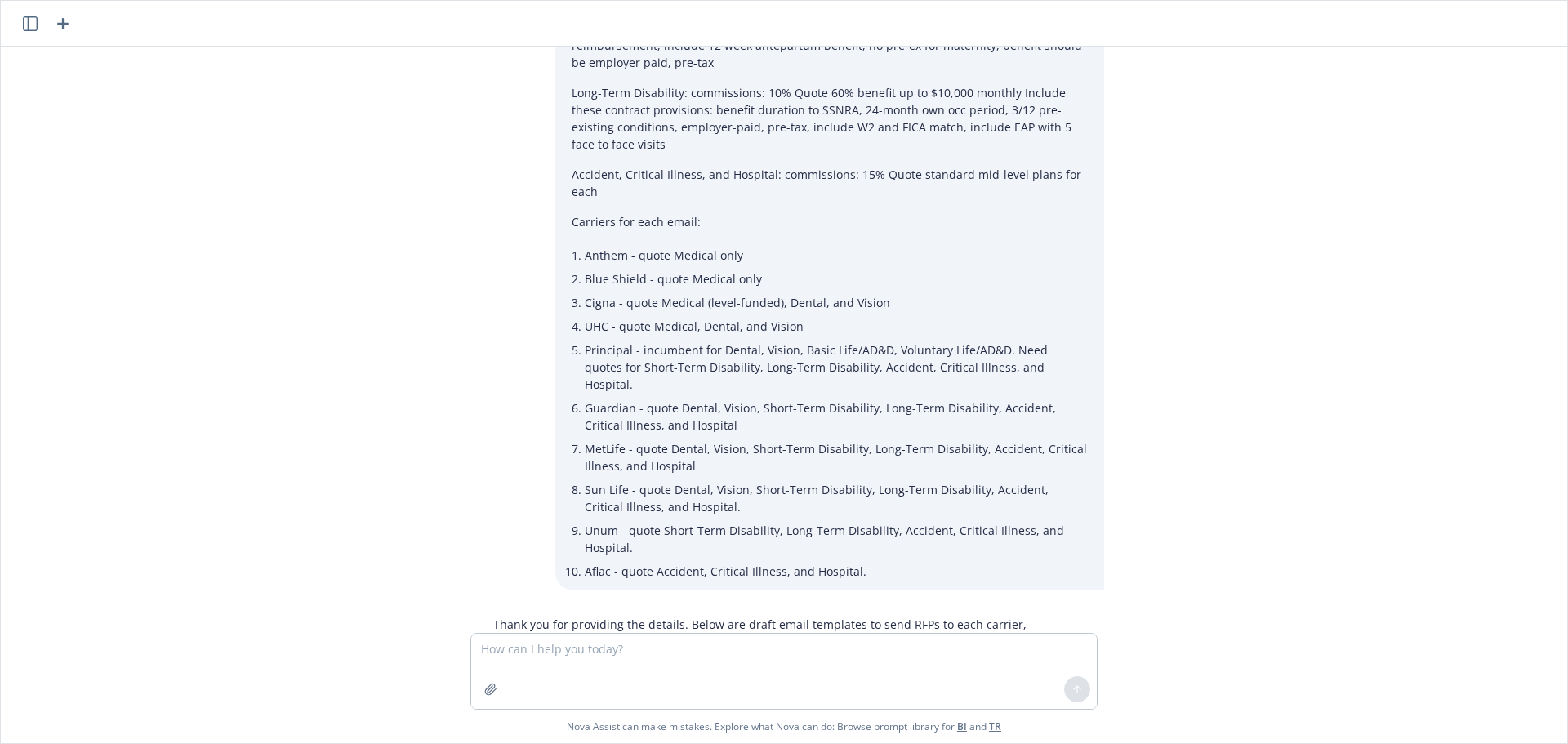
click at [1225, 363] on div "Hi [PERSON_NAME]! Please help me draft RFP request emails. I'd be happy to help…" at bounding box center [784, 340] width 1554 height 587
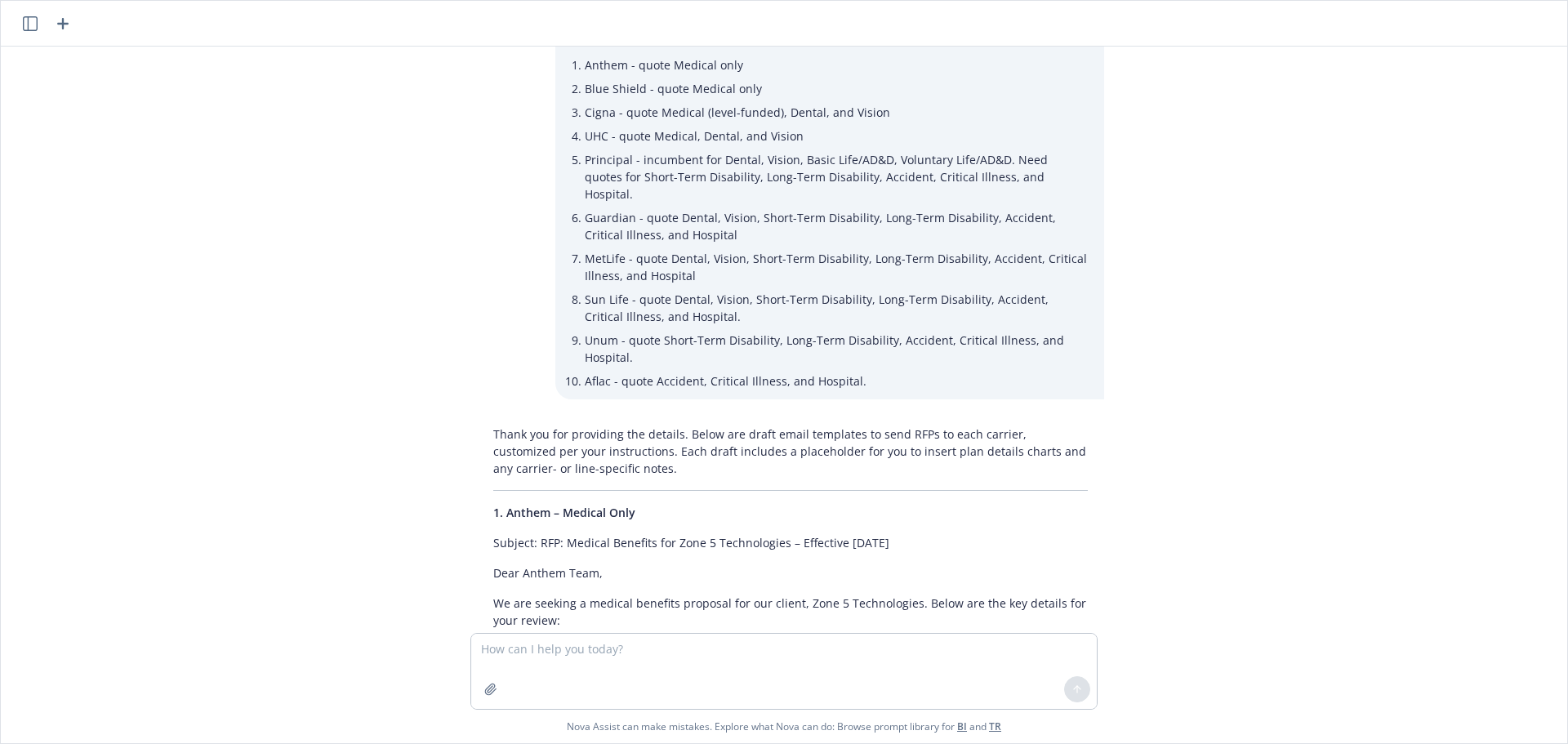
scroll to position [1518, 0]
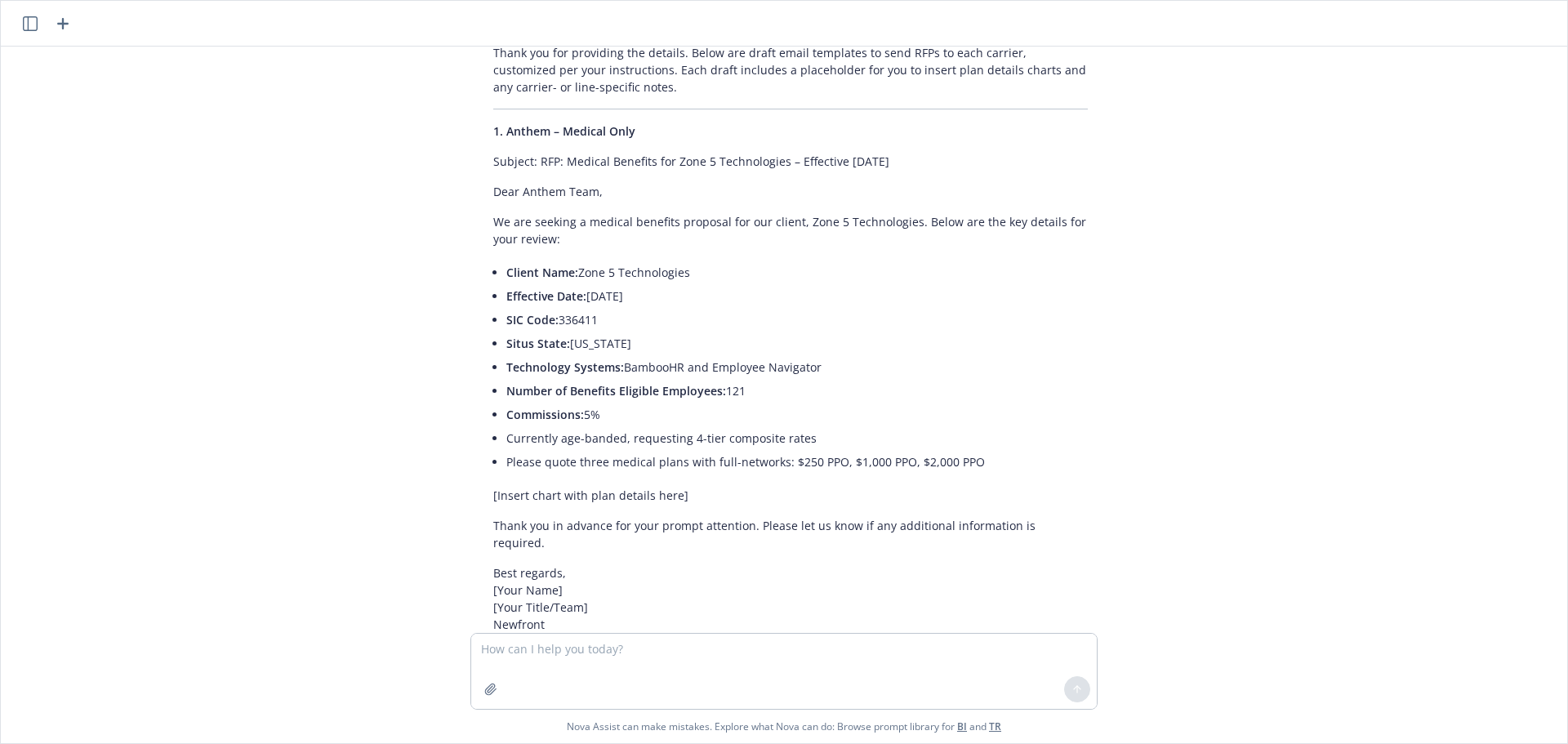
click at [1176, 453] on div "Hi [PERSON_NAME]! Please help me draft RFP request emails. I'd be happy to help…" at bounding box center [784, 340] width 1554 height 587
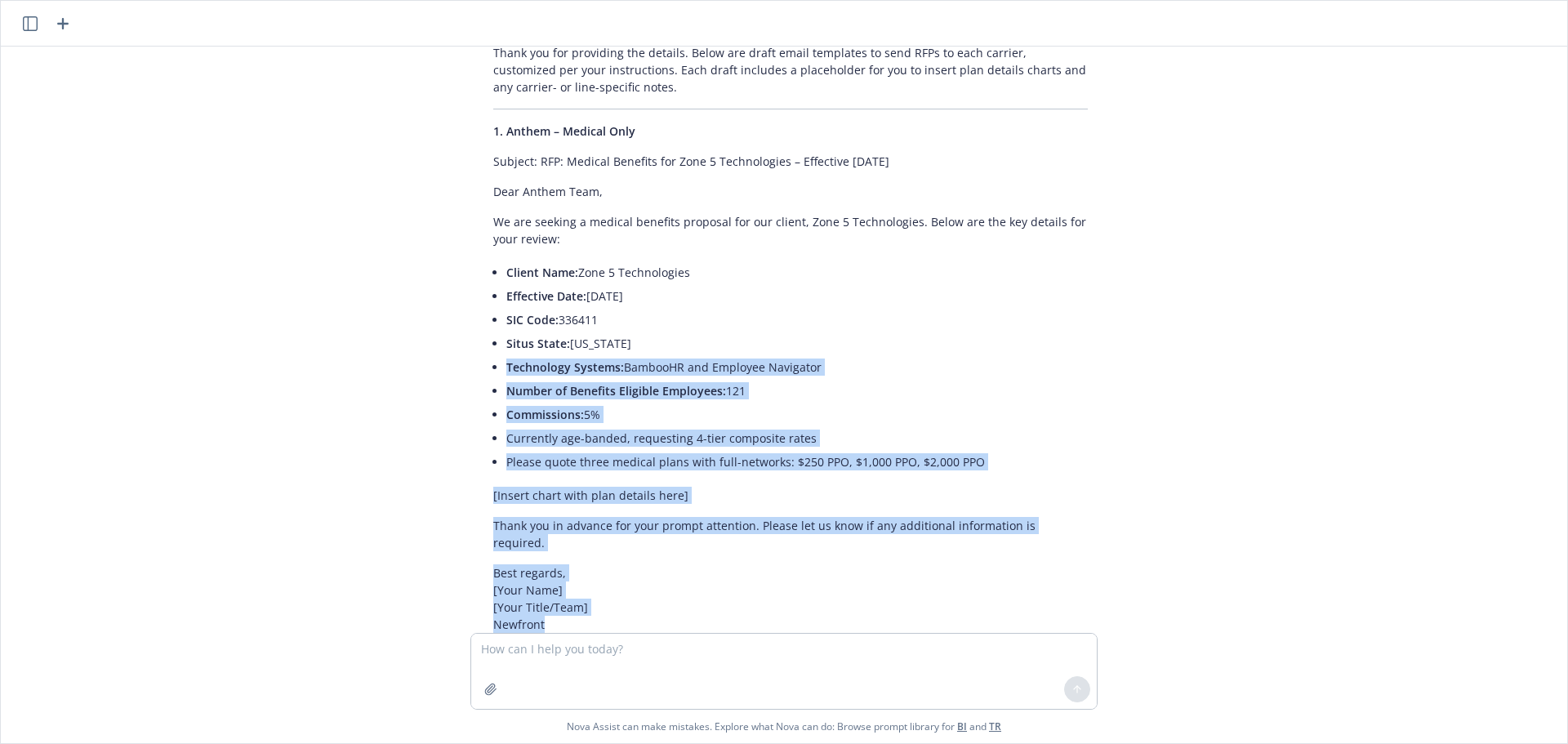
drag, startPoint x: 558, startPoint y: 596, endPoint x: 505, endPoint y: 397, distance: 205.9
click at [660, 569] on p "Best regards, [Your Name] [Your Title/Team] Newfront" at bounding box center [791, 598] width 595 height 68
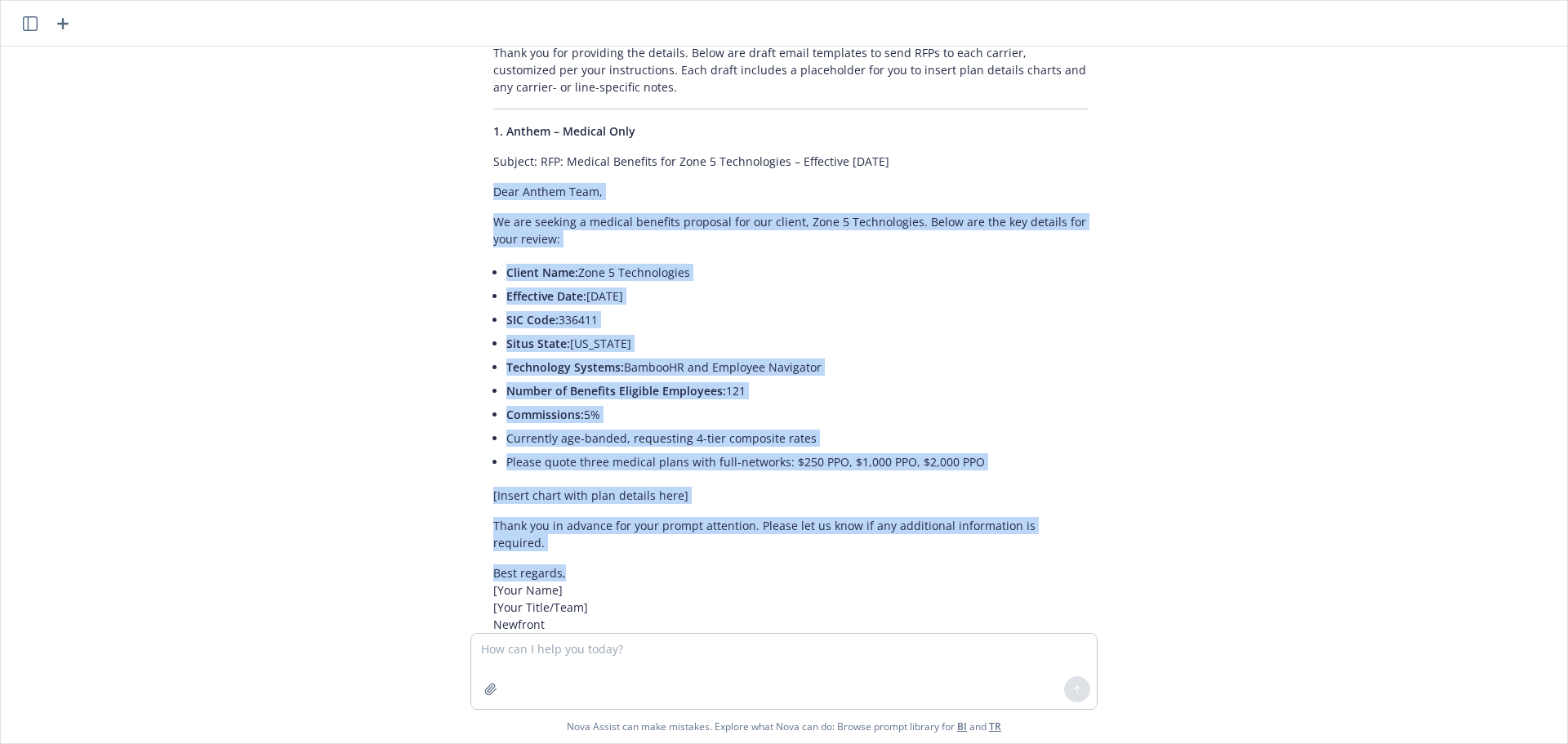
drag, startPoint x: 596, startPoint y: 537, endPoint x: 461, endPoint y: 172, distance: 389.2
copy div "Dear Anthem Team, We are seeking a medical benefits proposal for our client, Zo…"
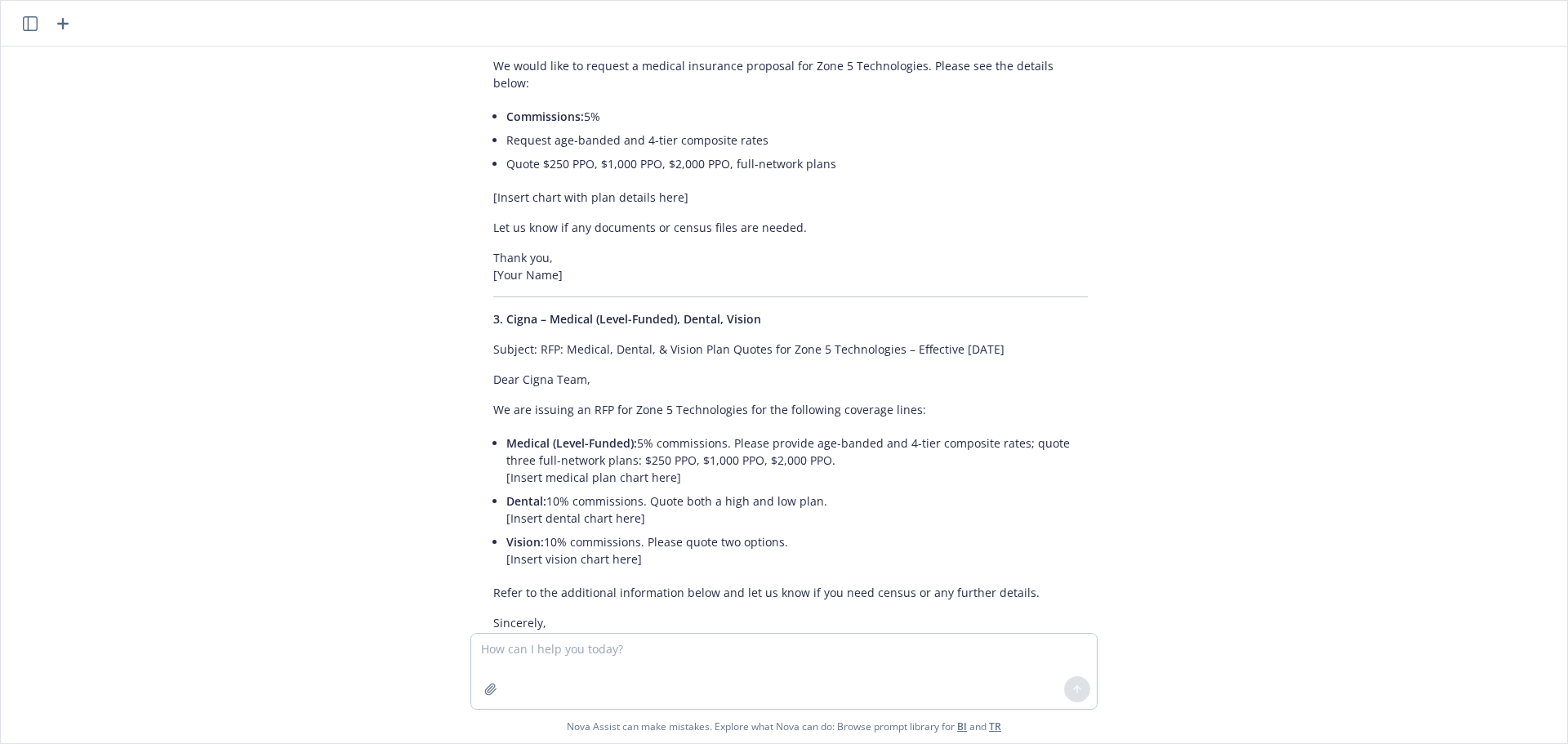
scroll to position [2253, 0]
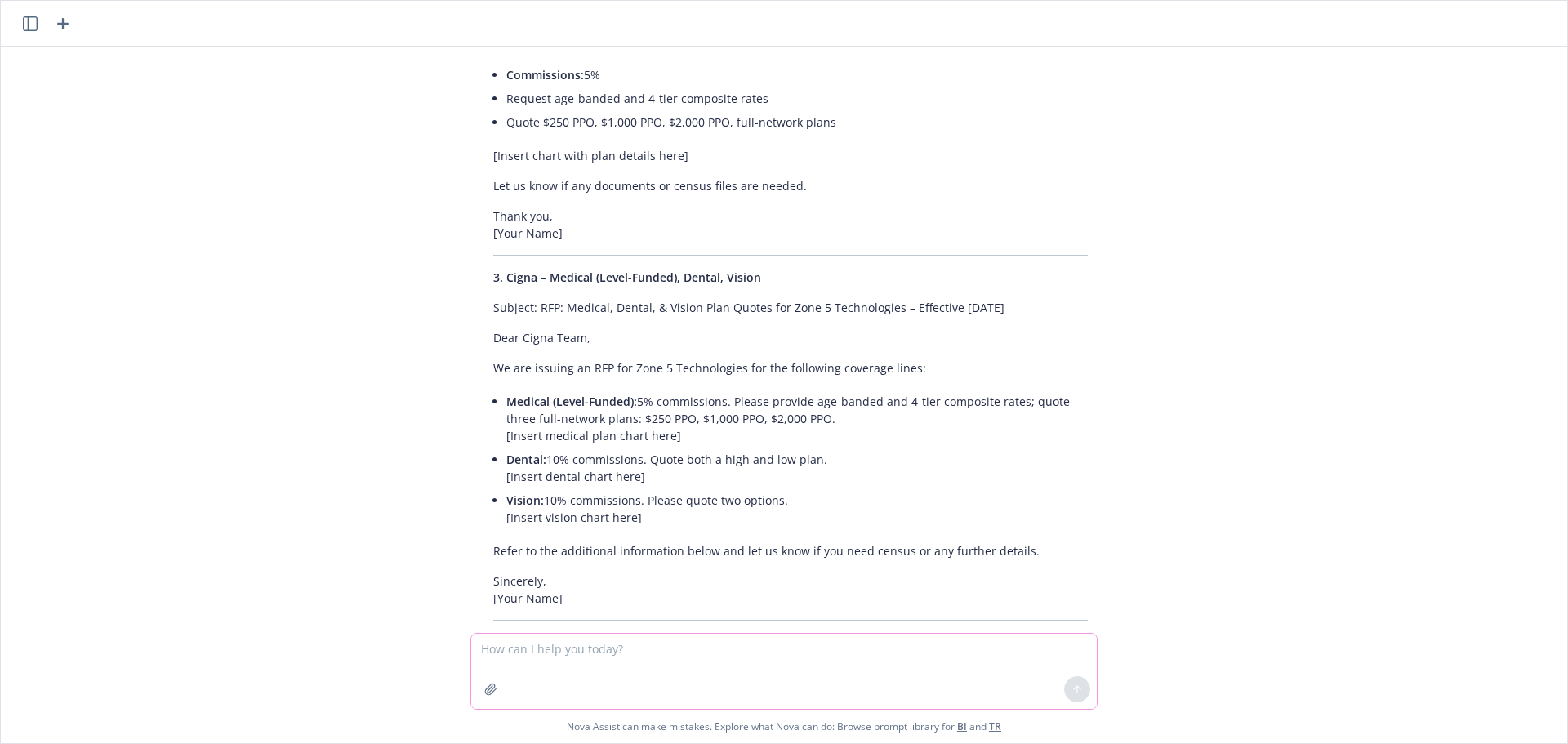
click at [667, 658] on textarea at bounding box center [784, 671] width 625 height 75
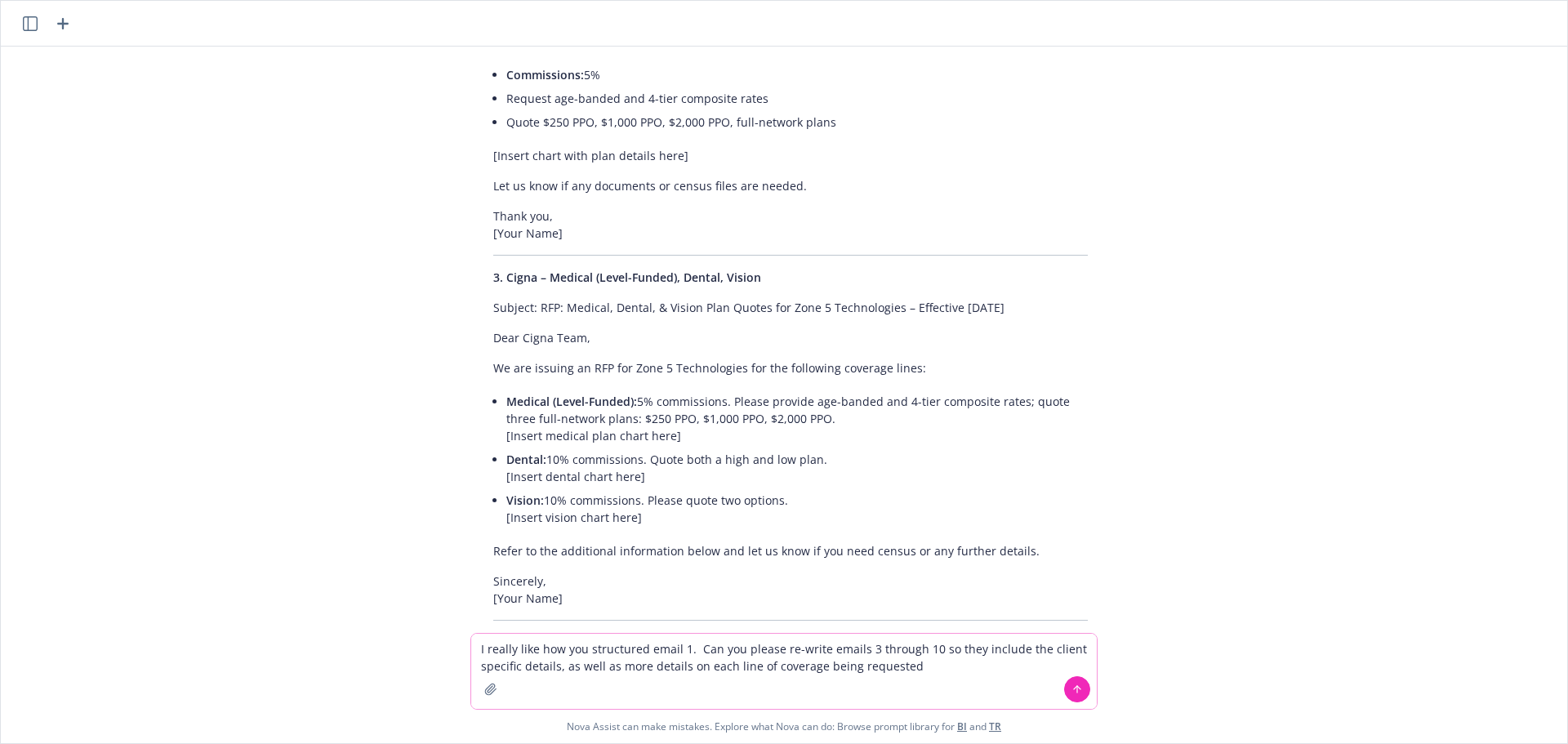
type textarea "I really like how you structured email 1. Can you please re-write emails 3 thro…"
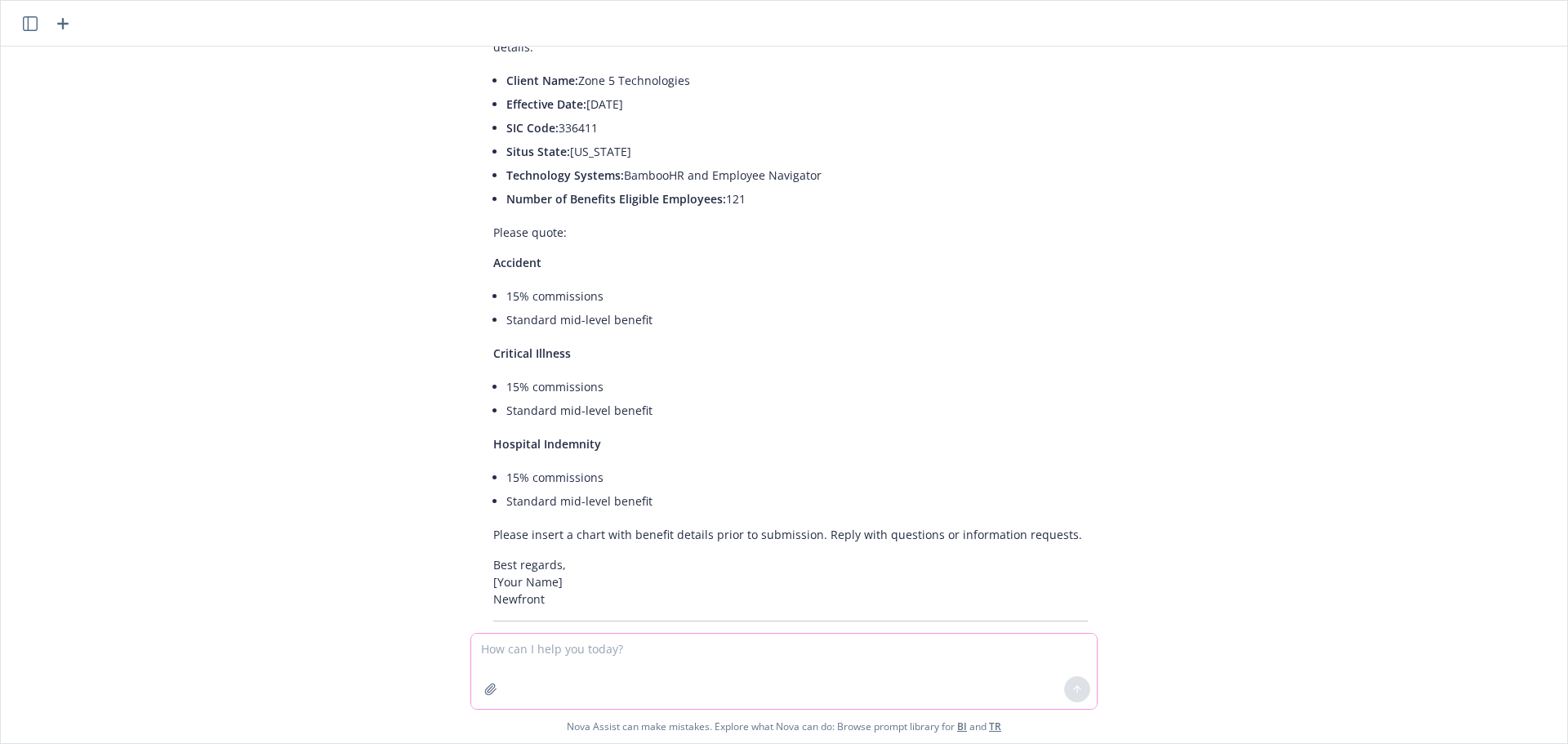
scroll to position [11375, 0]
